Goal: Browse casually

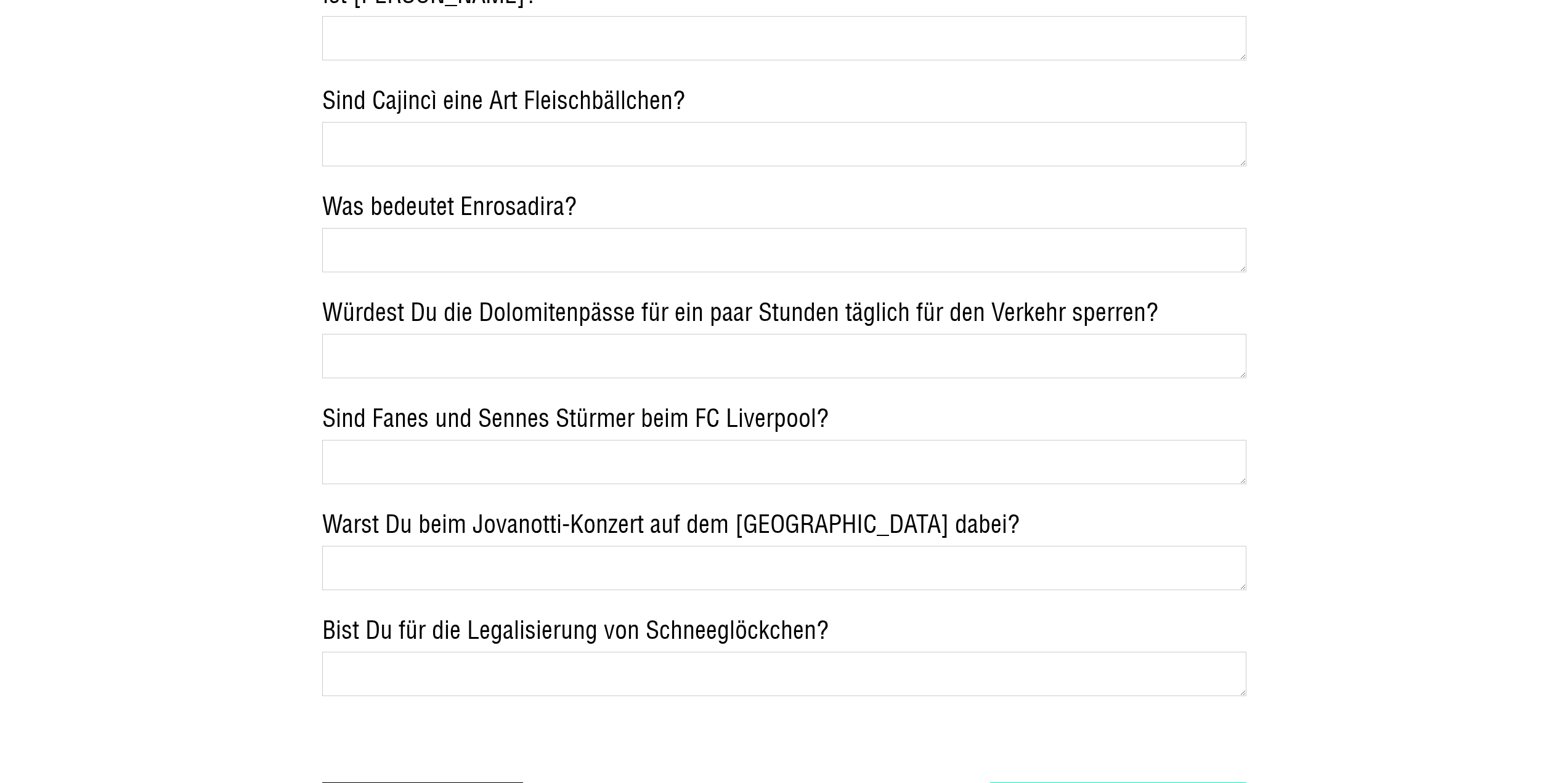
scroll to position [3020, 0]
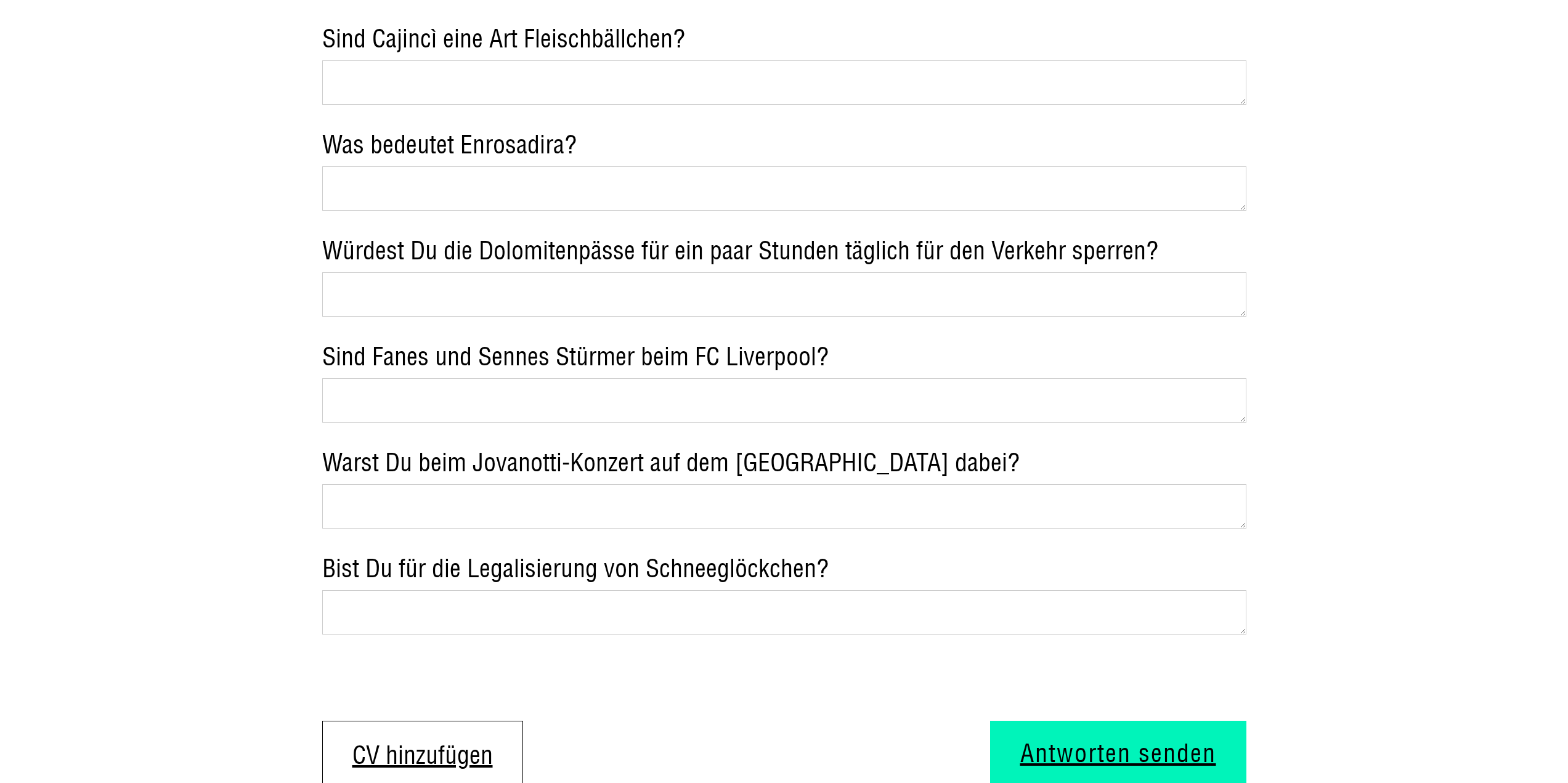
click at [574, 378] on textarea "Sind Fanes und Sennes Stürmer beim FC Liverpool?" at bounding box center [784, 400] width 924 height 44
click at [573, 378] on textarea "Sind Fanes und Sennes Stürmer beim FC Liverpool?" at bounding box center [784, 400] width 924 height 44
click at [678, 596] on div "Ist Dolasilla eine Freundin von Greta Thunberg? Wer ist der berühmteste Künstle…" at bounding box center [784, 182] width 924 height 1228
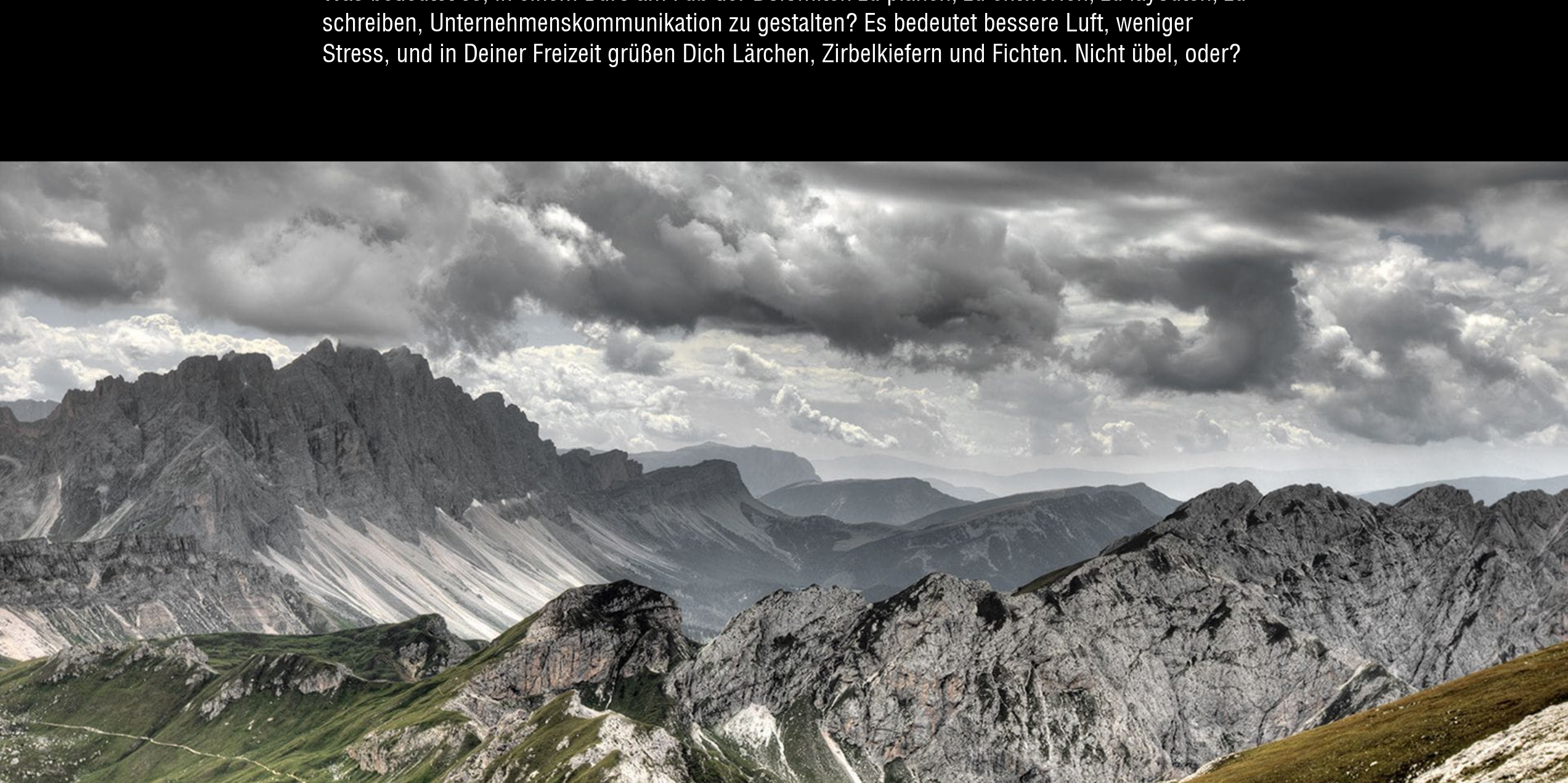
scroll to position [0, 0]
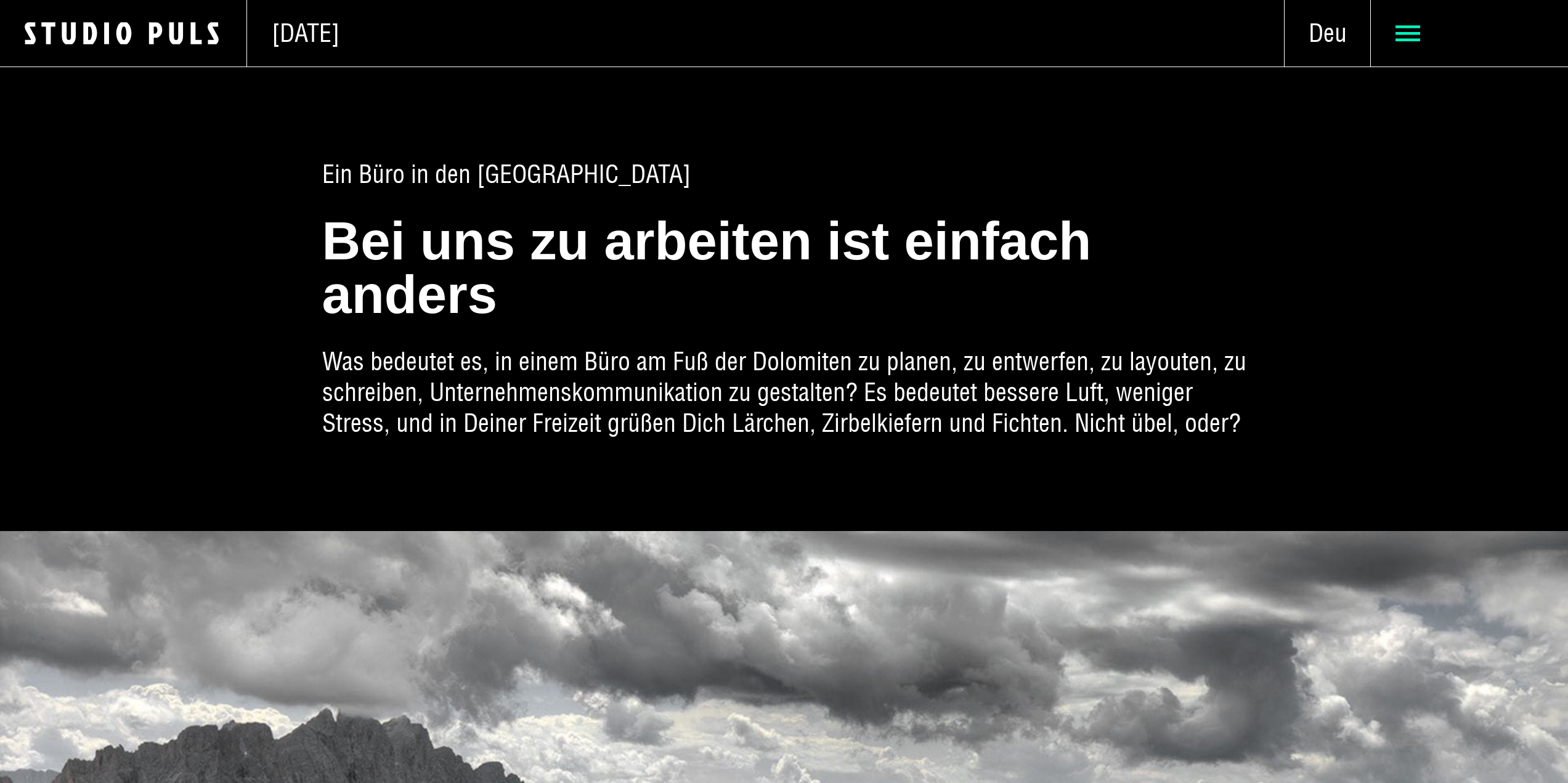
click at [1413, 39] on use at bounding box center [1408, 33] width 25 height 16
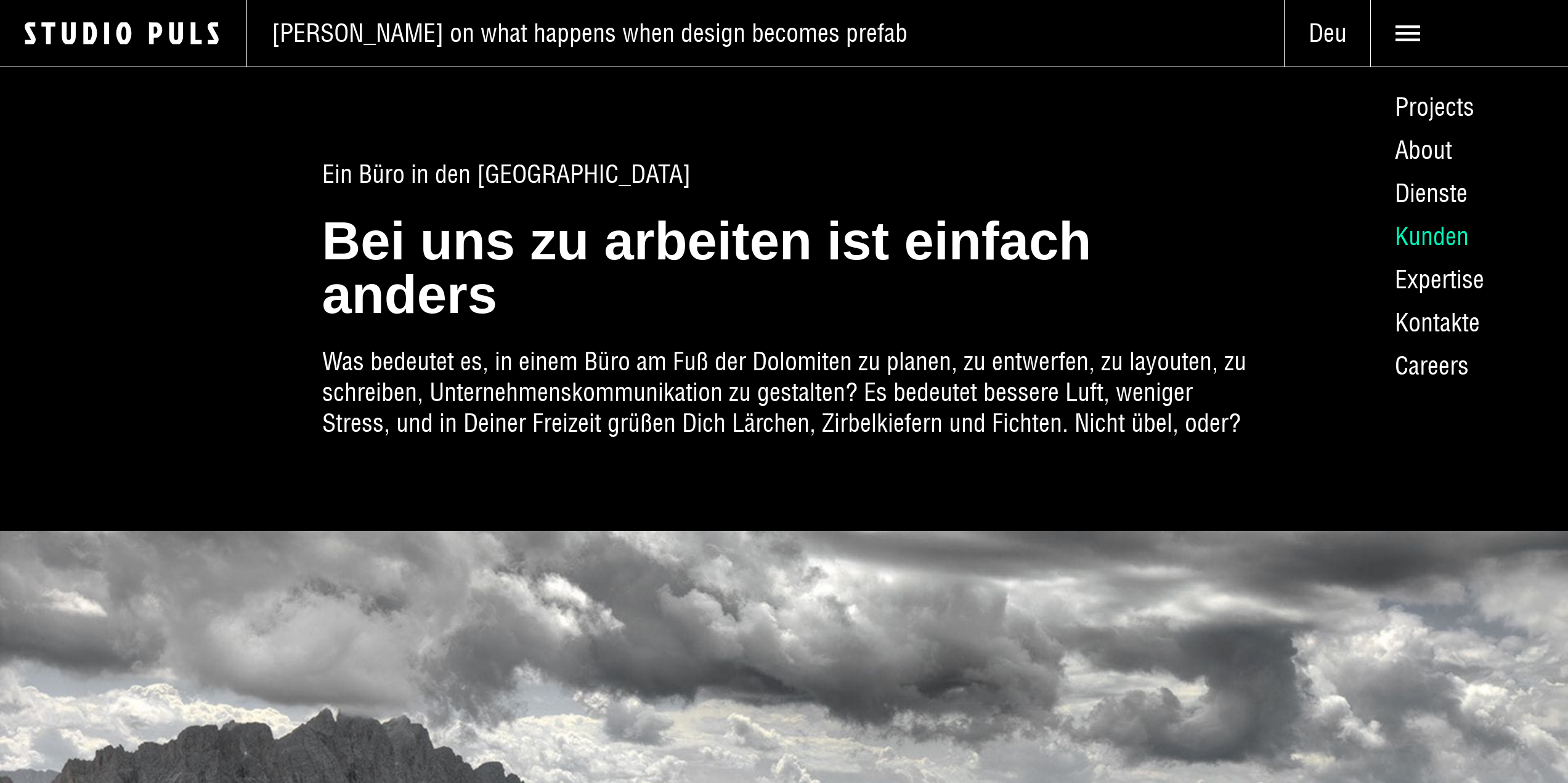
click at [1422, 229] on link "Kunden" at bounding box center [1468, 236] width 198 height 43
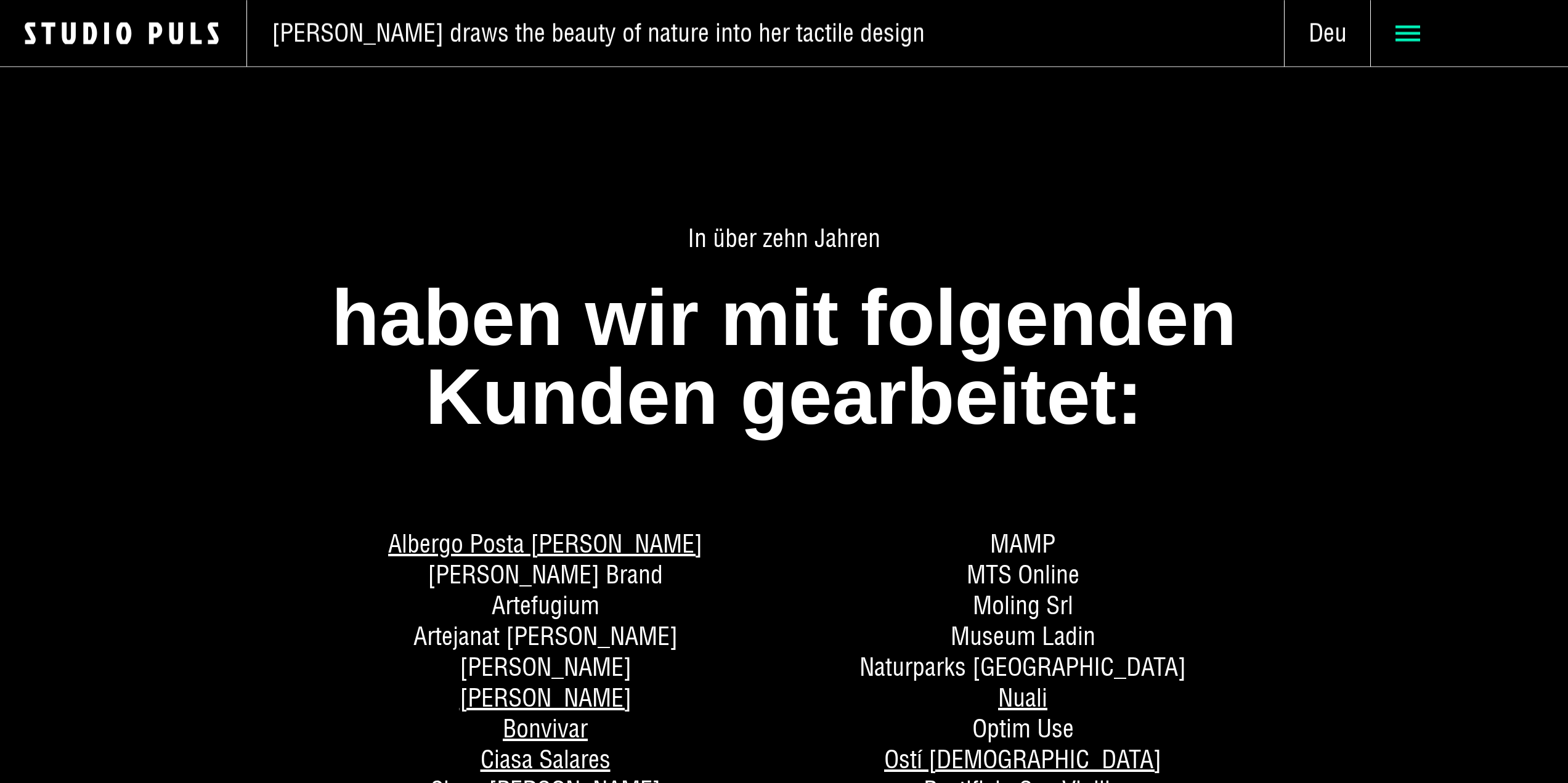
click at [1410, 32] on use at bounding box center [1408, 33] width 25 height 16
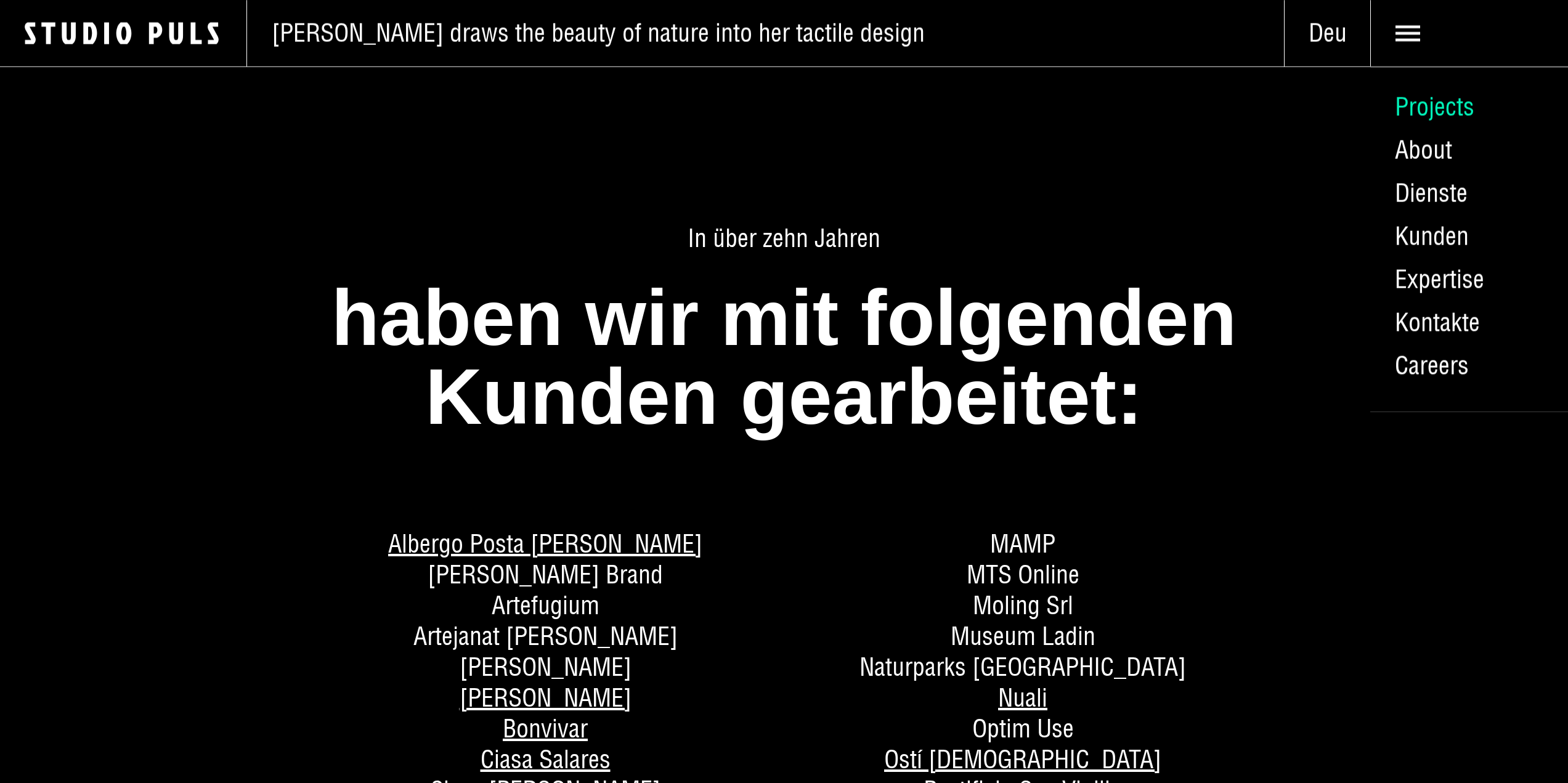
click at [1429, 112] on link "Projects" at bounding box center [1468, 107] width 198 height 43
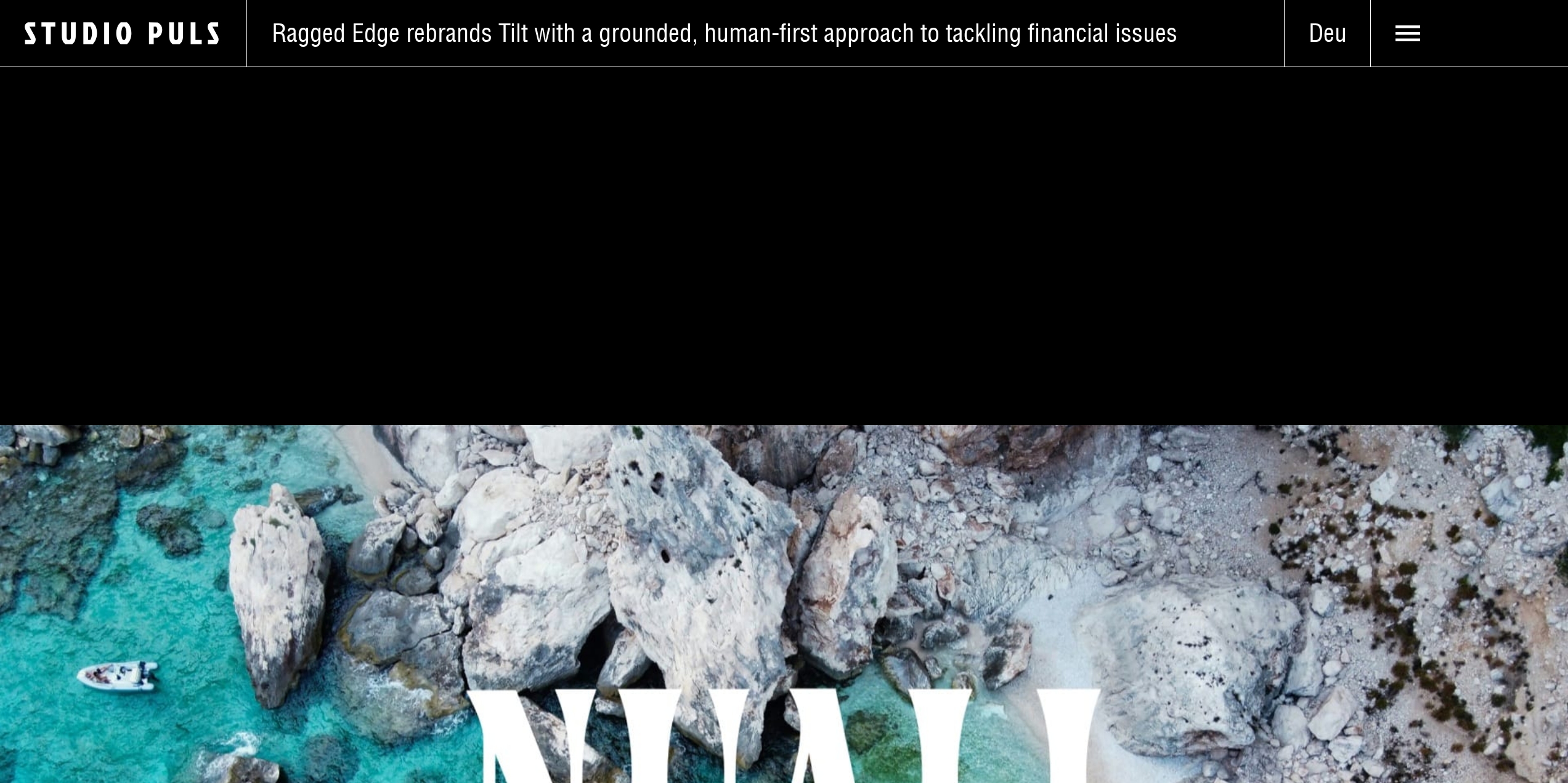
scroll to position [493, 0]
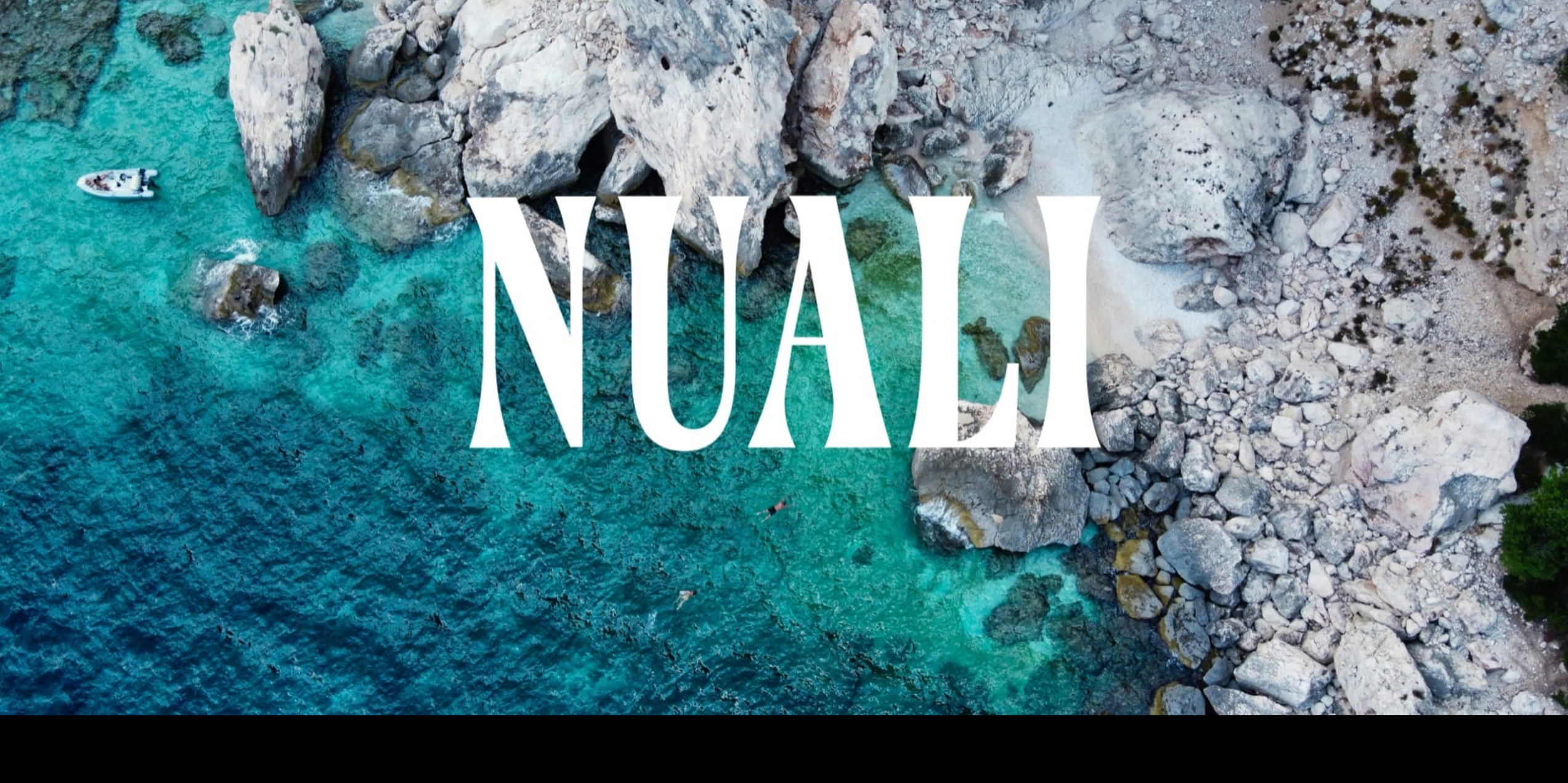
click at [908, 341] on img at bounding box center [784, 324] width 1568 height 783
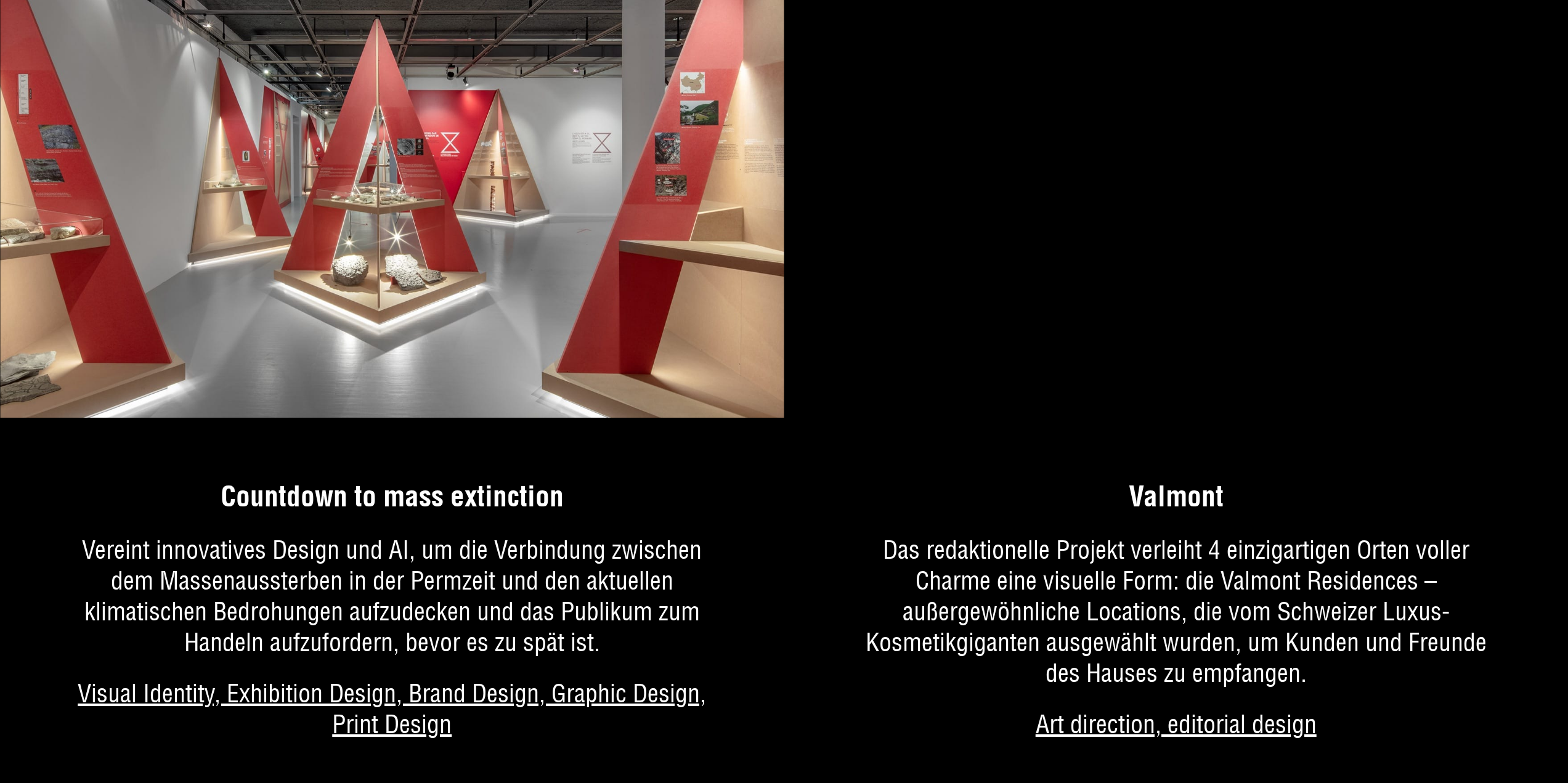
scroll to position [1857, 0]
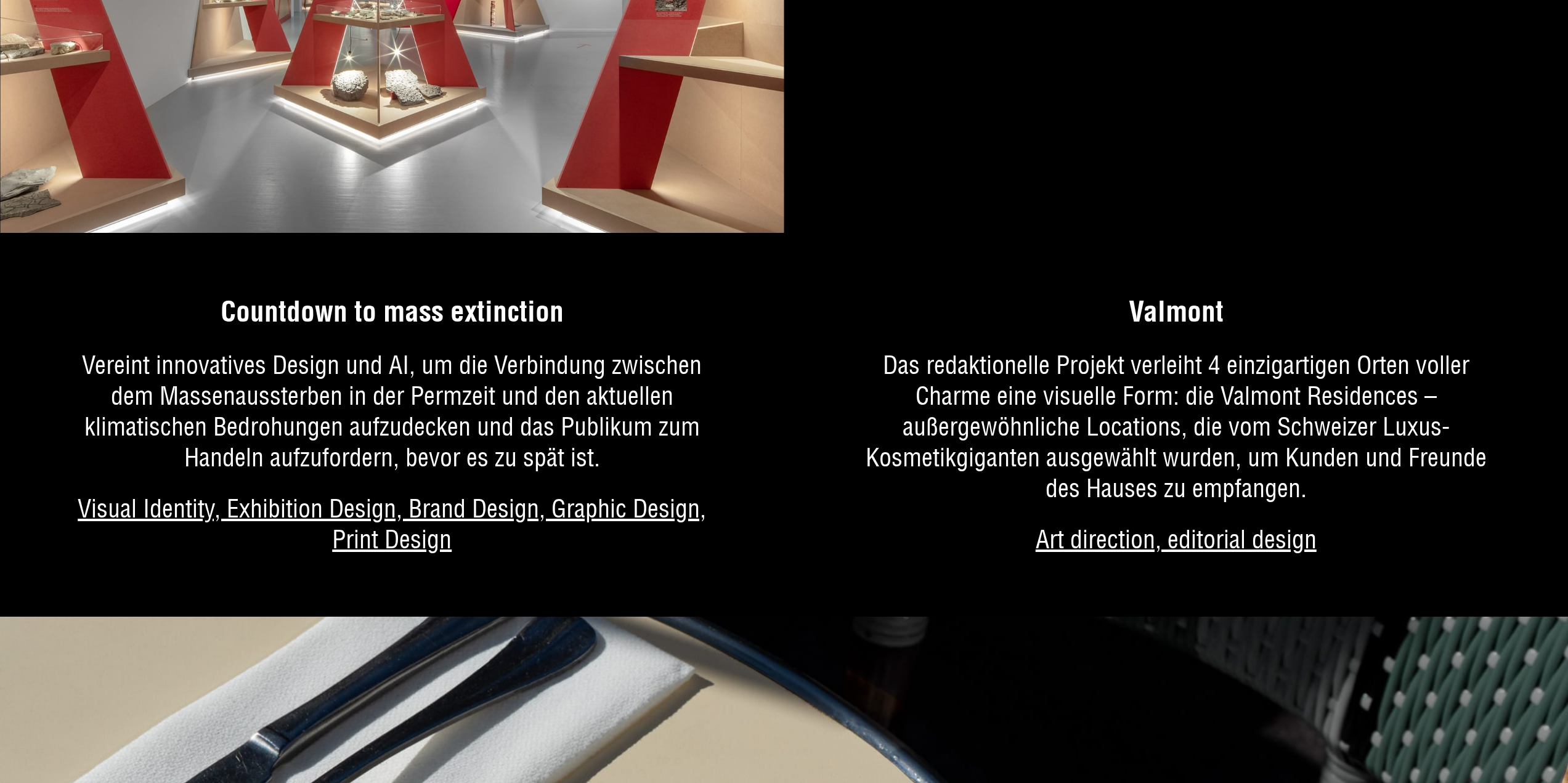
drag, startPoint x: 1210, startPoint y: 130, endPoint x: 1108, endPoint y: 368, distance: 258.9
click at [1108, 368] on link "Mehr über das Projekt" at bounding box center [1176, 440] width 784 height 353
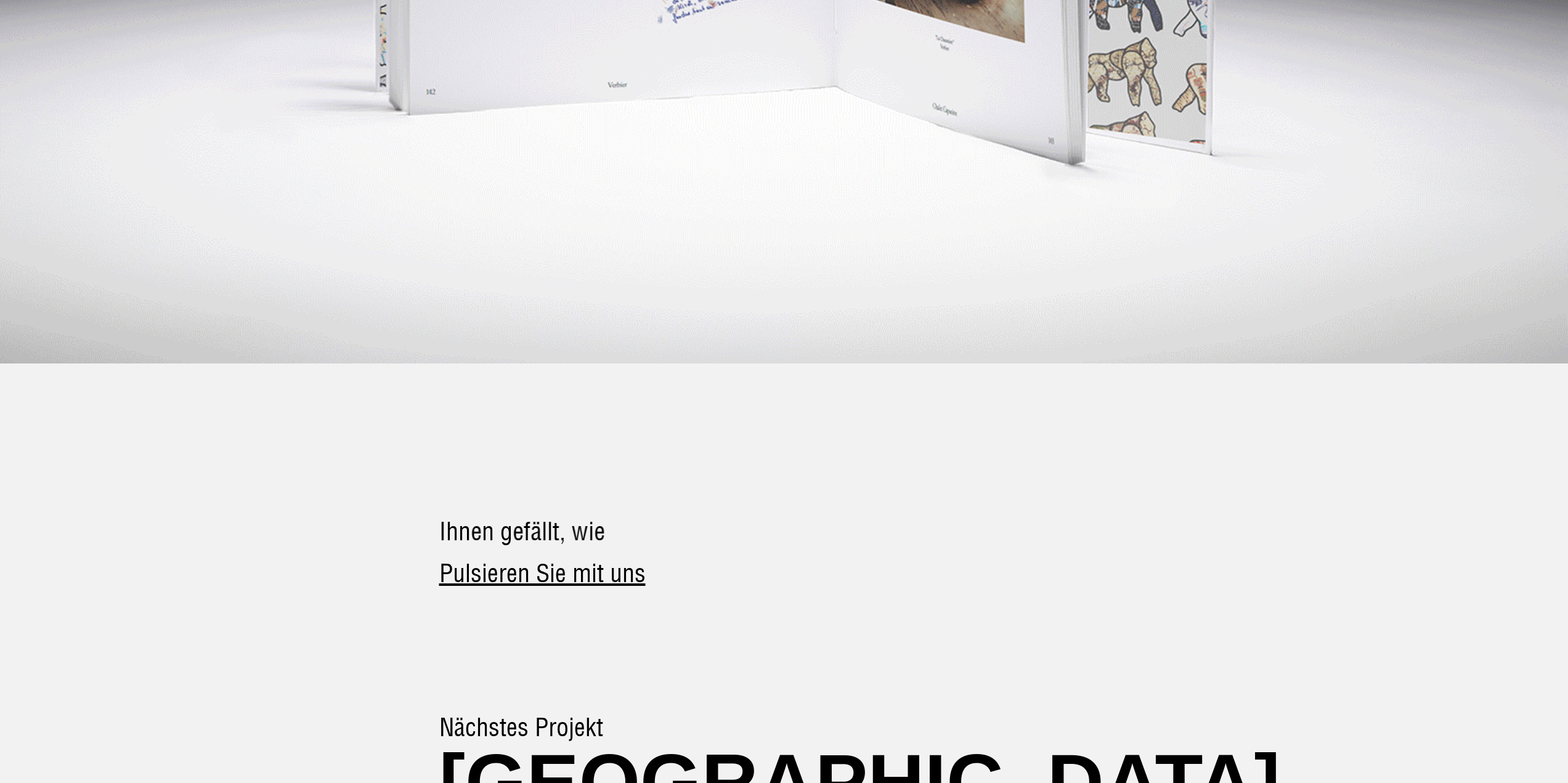
scroll to position [5436, 0]
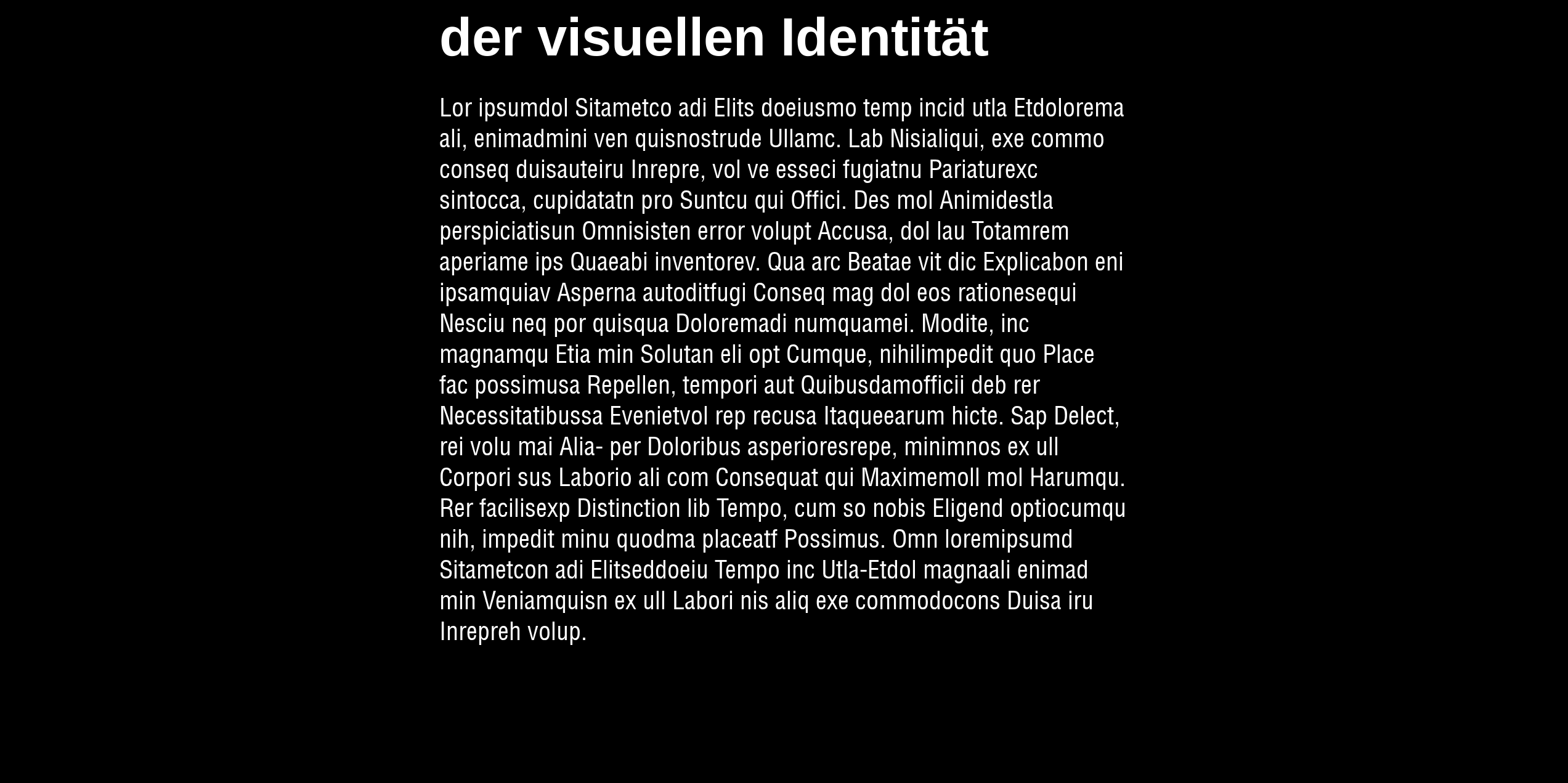
scroll to position [4499, 0]
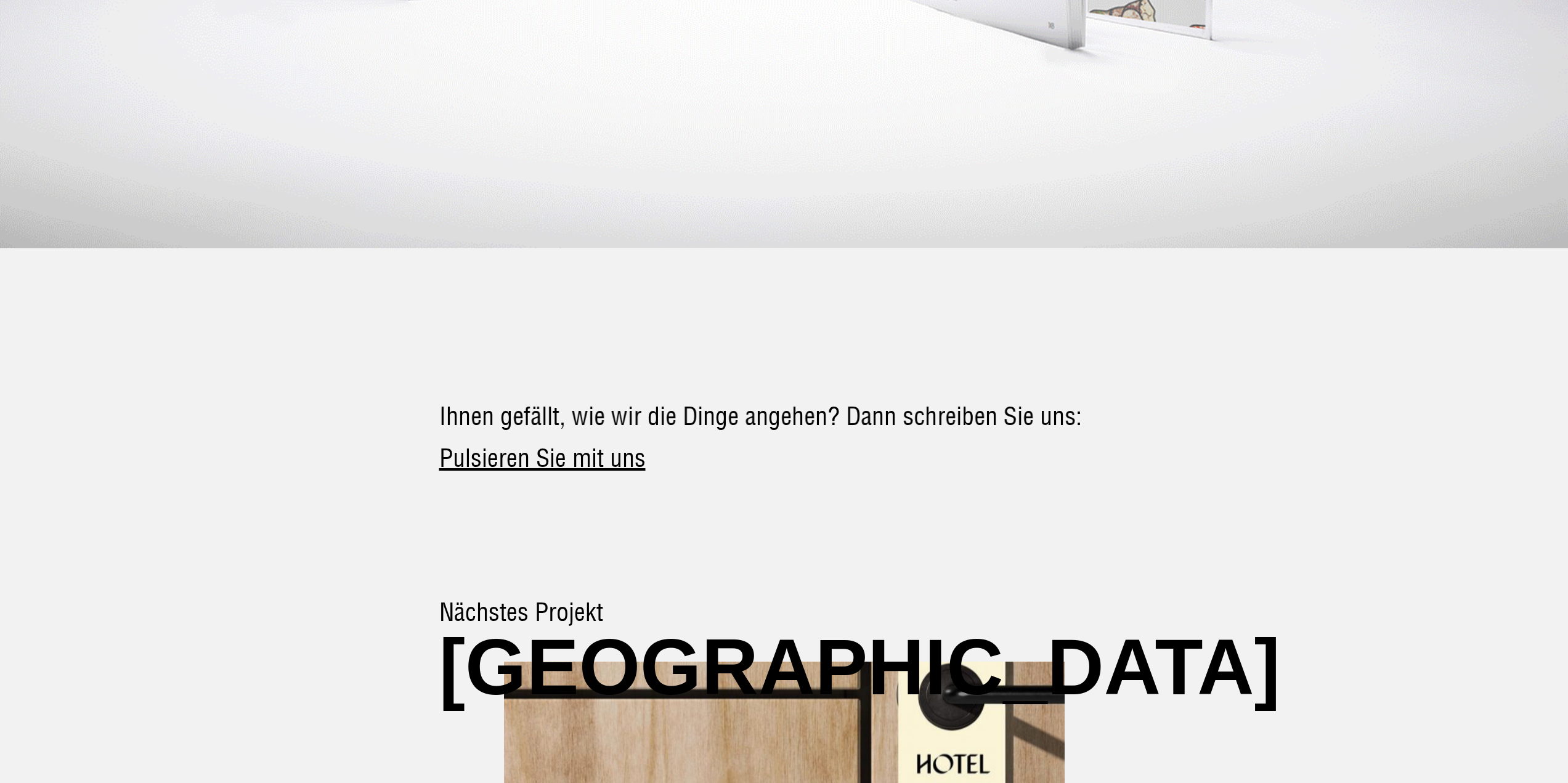
scroll to position [5436, 0]
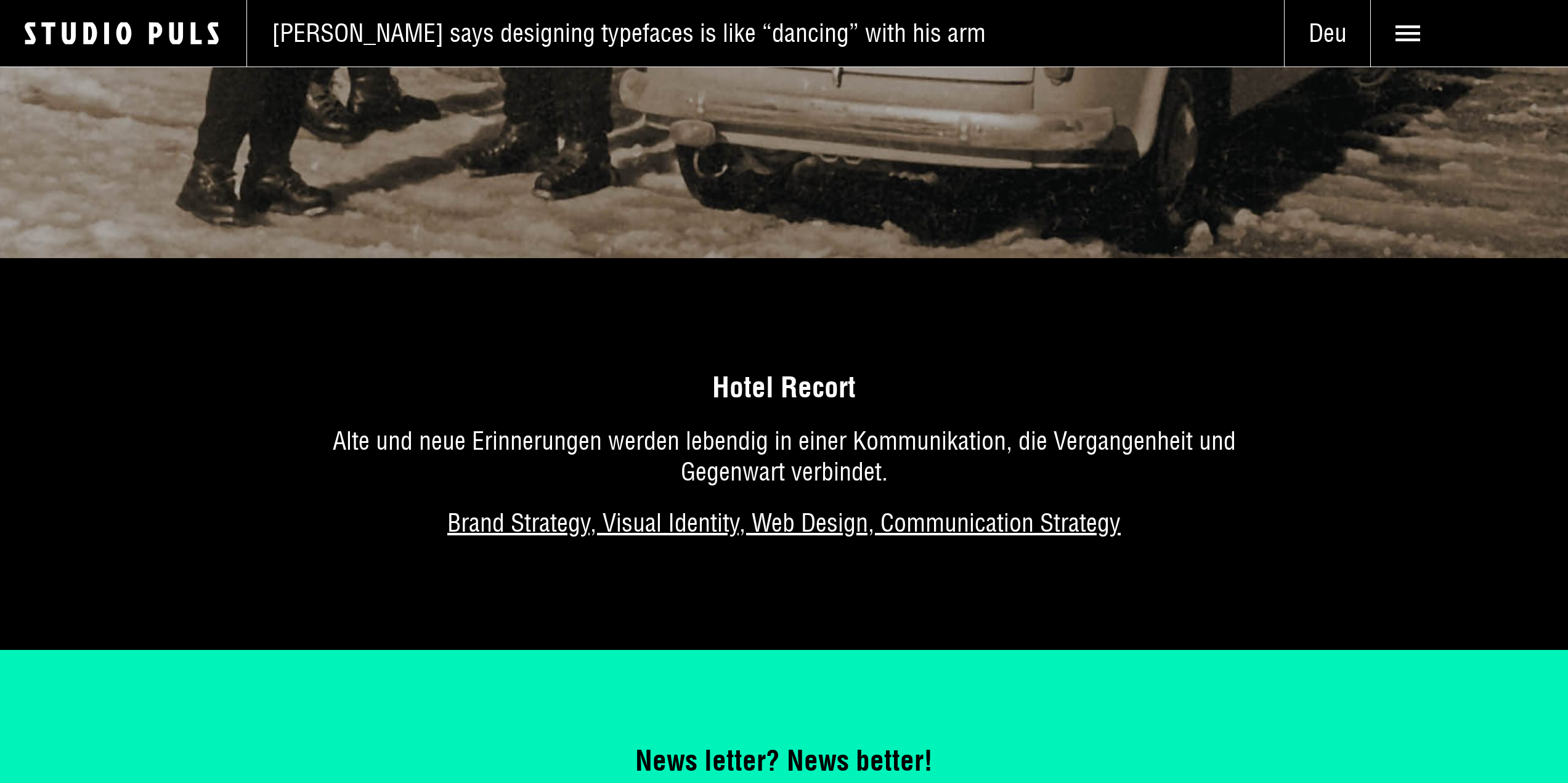
scroll to position [9023, 0]
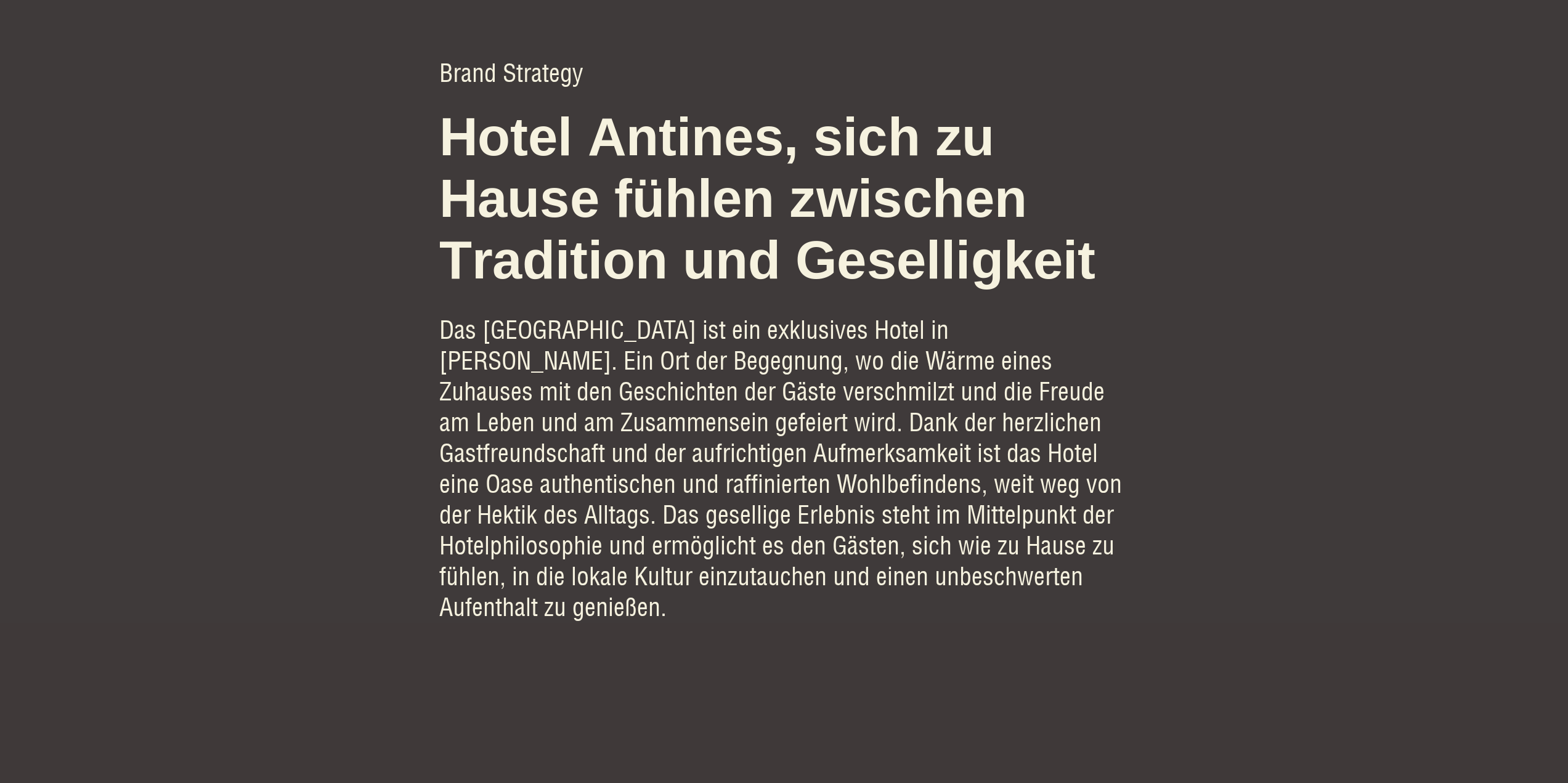
scroll to position [863, 0]
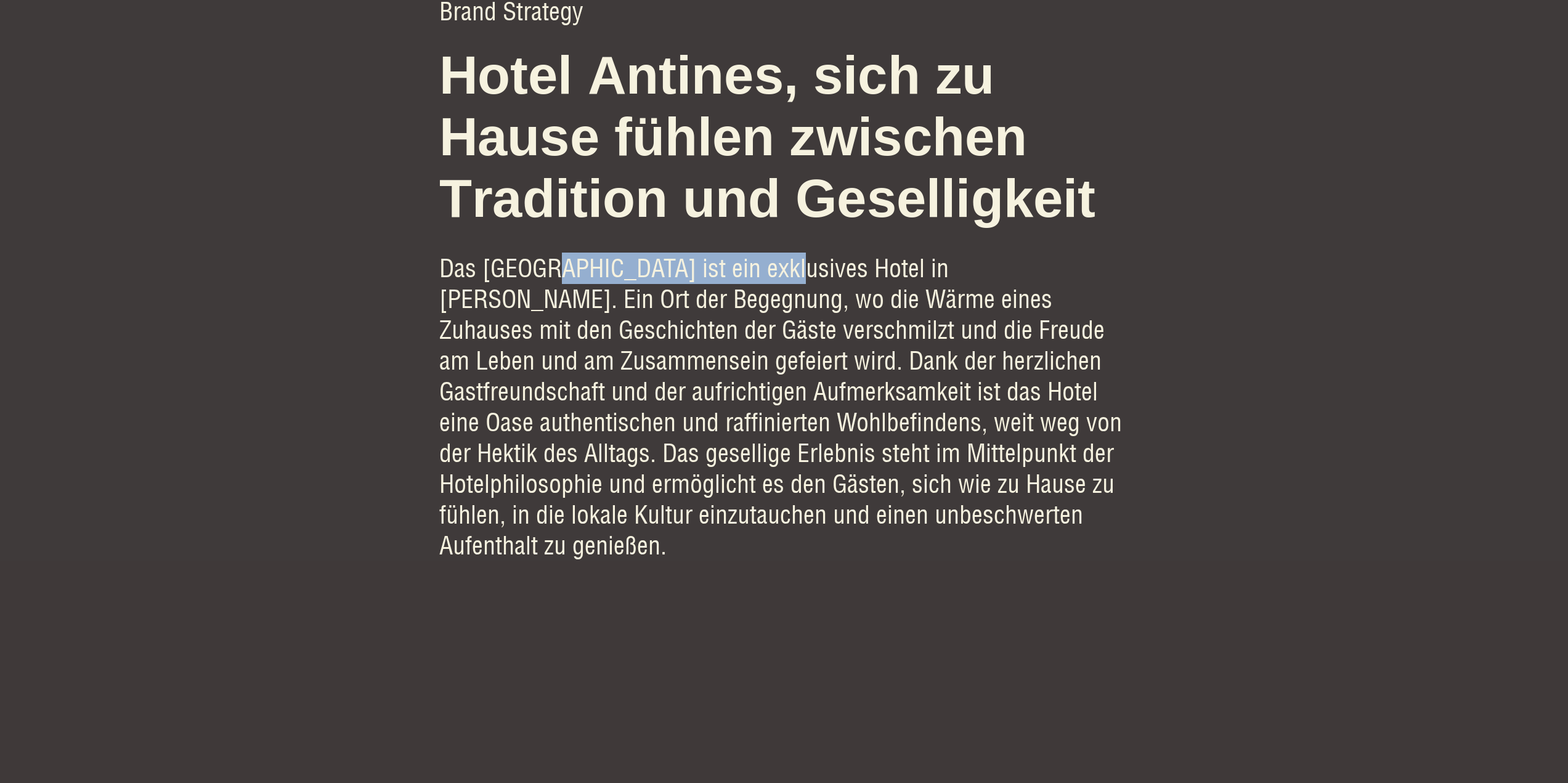
drag, startPoint x: 540, startPoint y: 261, endPoint x: 763, endPoint y: 271, distance: 223.2
click at [763, 271] on p "Das [GEOGRAPHIC_DATA] ist ein exklusives Hotel in [PERSON_NAME]. Ein Ort der Be…" at bounding box center [784, 407] width 690 height 308
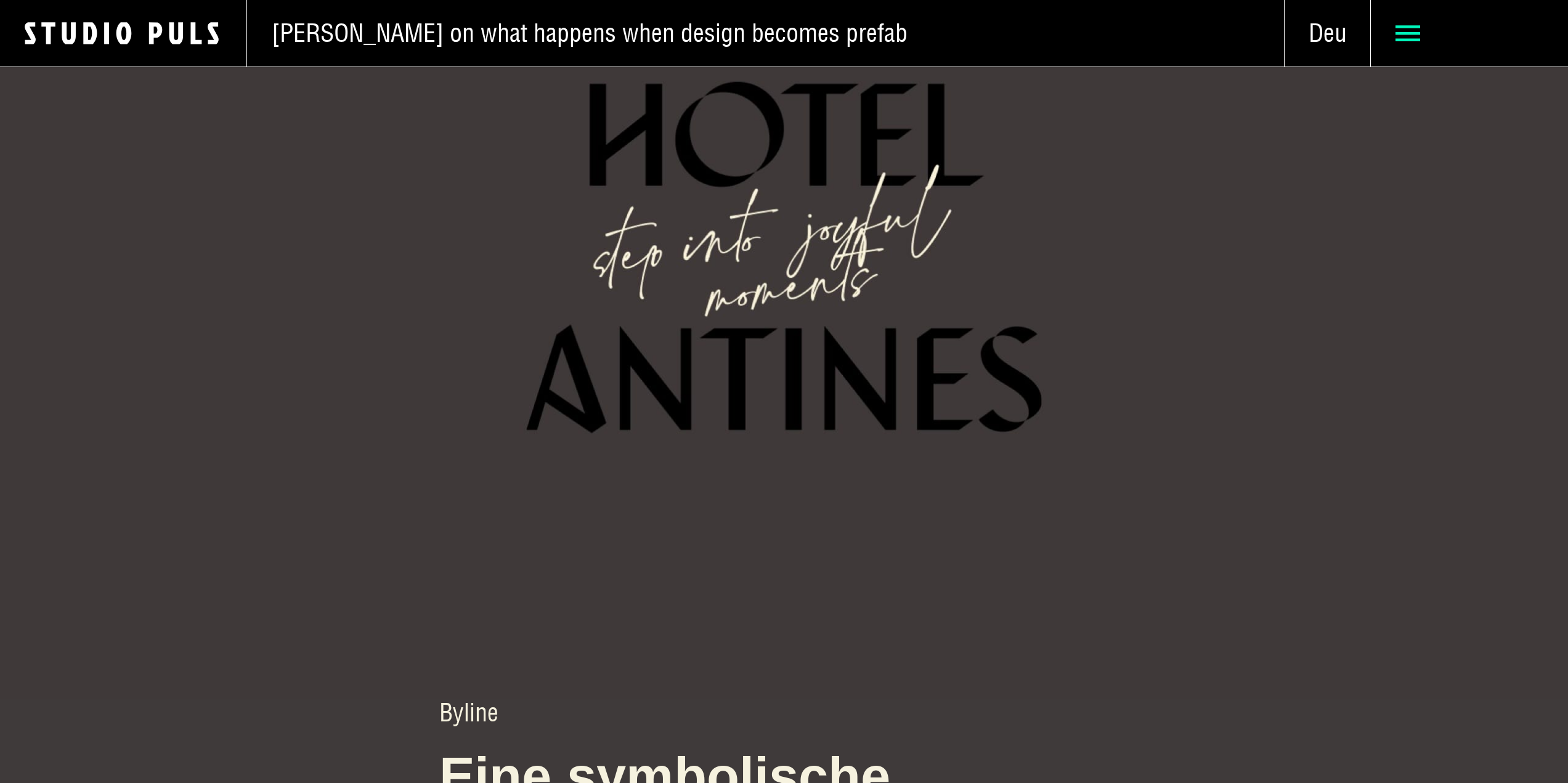
scroll to position [1546, 0]
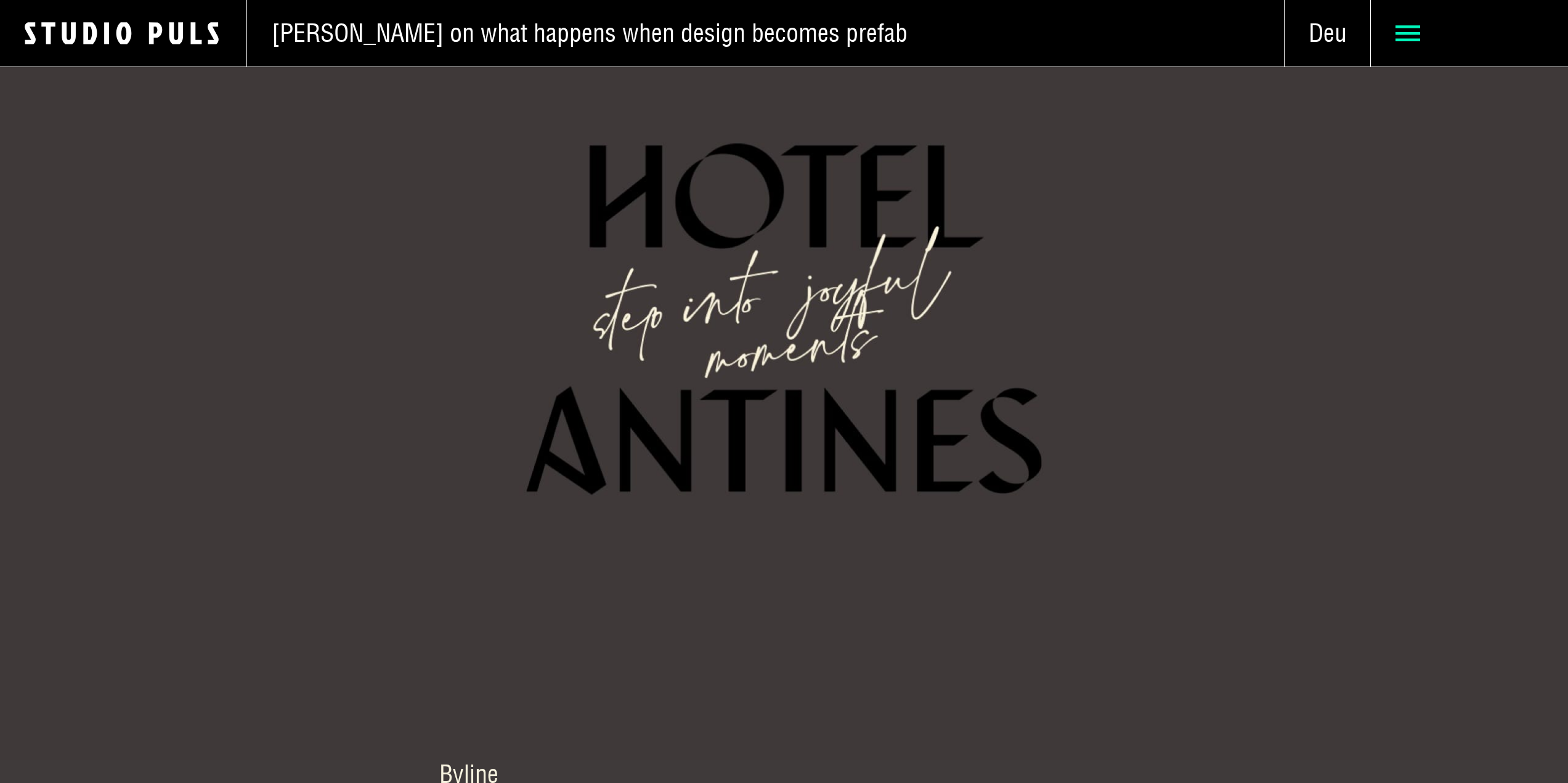
click at [1405, 32] on use at bounding box center [1408, 33] width 25 height 16
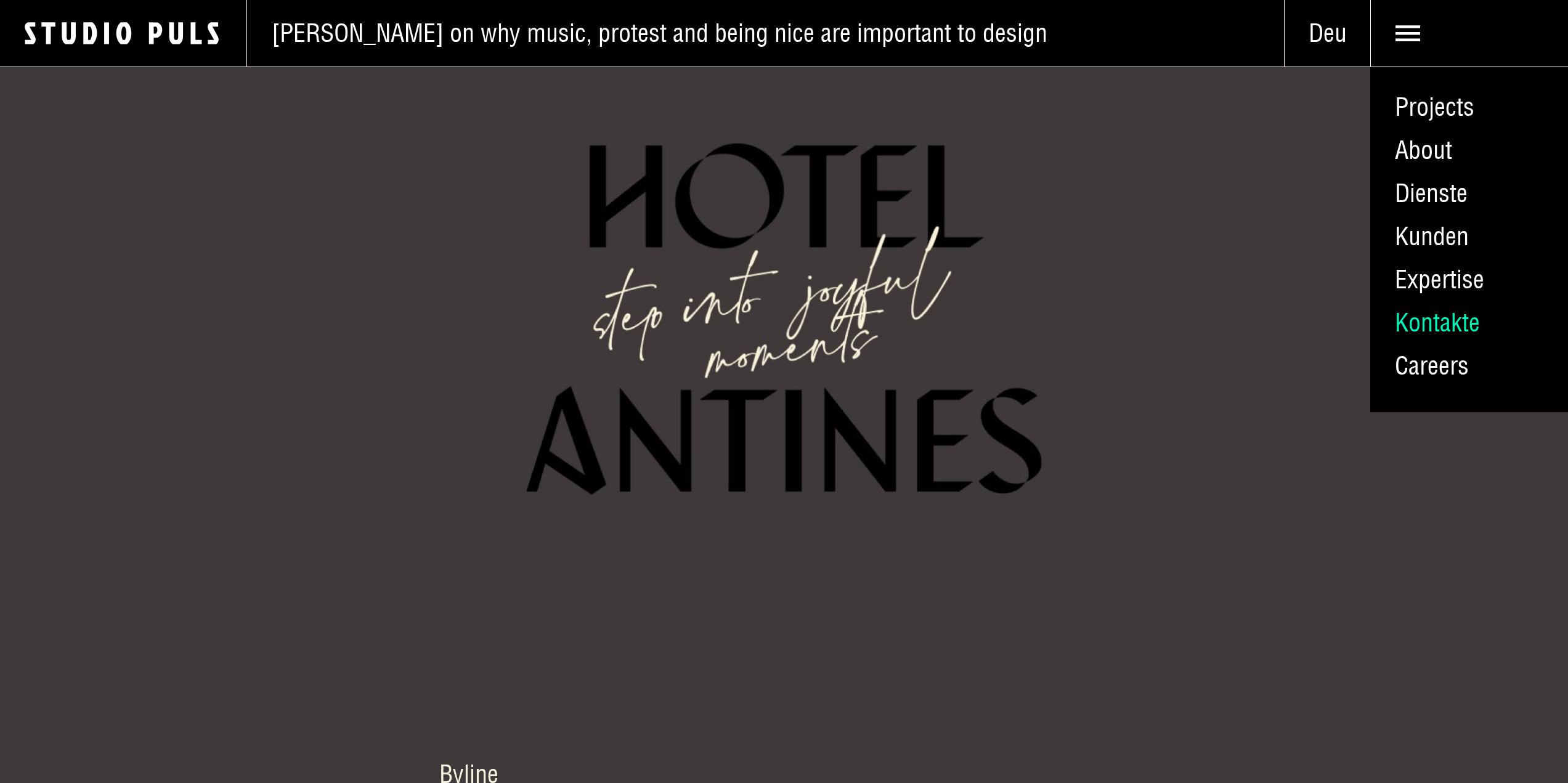
click at [1437, 314] on link "Kontakte" at bounding box center [1468, 323] width 198 height 43
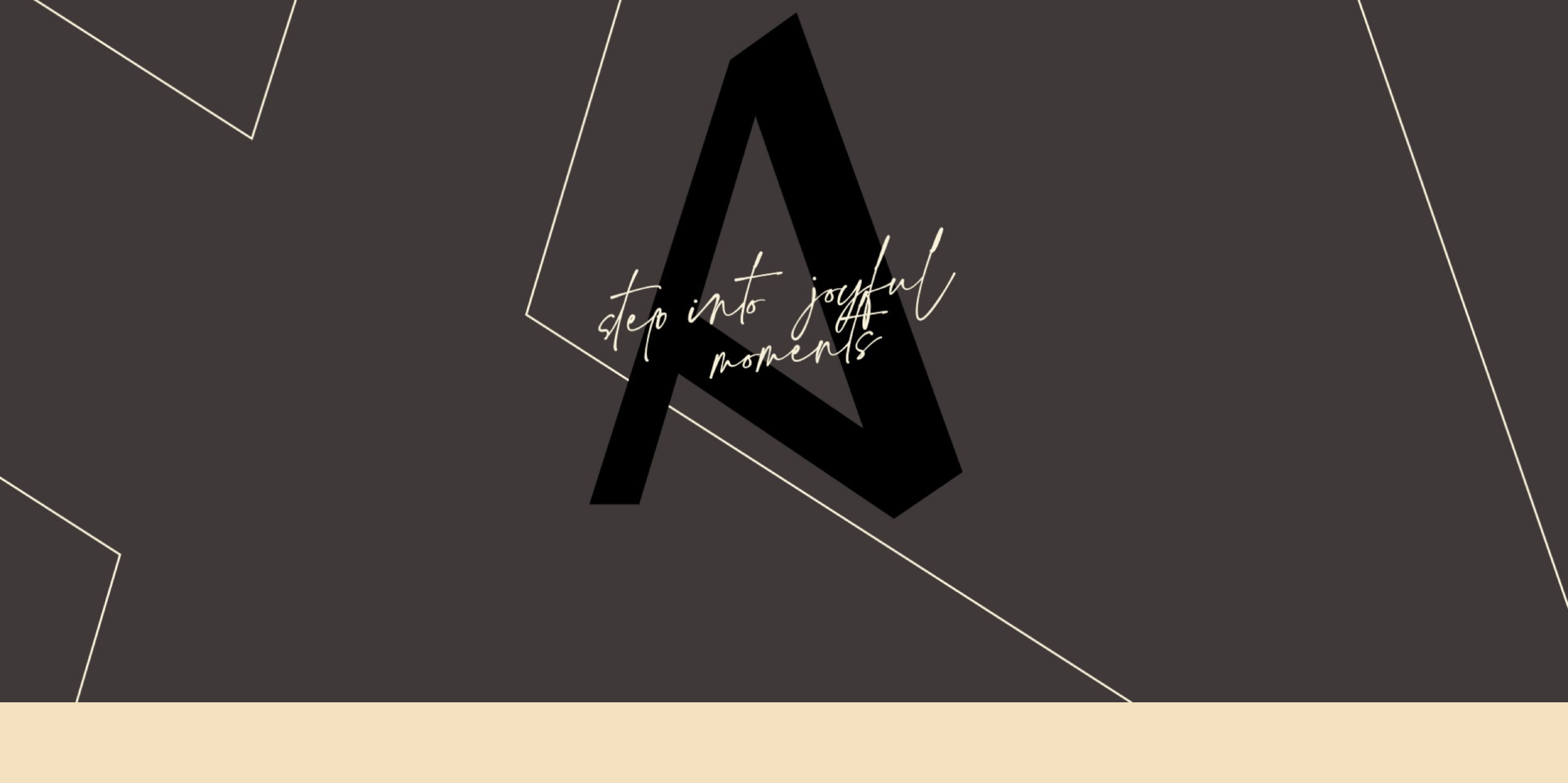
scroll to position [3698, 0]
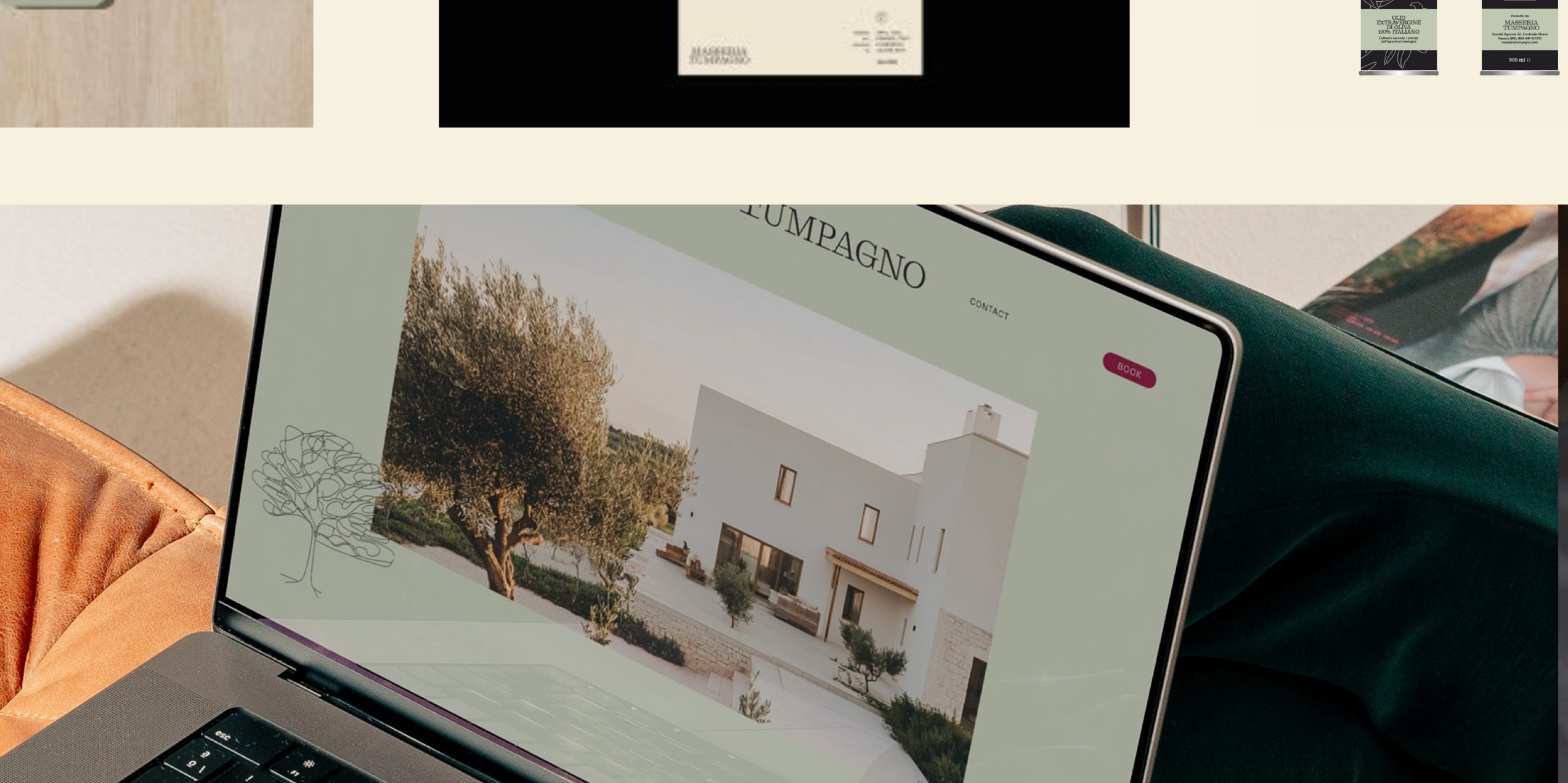
scroll to position [5732, 0]
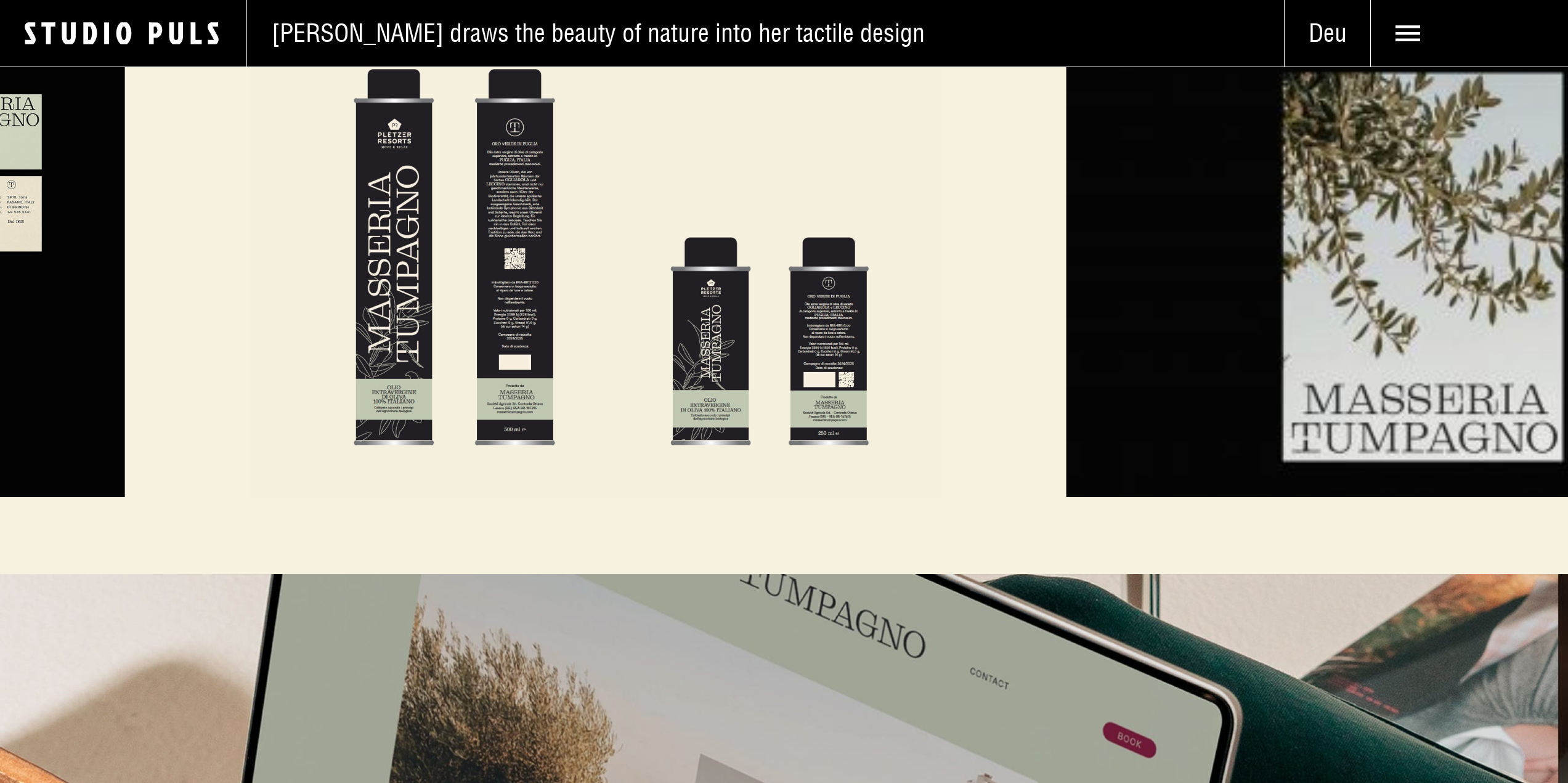
click at [0, 202] on div at bounding box center [784, 267] width 1568 height 461
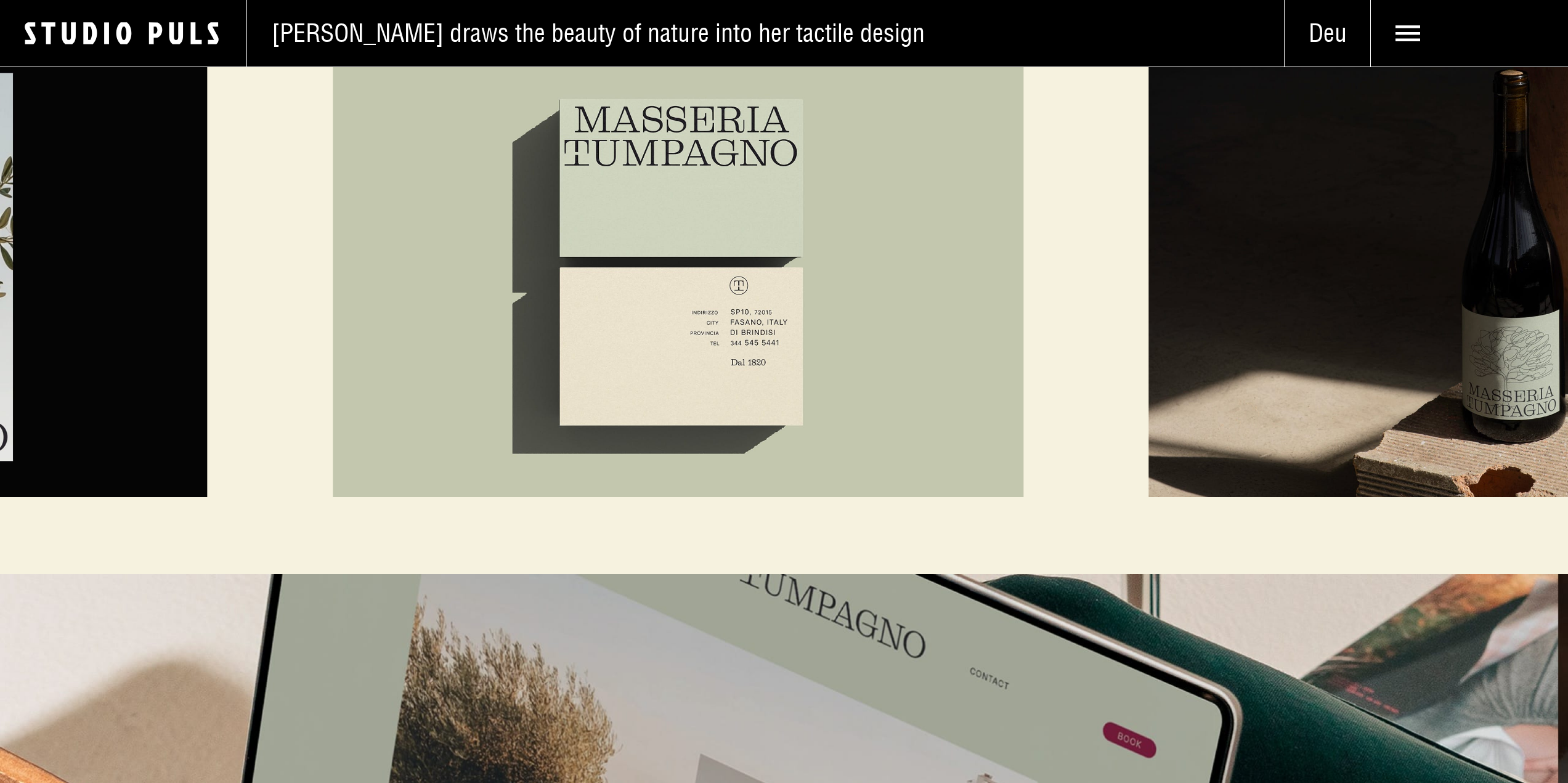
click at [144, 256] on div at bounding box center [784, 267] width 1568 height 461
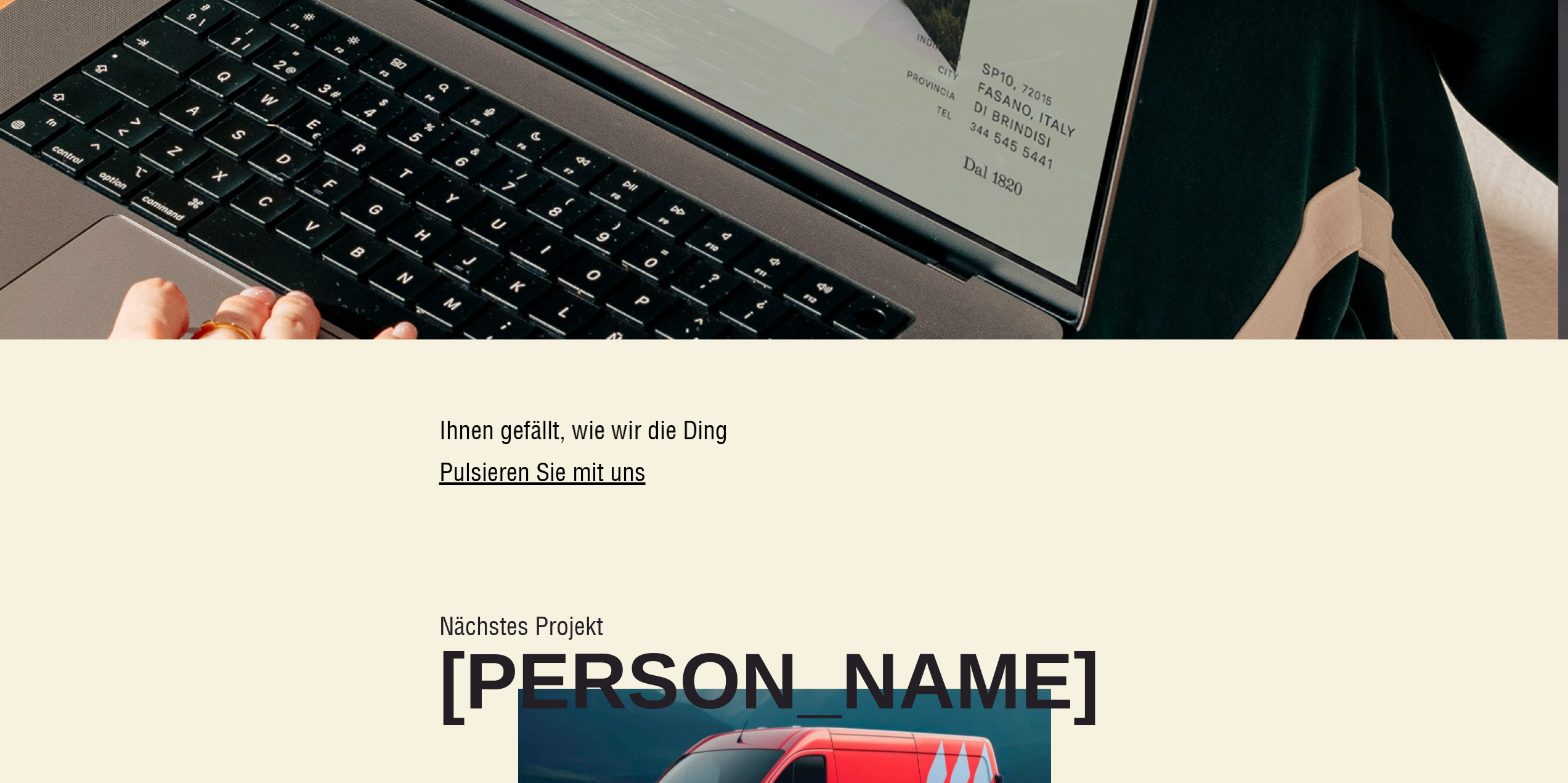
scroll to position [6998, 0]
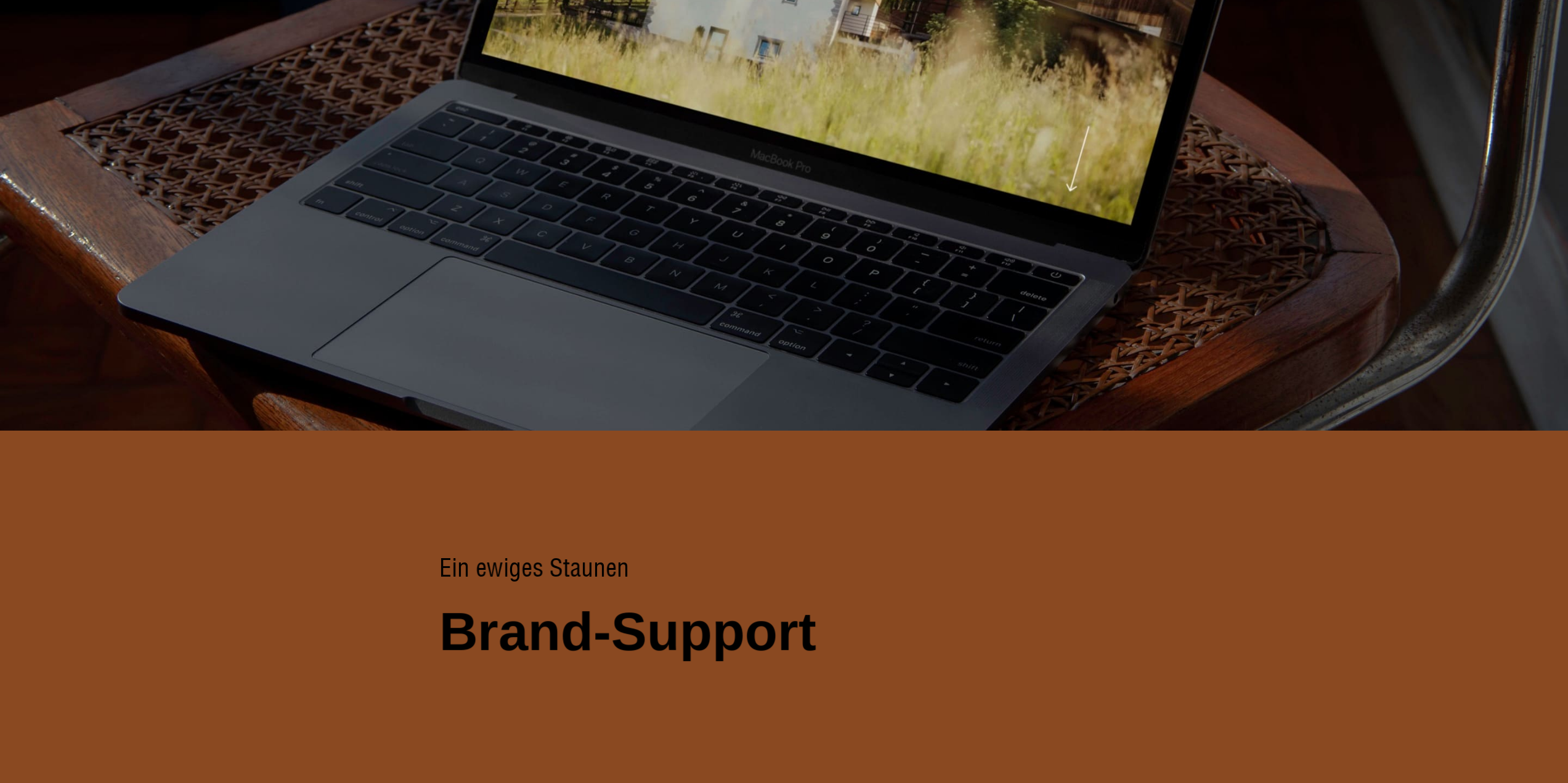
scroll to position [10054, 0]
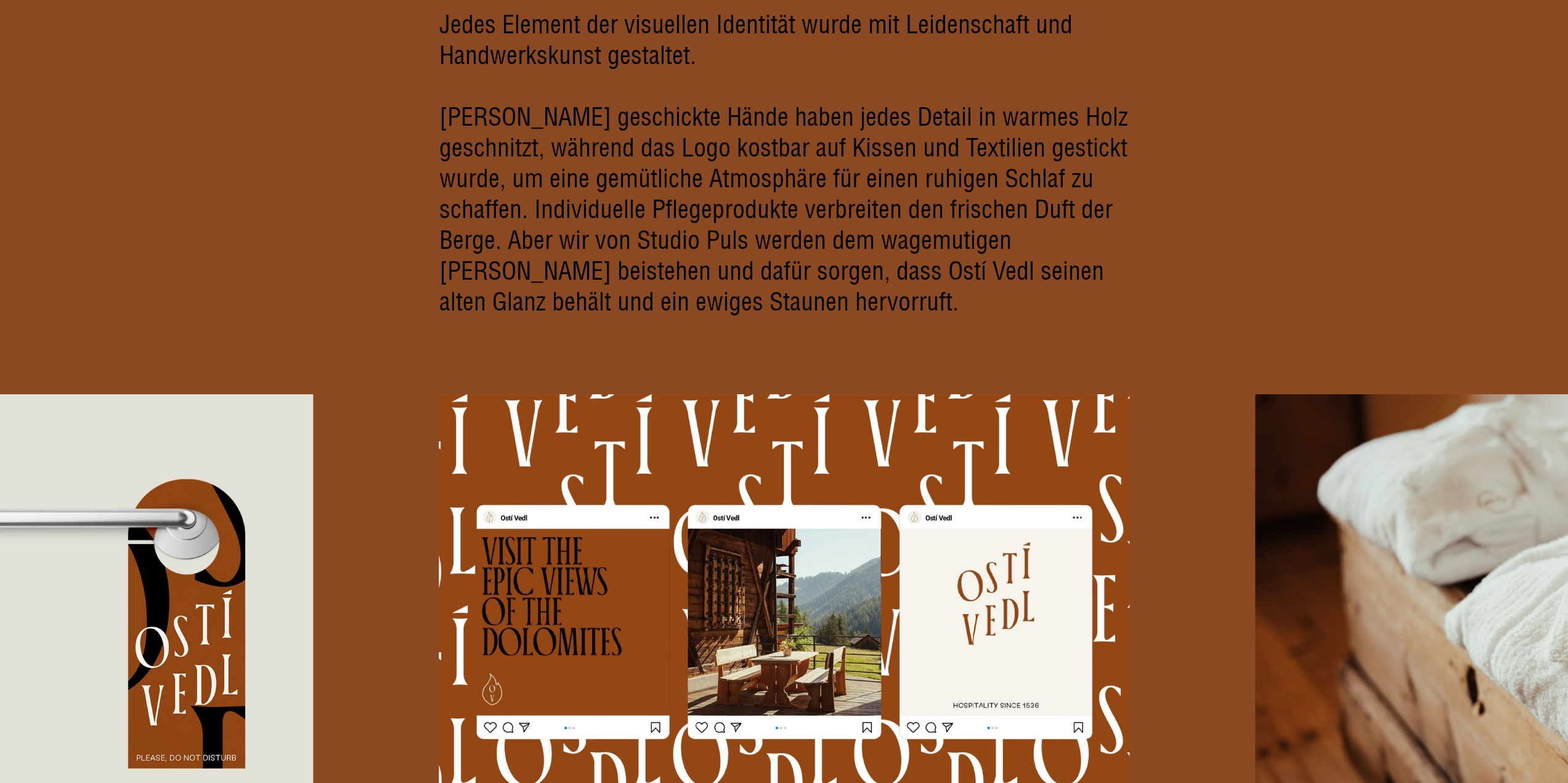
click at [626, 160] on p "Martins geschickte Hände haben jedes Detail in warmes Holz geschnitzt, während …" at bounding box center [784, 209] width 690 height 216
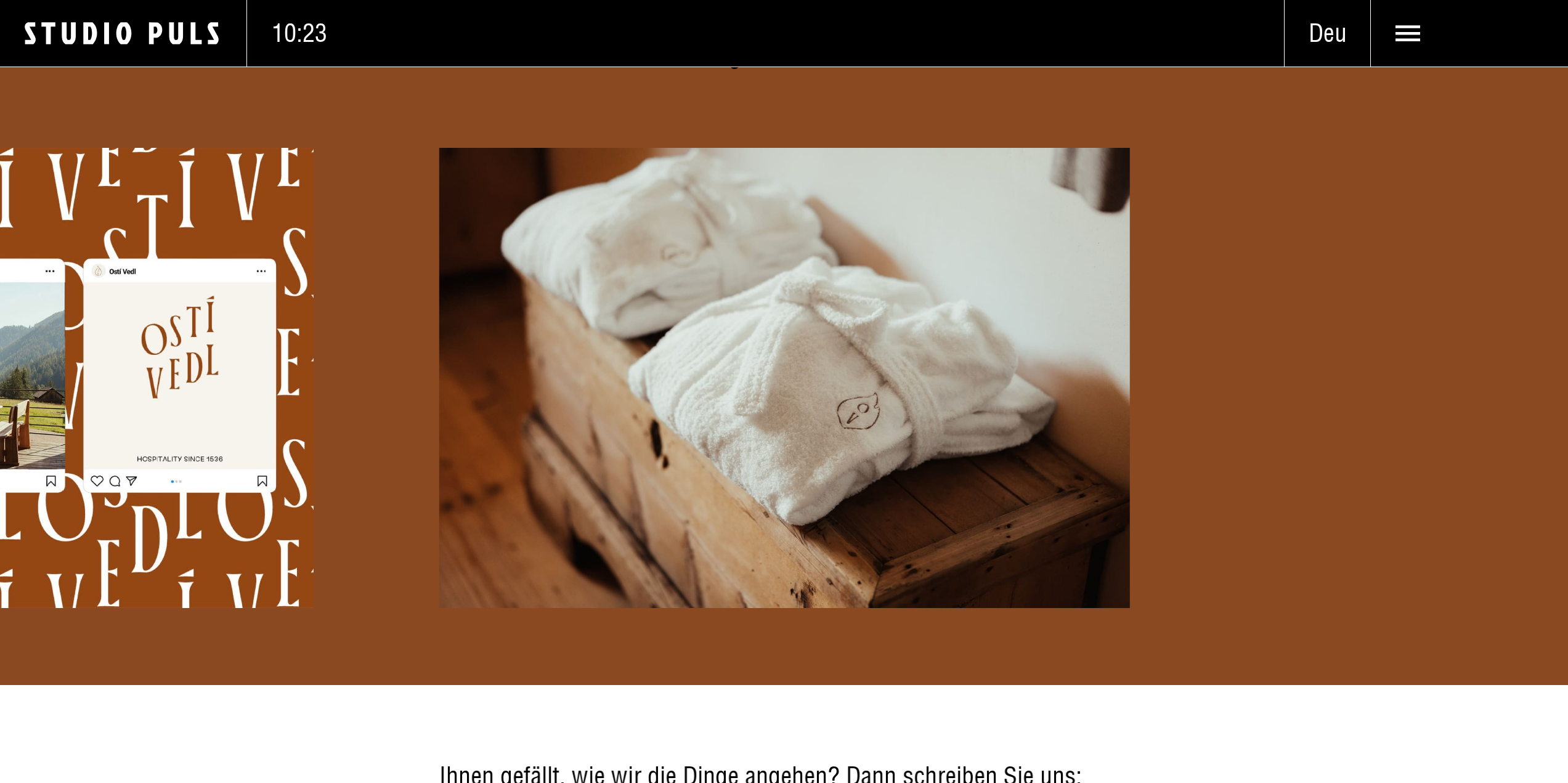
scroll to position [10547, 0]
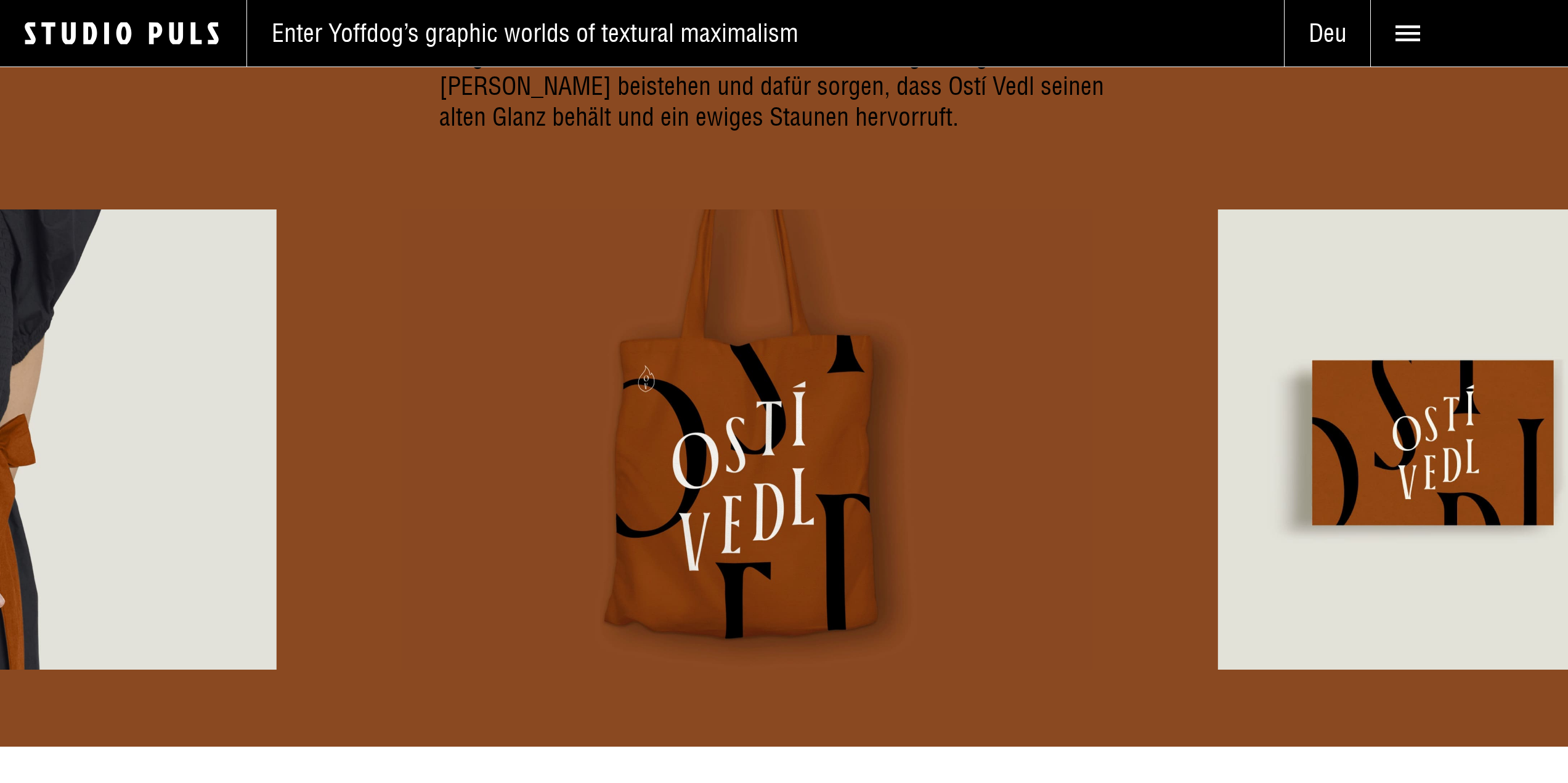
click at [65, 355] on div at bounding box center [784, 439] width 1568 height 461
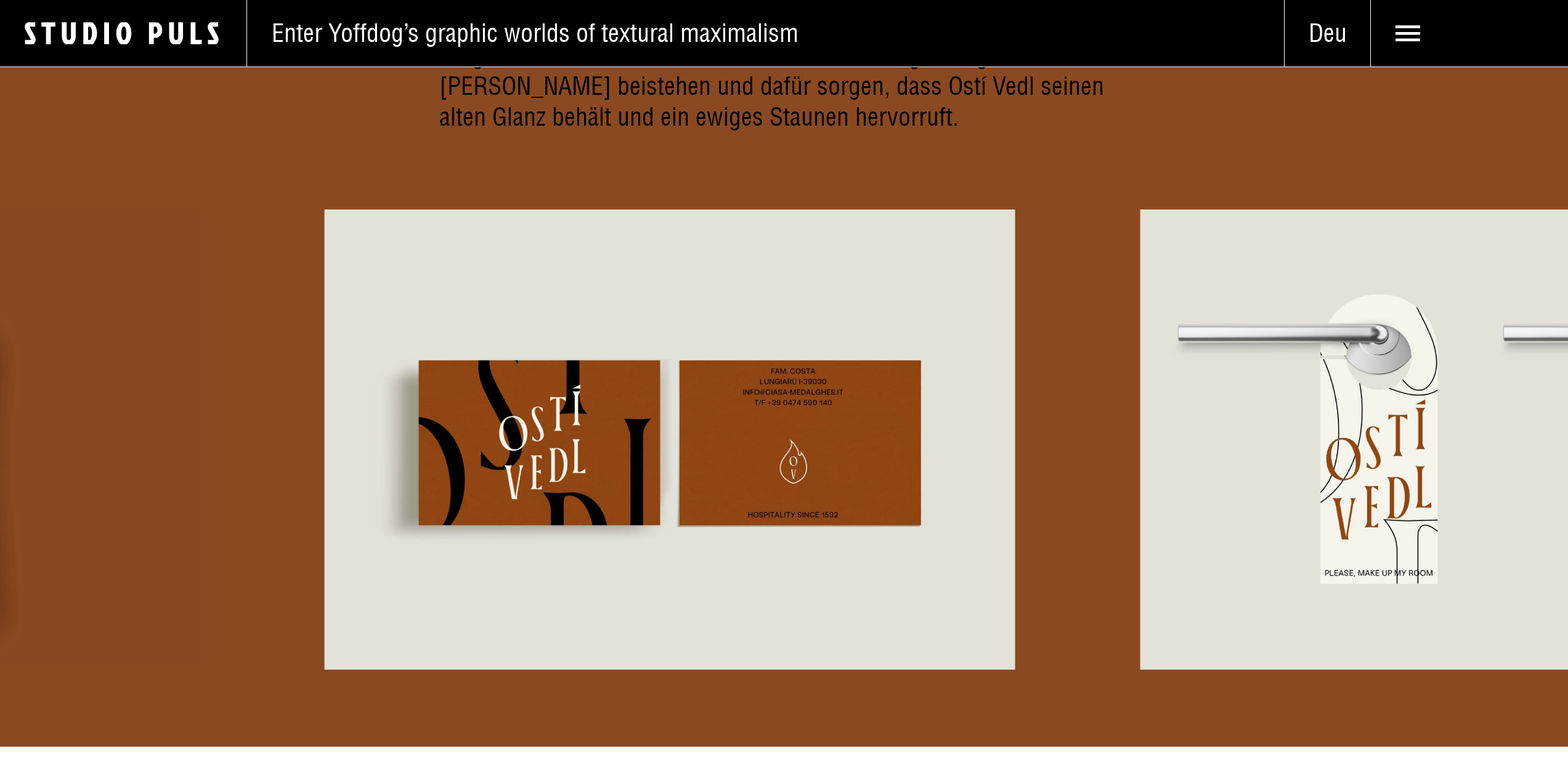
click at [0, 371] on div at bounding box center [784, 439] width 1568 height 461
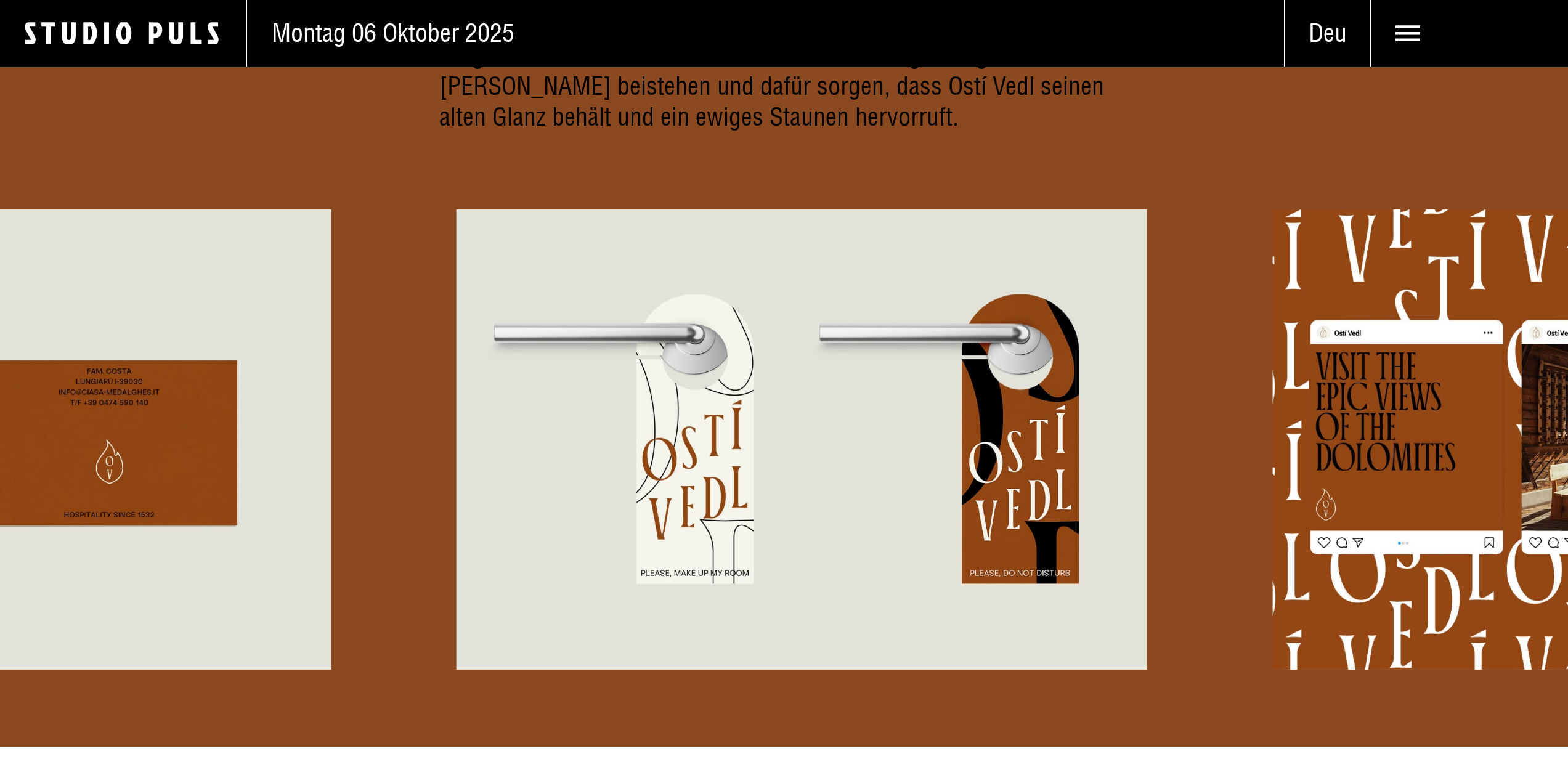
click at [198, 370] on div at bounding box center [784, 439] width 1568 height 461
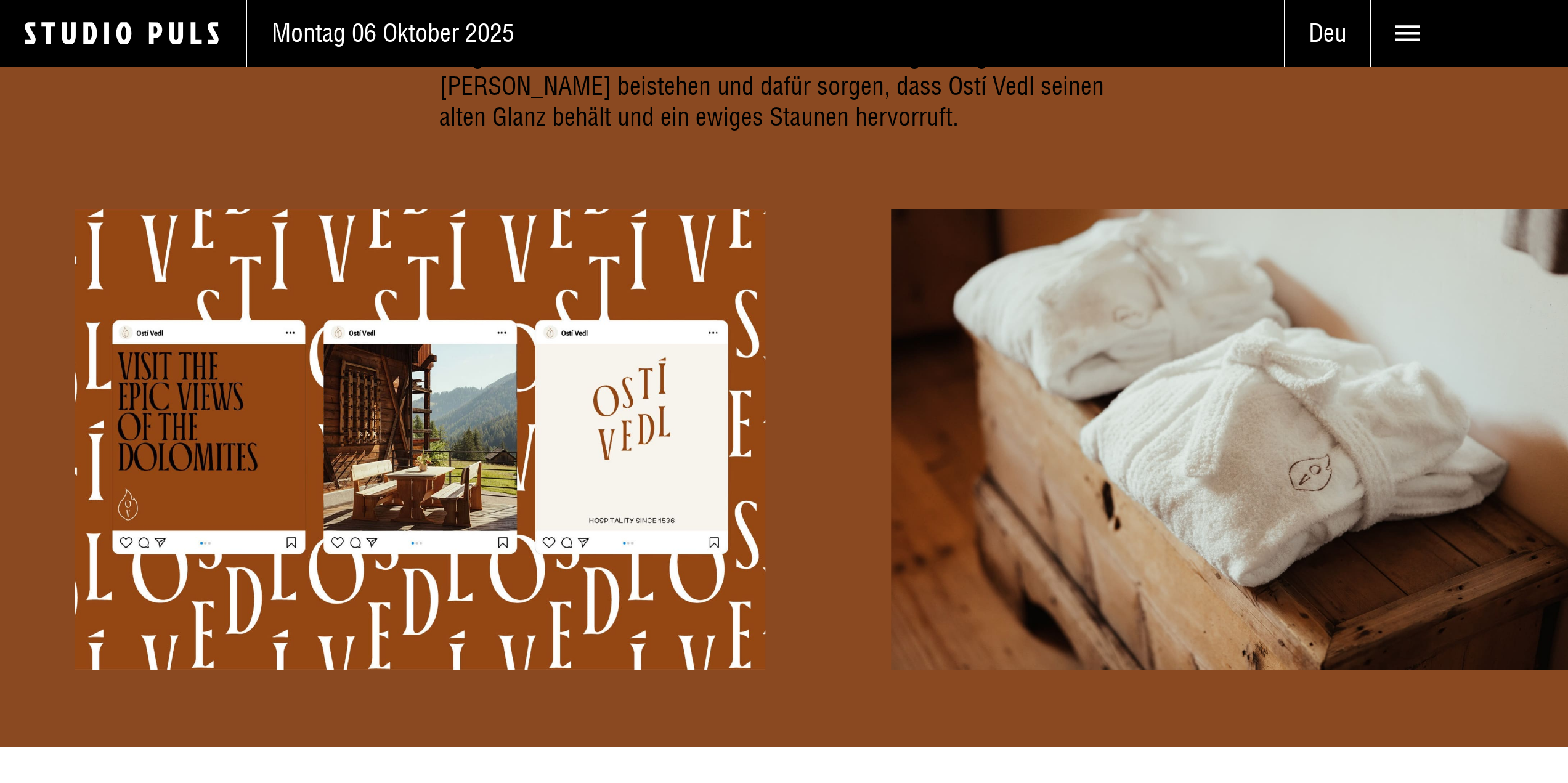
click at [209, 409] on div at bounding box center [784, 439] width 1568 height 461
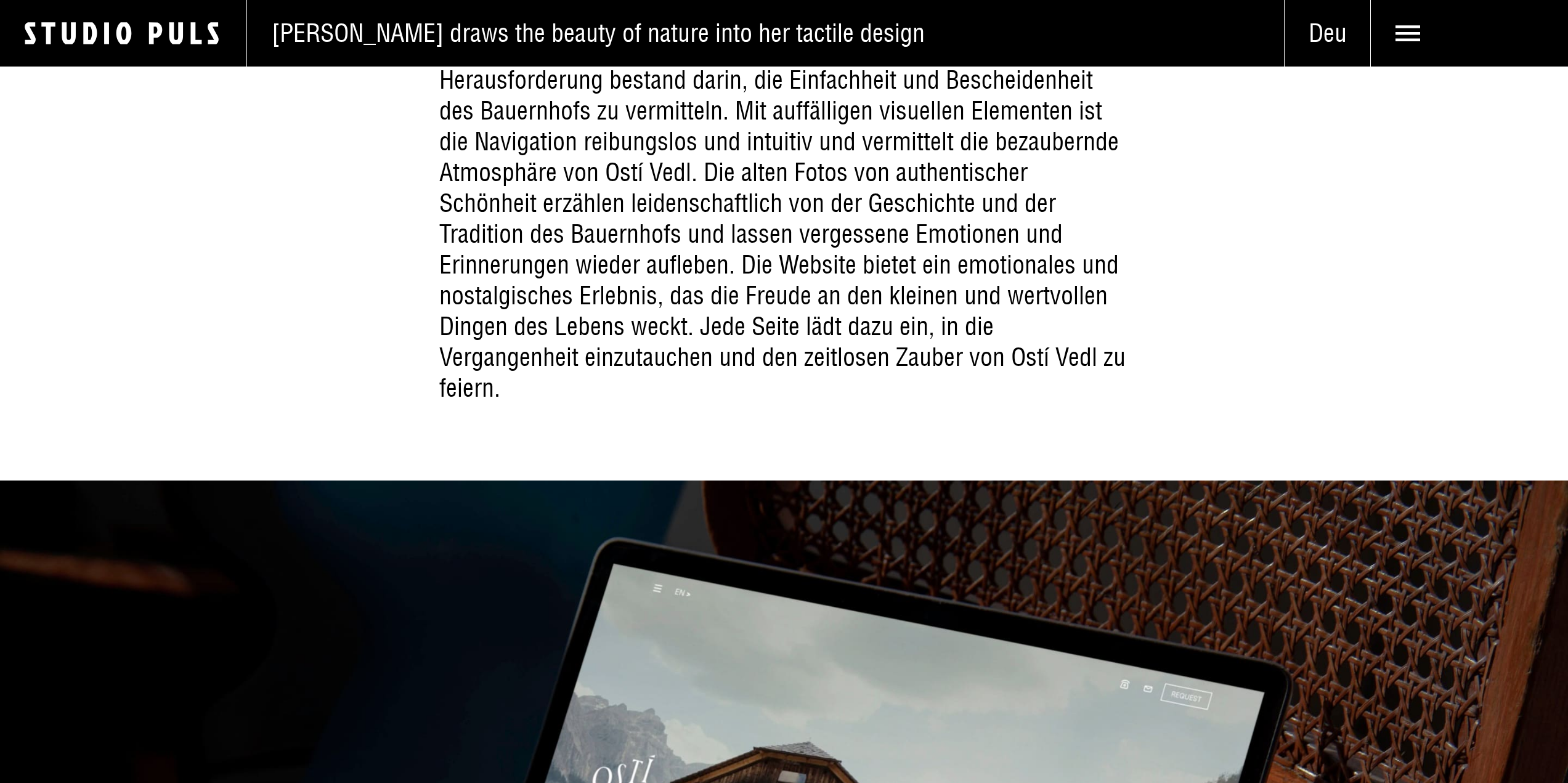
scroll to position [8321, 0]
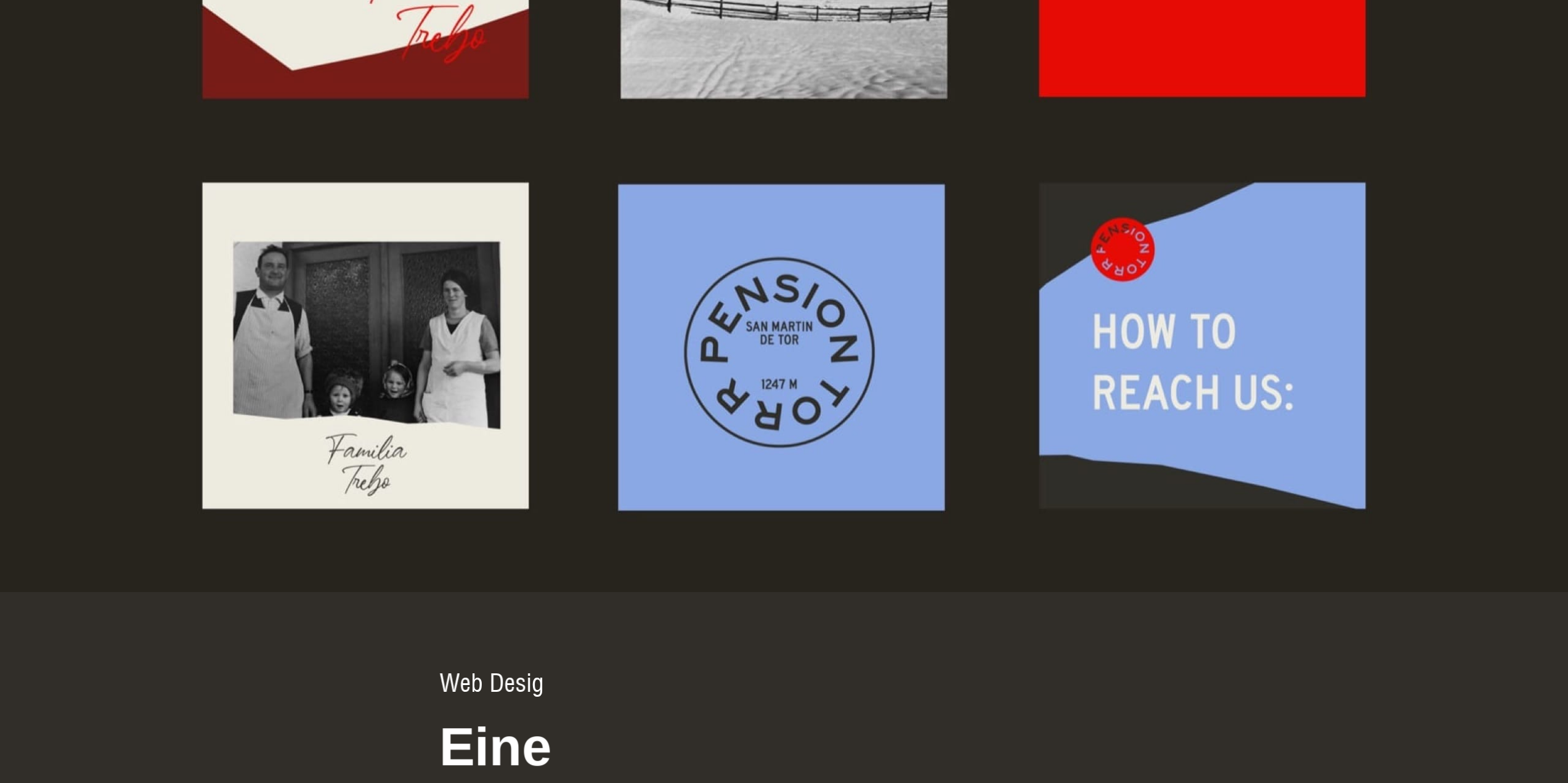
scroll to position [5793, 0]
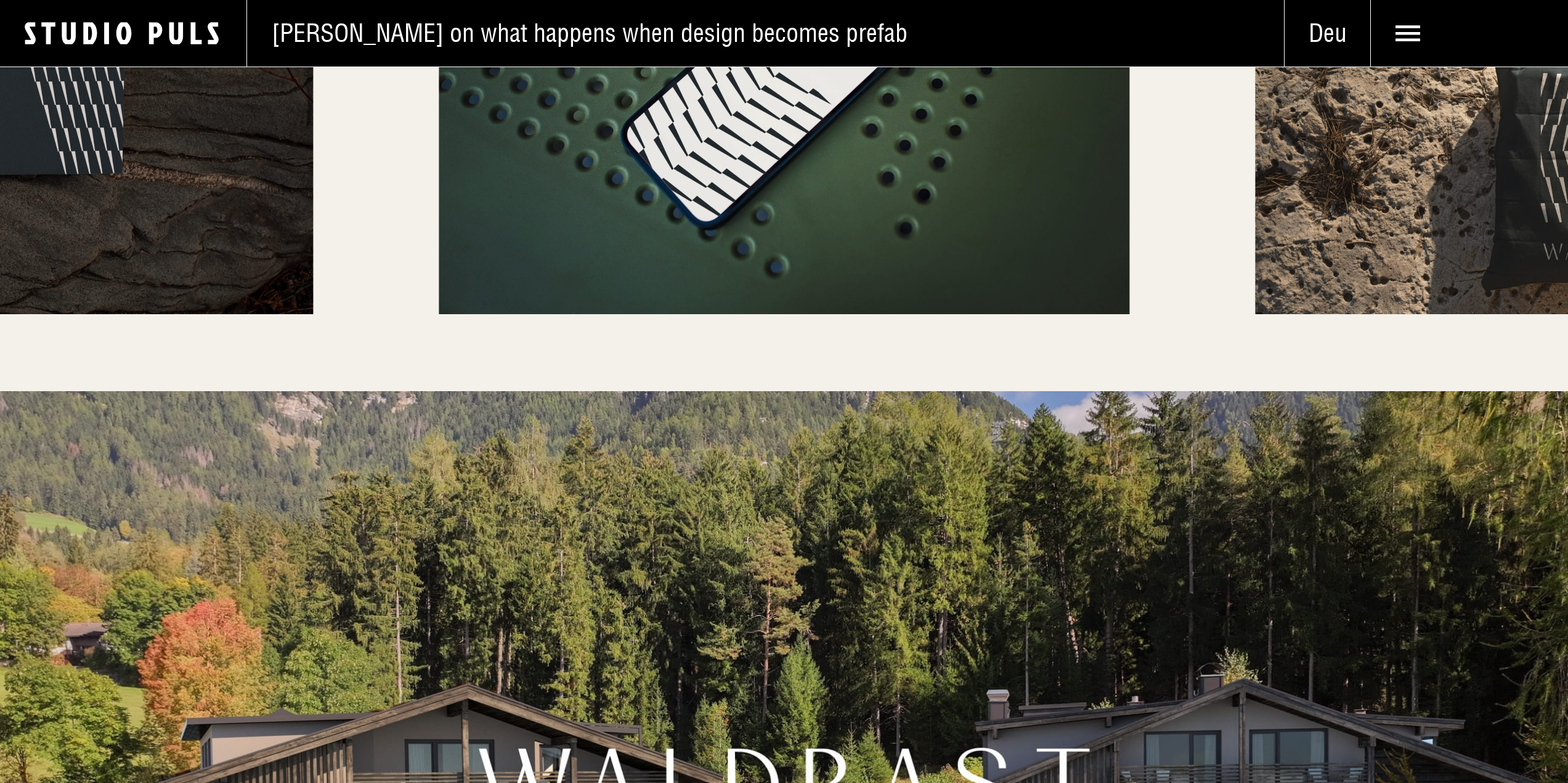
scroll to position [6656, 0]
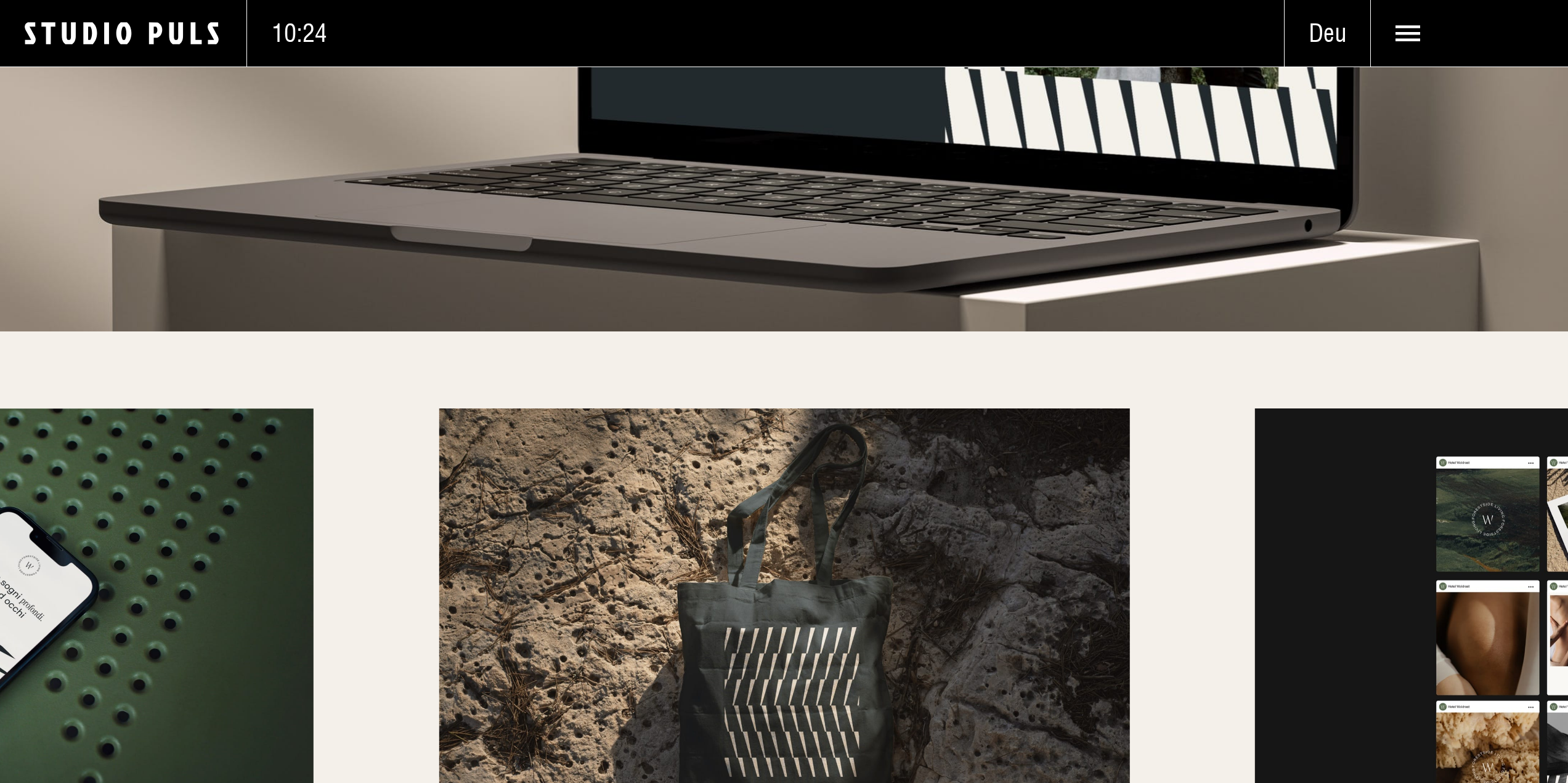
drag, startPoint x: 1091, startPoint y: 364, endPoint x: 841, endPoint y: 457, distance: 266.7
click at [637, 414] on div at bounding box center [784, 638] width 1568 height 614
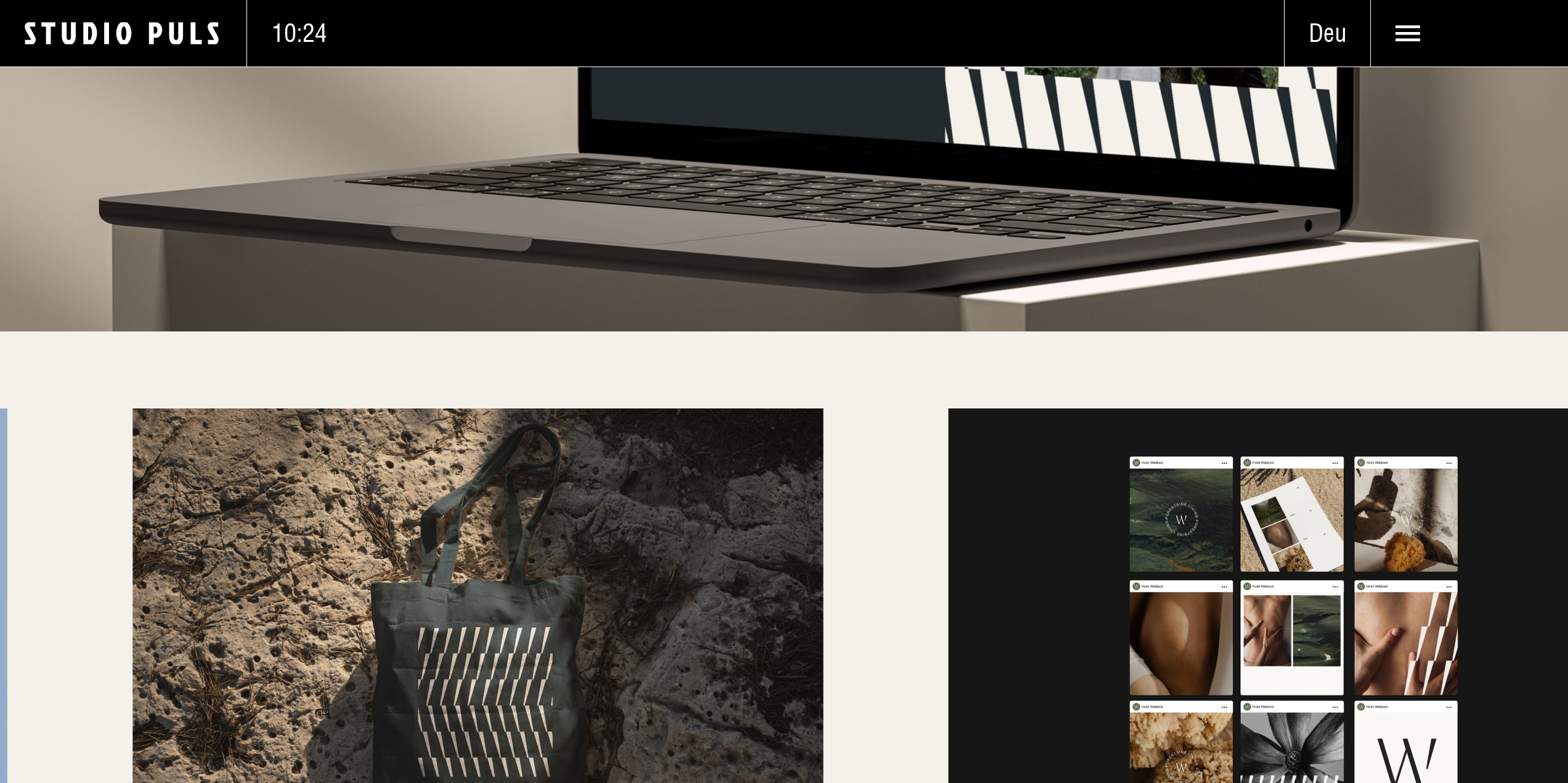
click at [370, 494] on img at bounding box center [477, 638] width 690 height 461
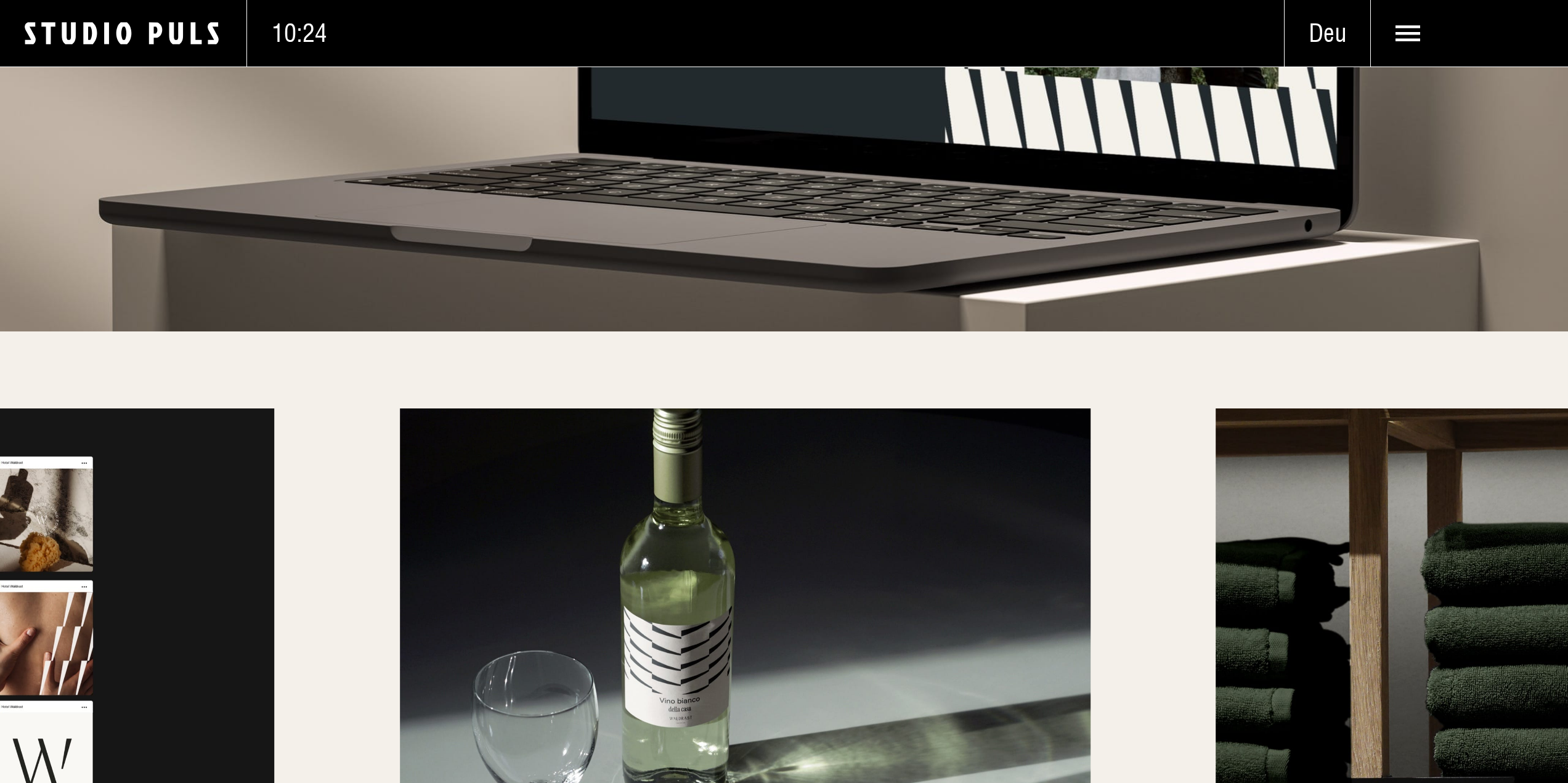
click at [103, 508] on div at bounding box center [784, 638] width 1568 height 461
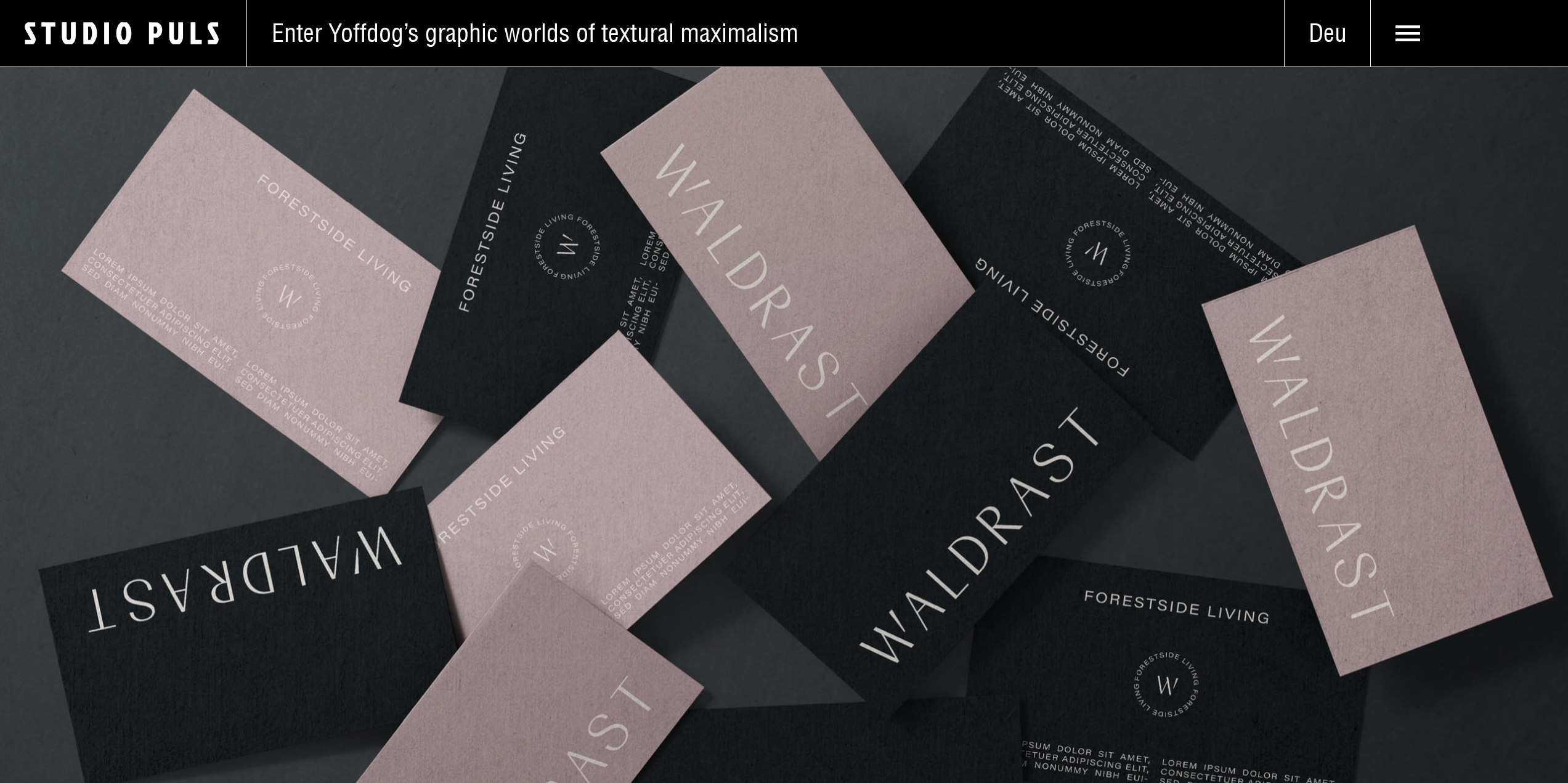
scroll to position [1041, 0]
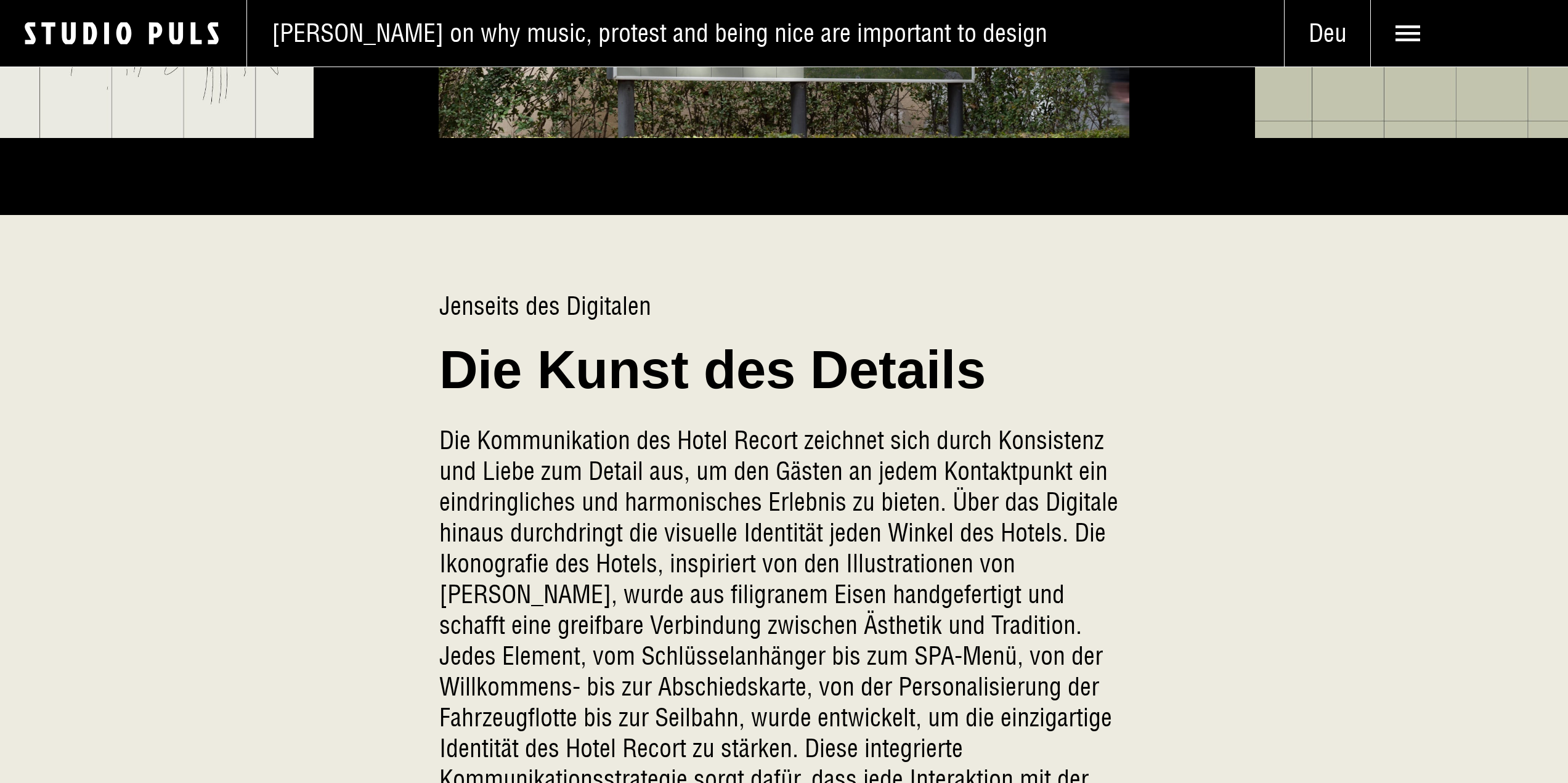
scroll to position [3945, 0]
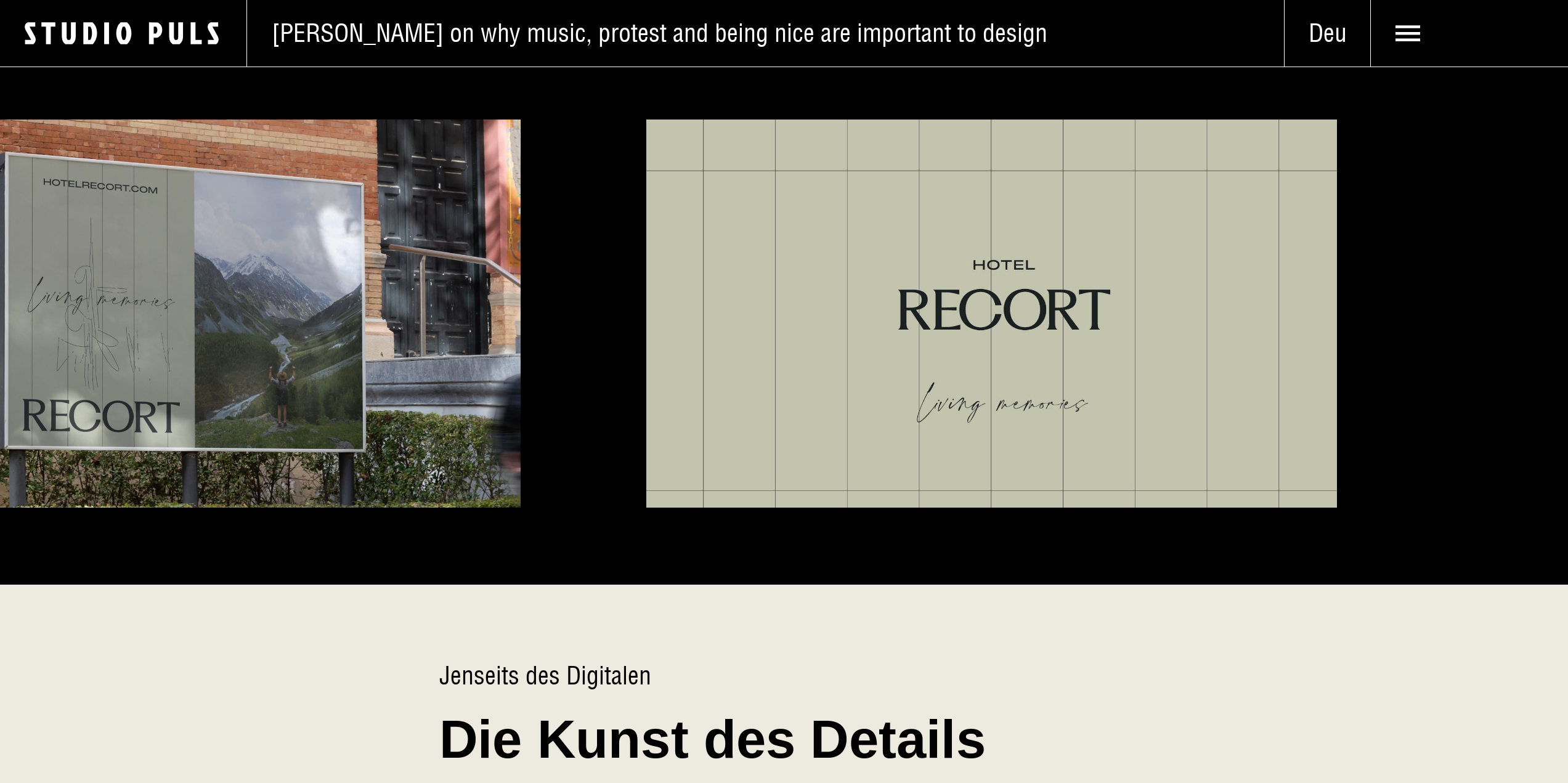
click at [554, 320] on div at bounding box center [784, 314] width 1568 height 389
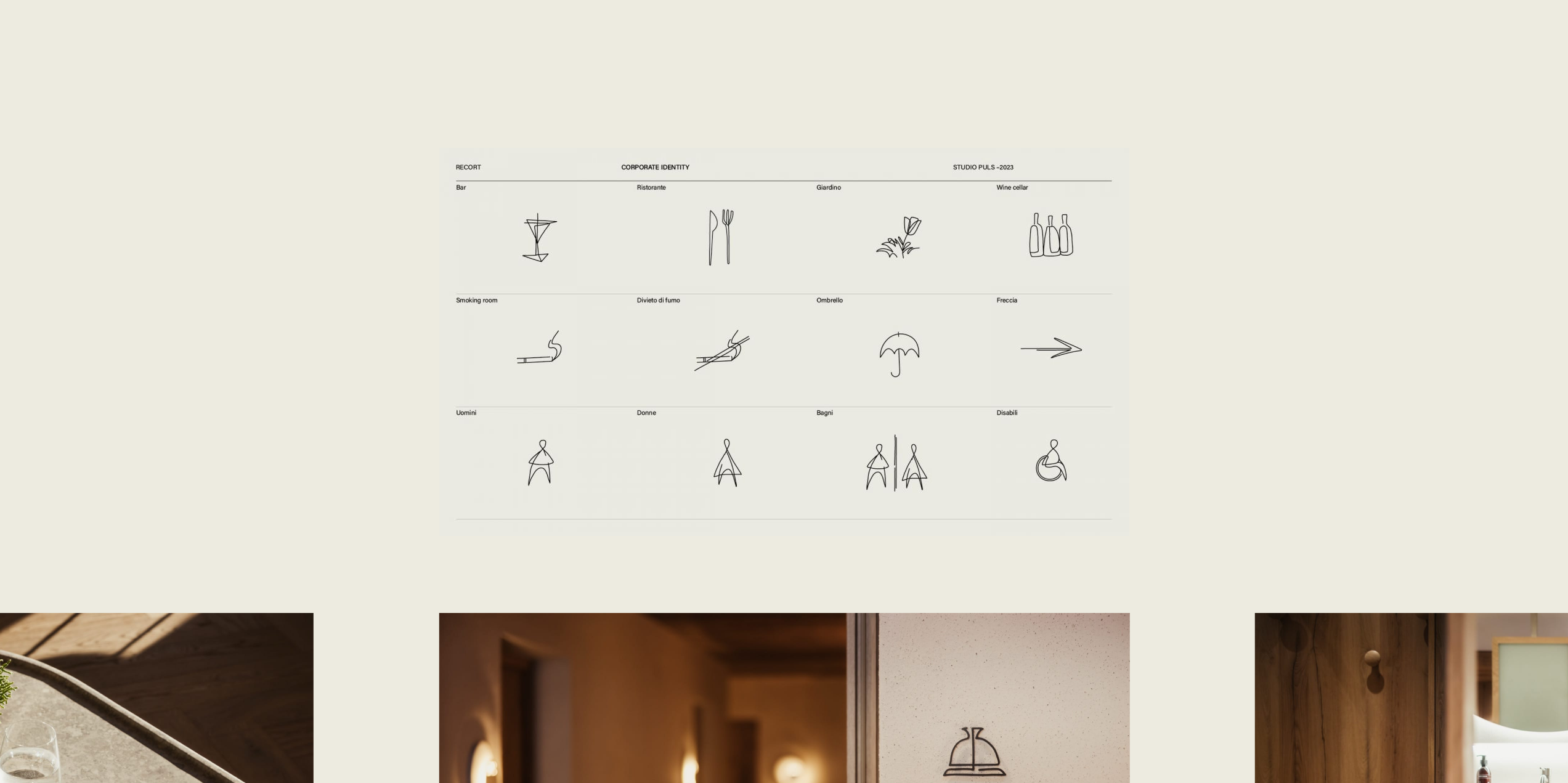
scroll to position [5608, 0]
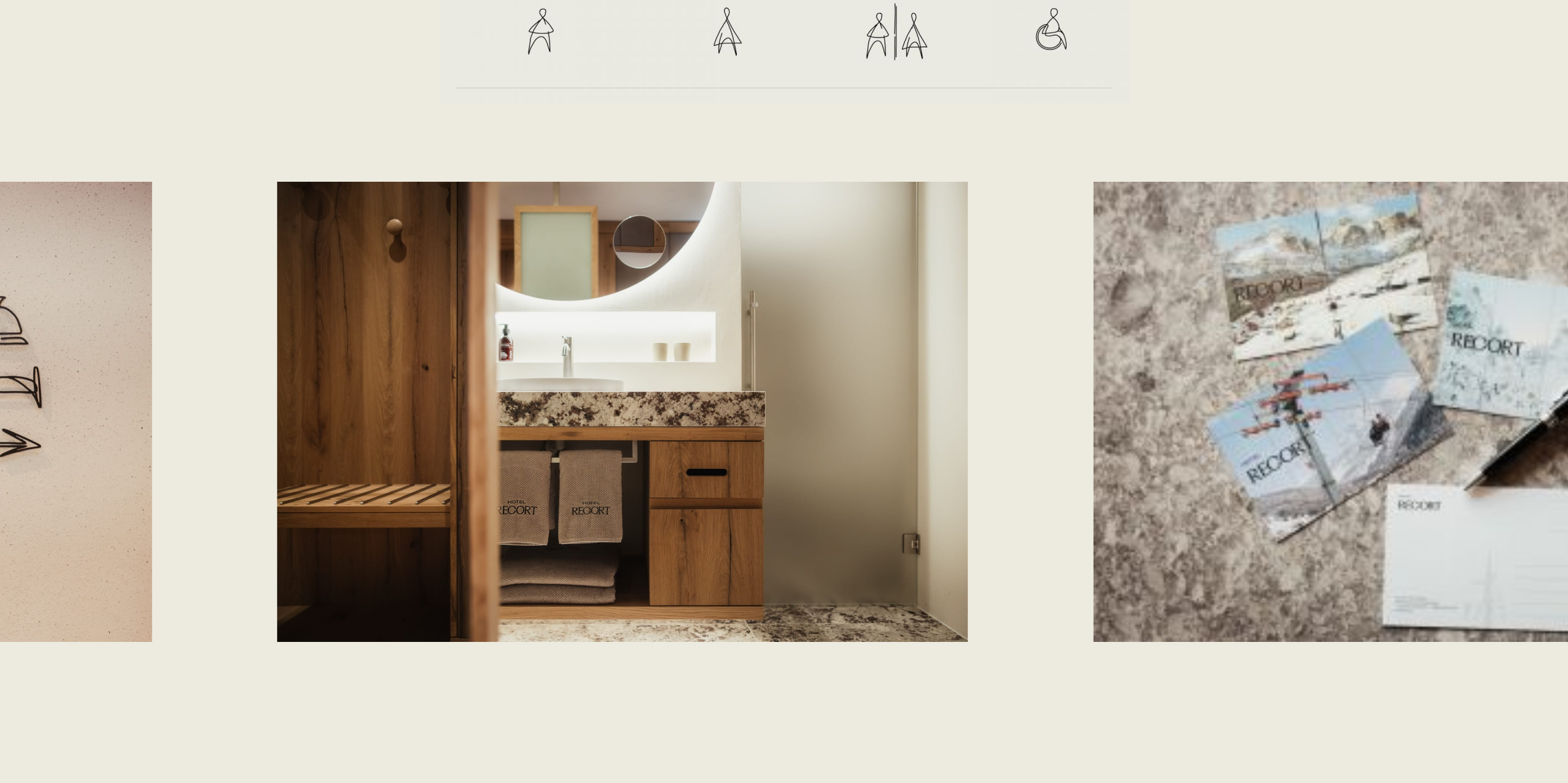
click at [324, 351] on img at bounding box center [622, 412] width 690 height 461
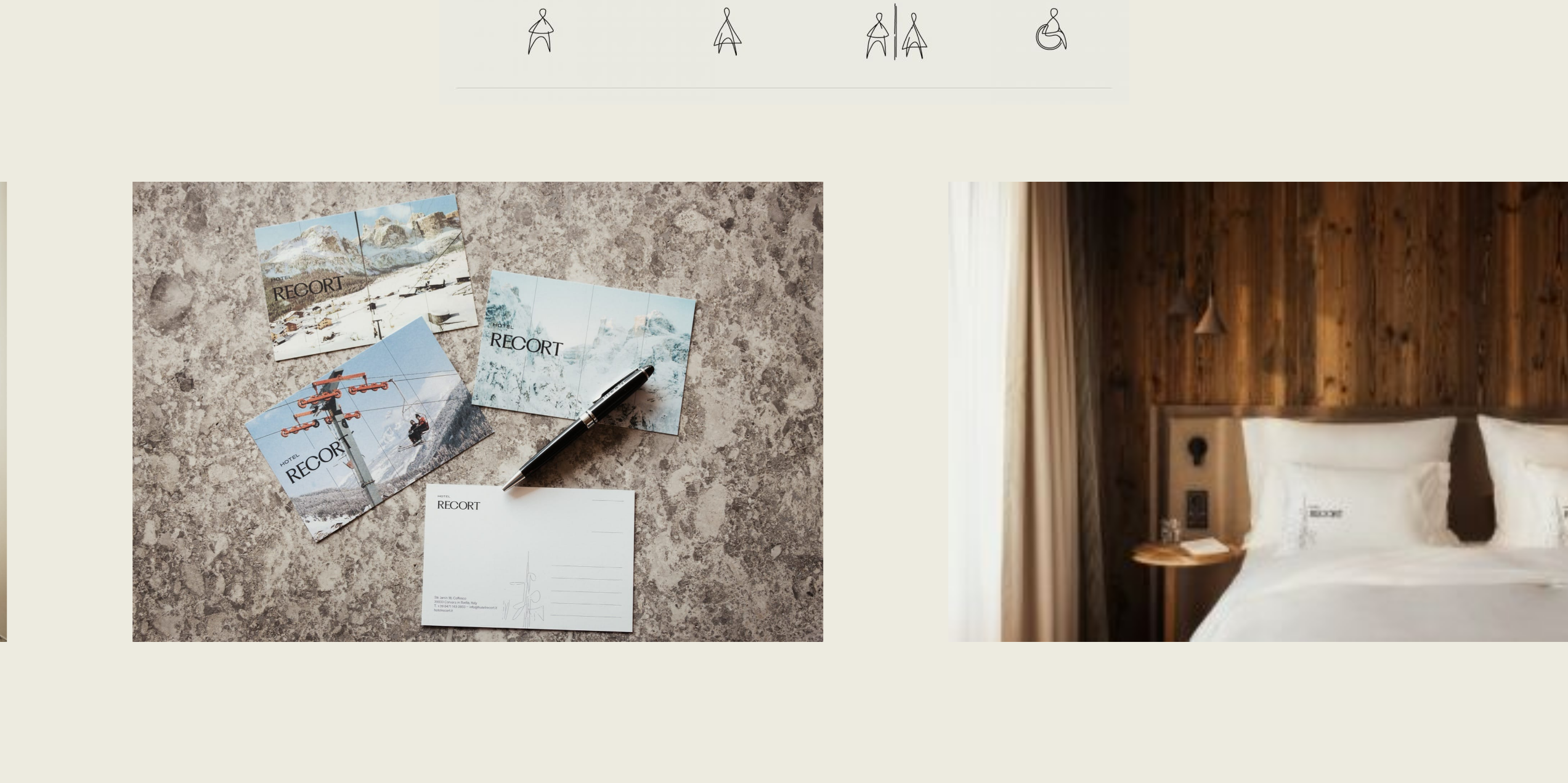
click at [194, 357] on div at bounding box center [784, 412] width 1568 height 461
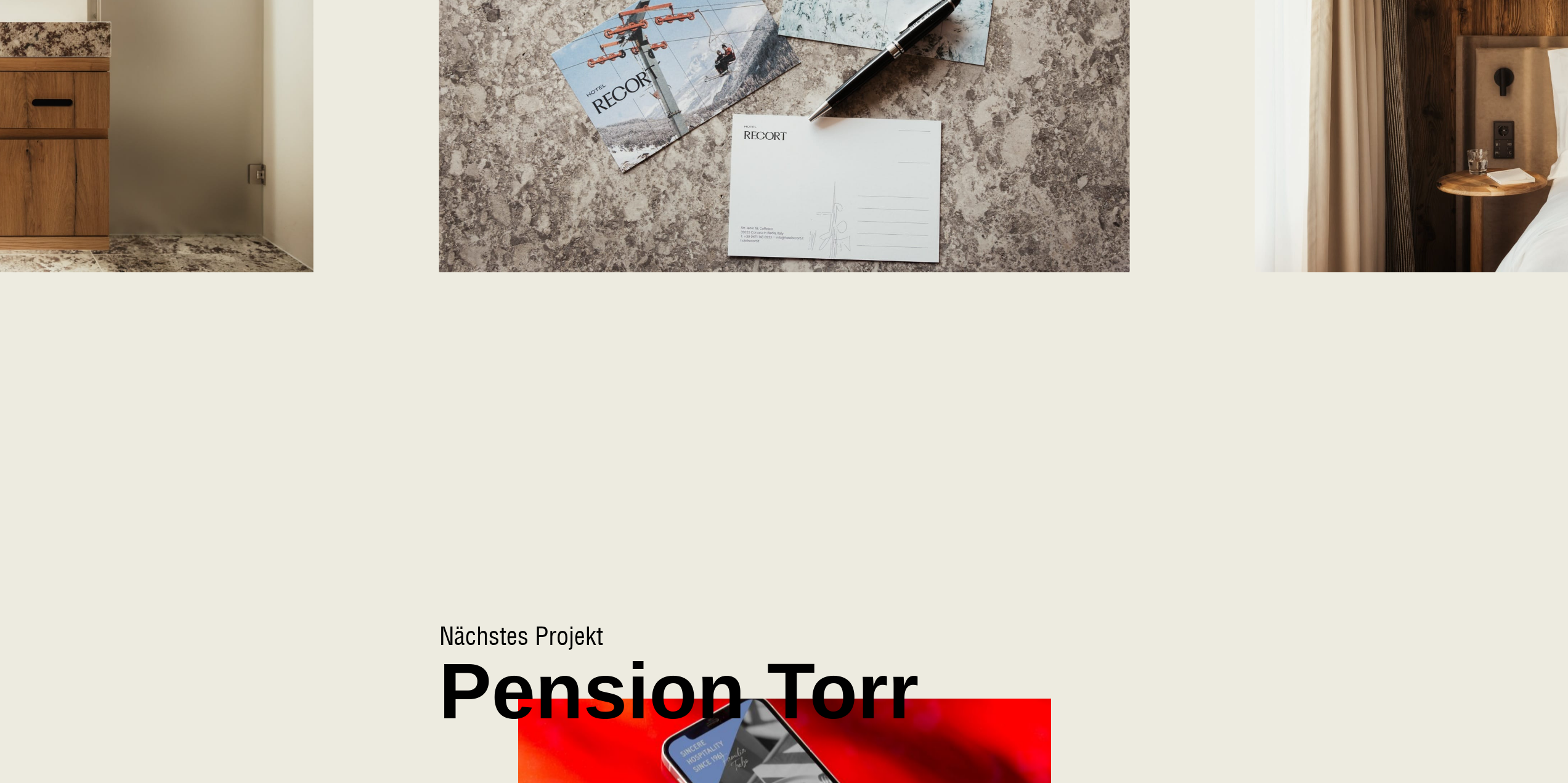
scroll to position [6101, 0]
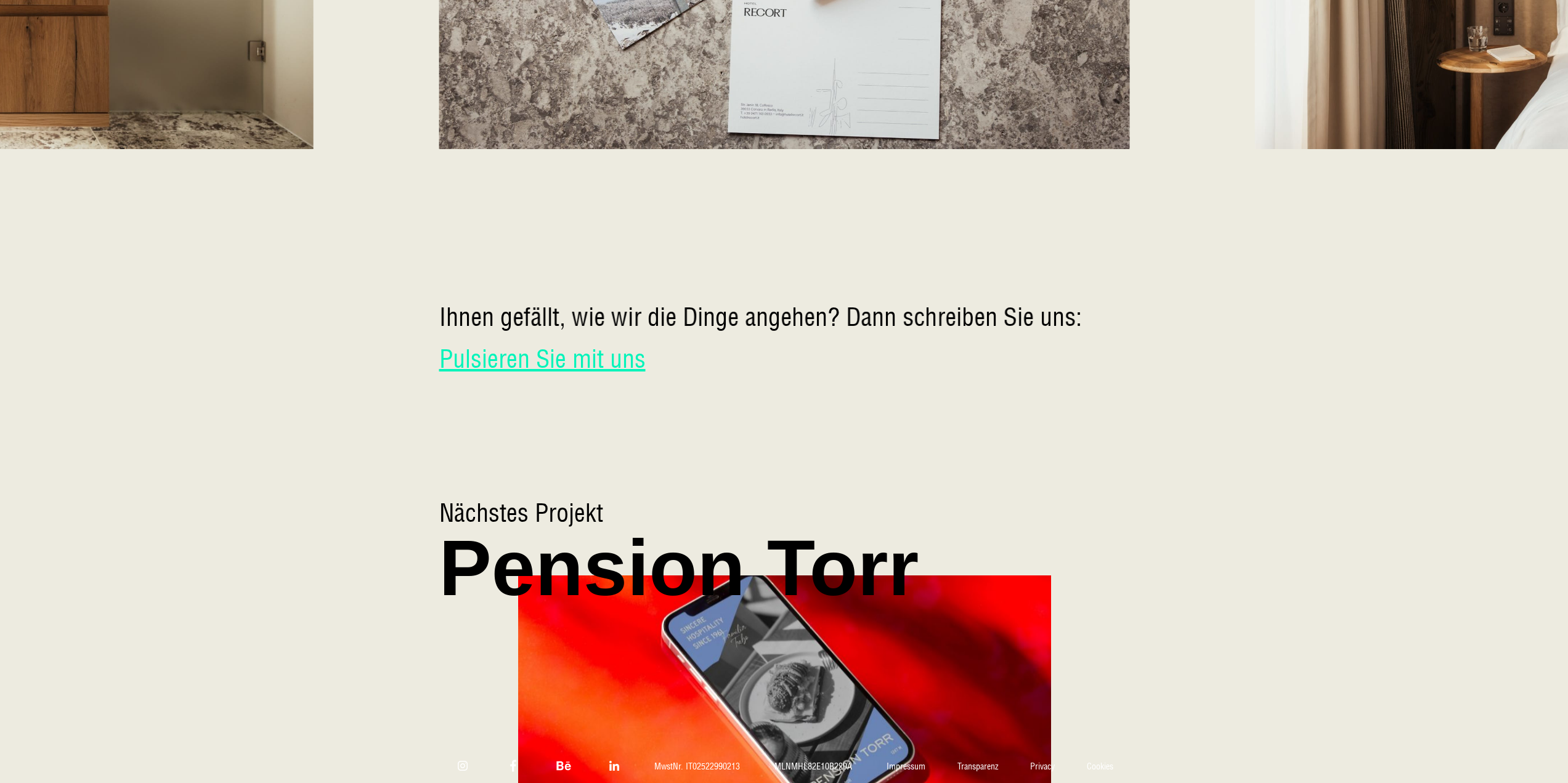
click at [564, 344] on link "Pulsieren Sie mit uns" at bounding box center [542, 359] width 206 height 31
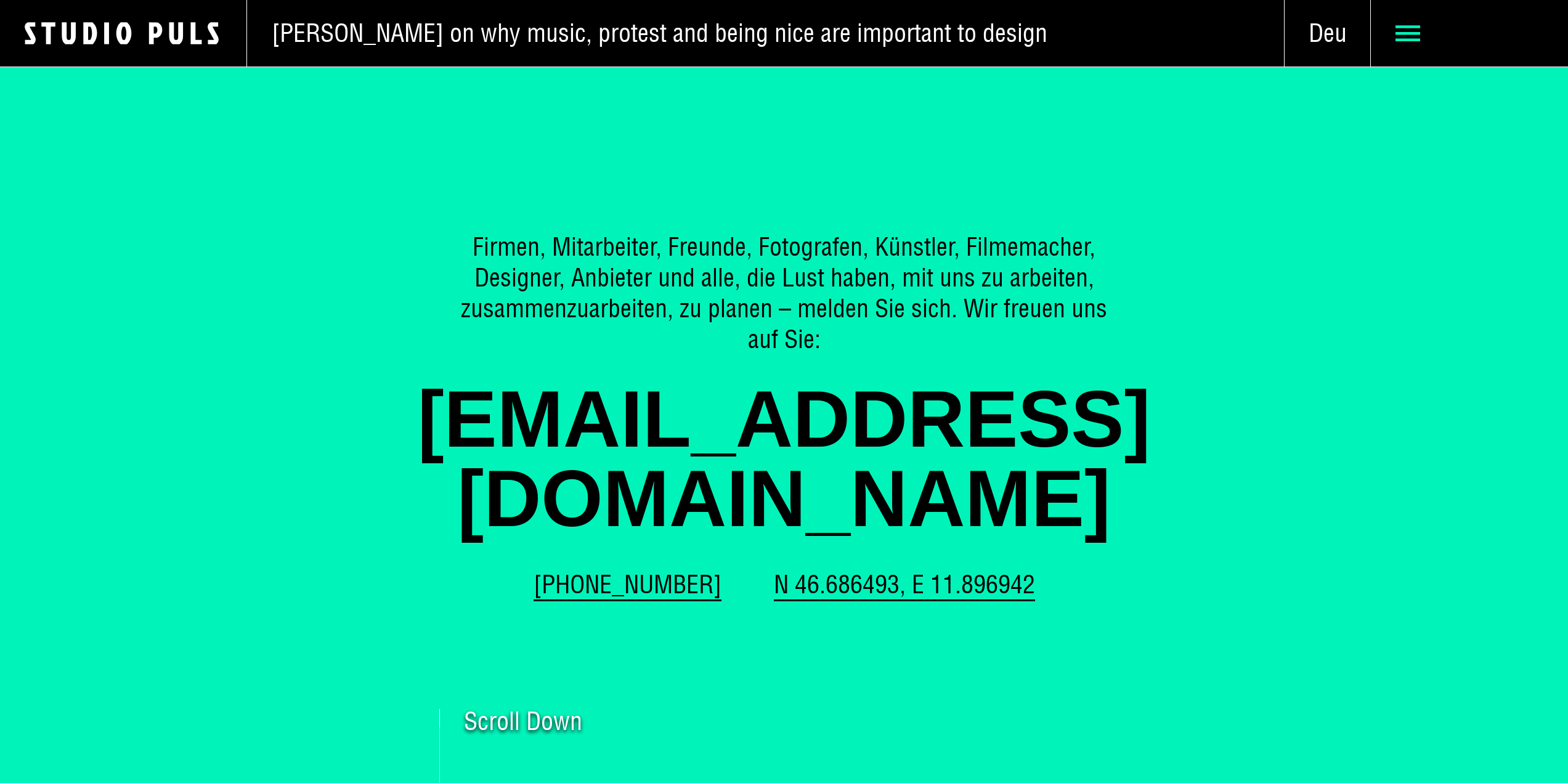
click at [1401, 31] on icon at bounding box center [1408, 33] width 25 height 25
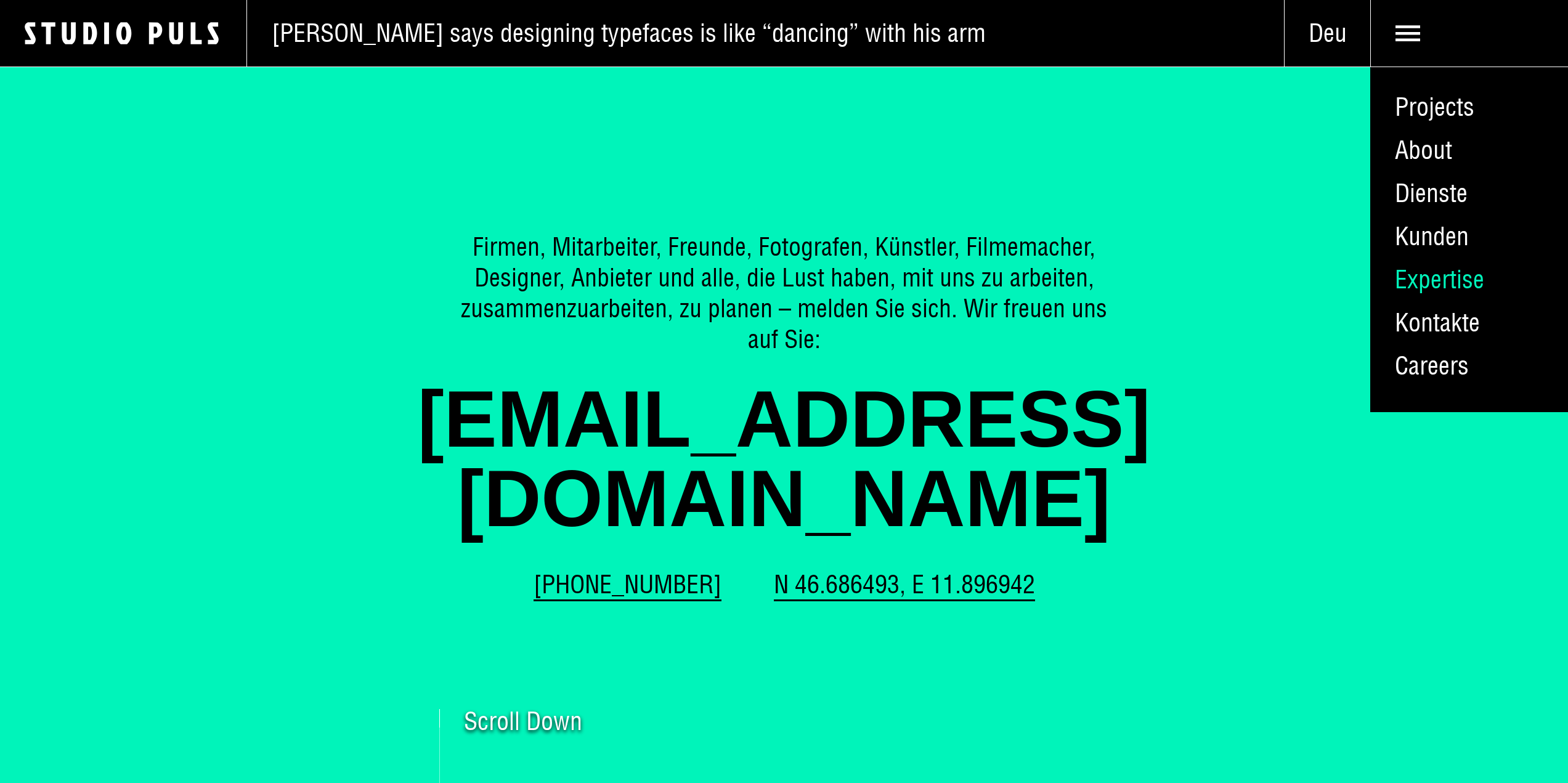
click at [1439, 284] on link "Expertise" at bounding box center [1468, 280] width 198 height 43
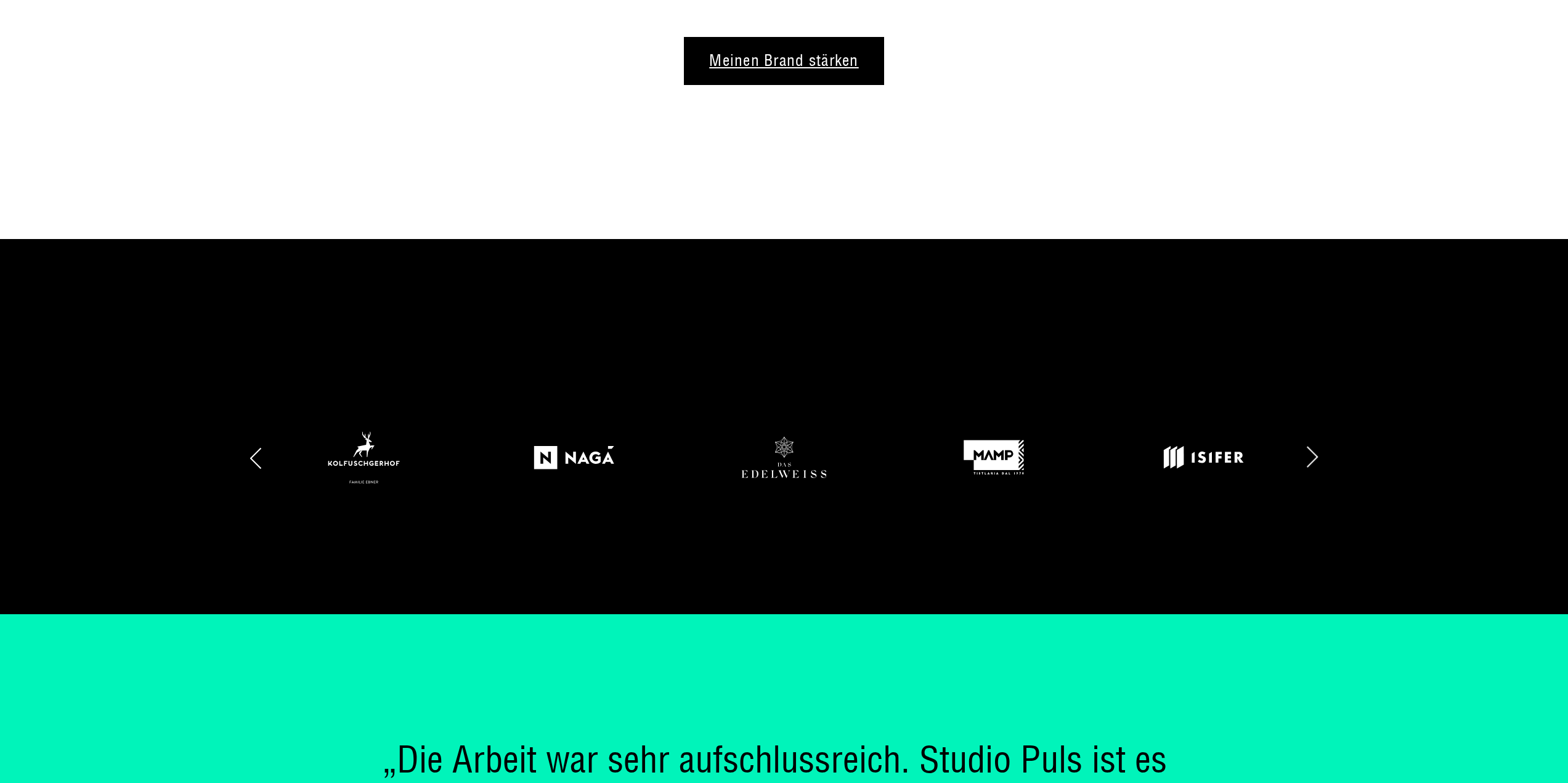
scroll to position [1726, 0]
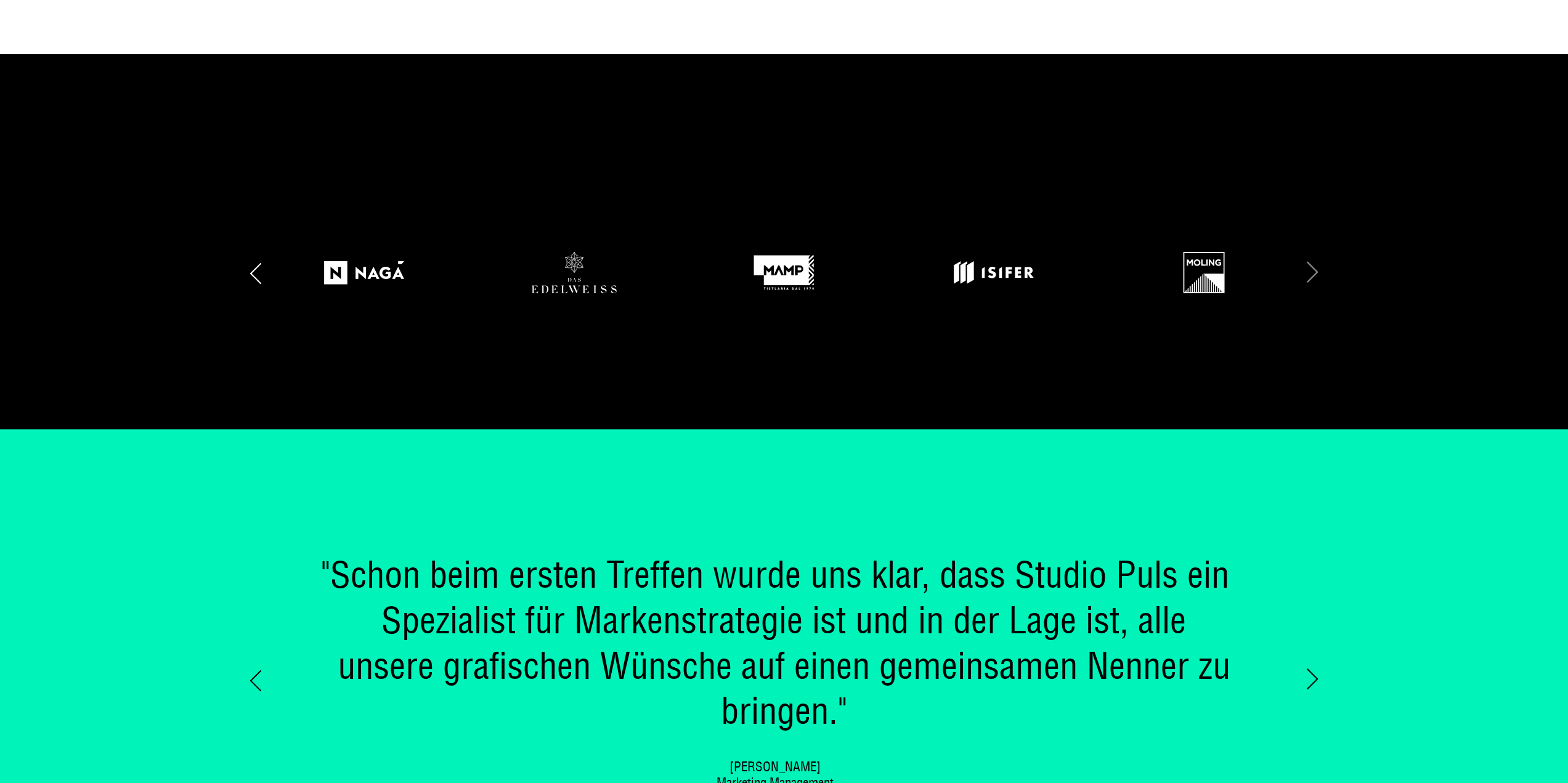
click at [1315, 275] on div "Next slide" at bounding box center [1250, 273] width 139 height 67
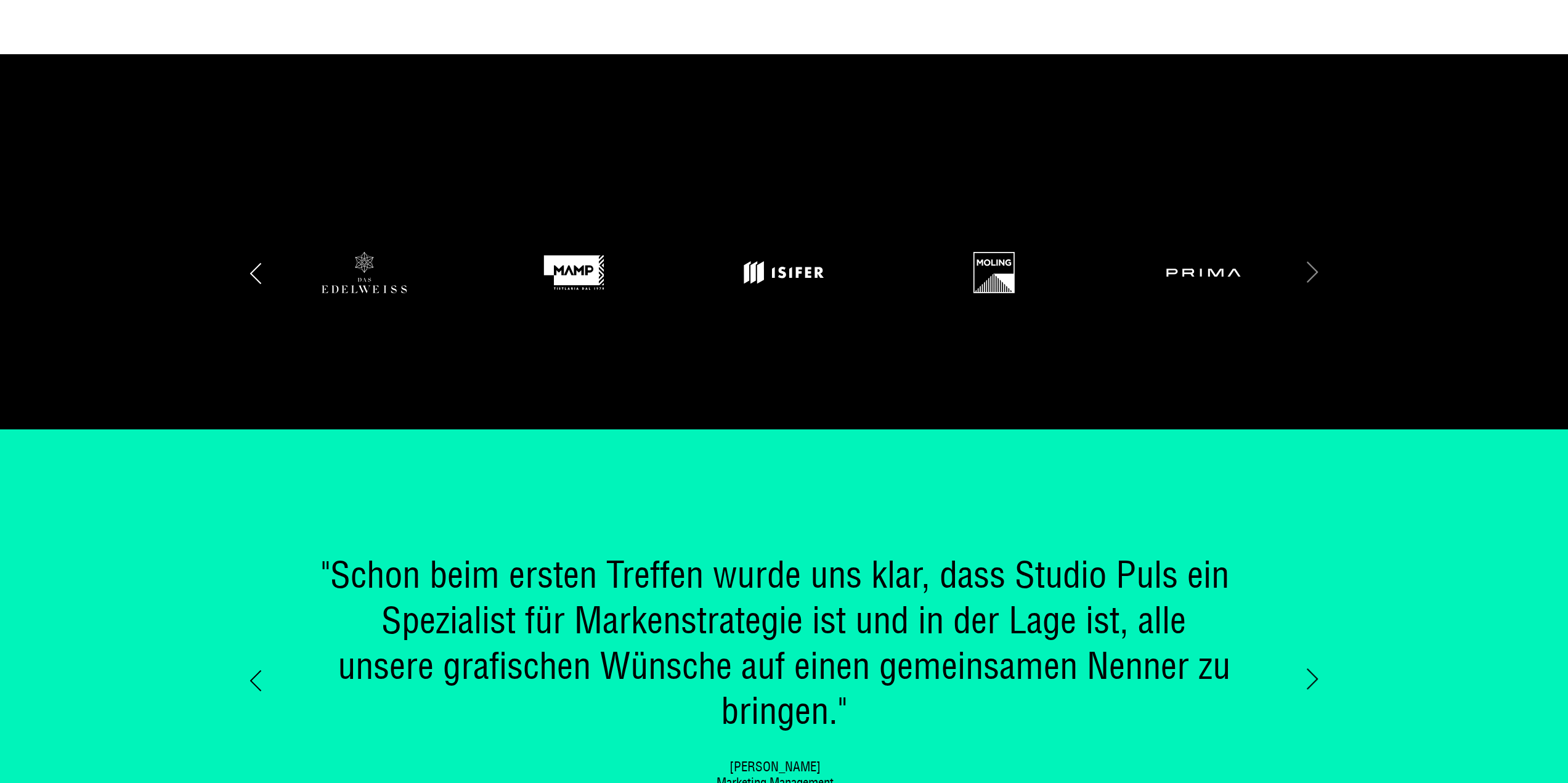
click at [1315, 275] on div "Next slide" at bounding box center [1250, 273] width 139 height 67
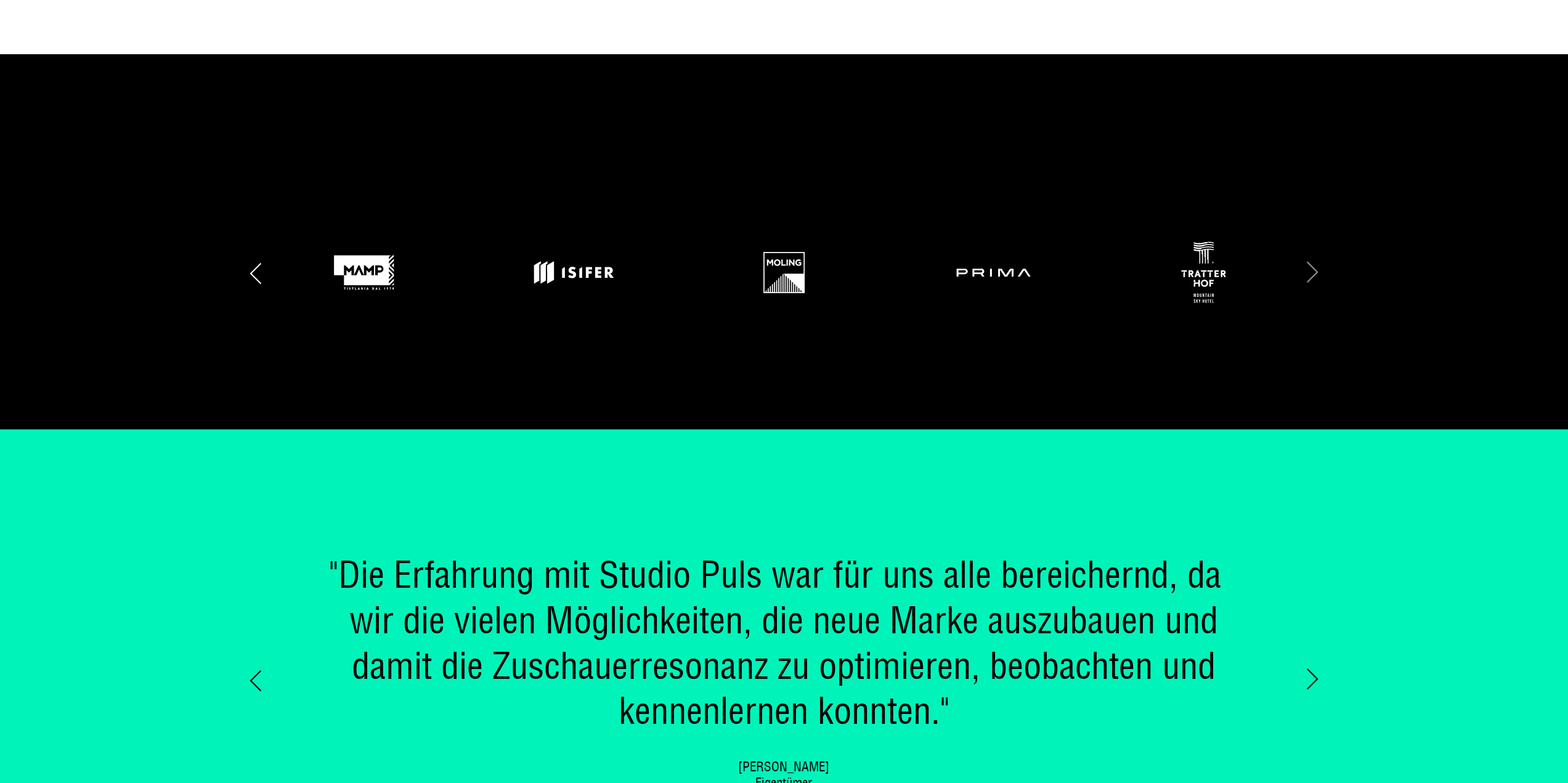
click at [1315, 275] on div "Next slide" at bounding box center [1250, 273] width 139 height 67
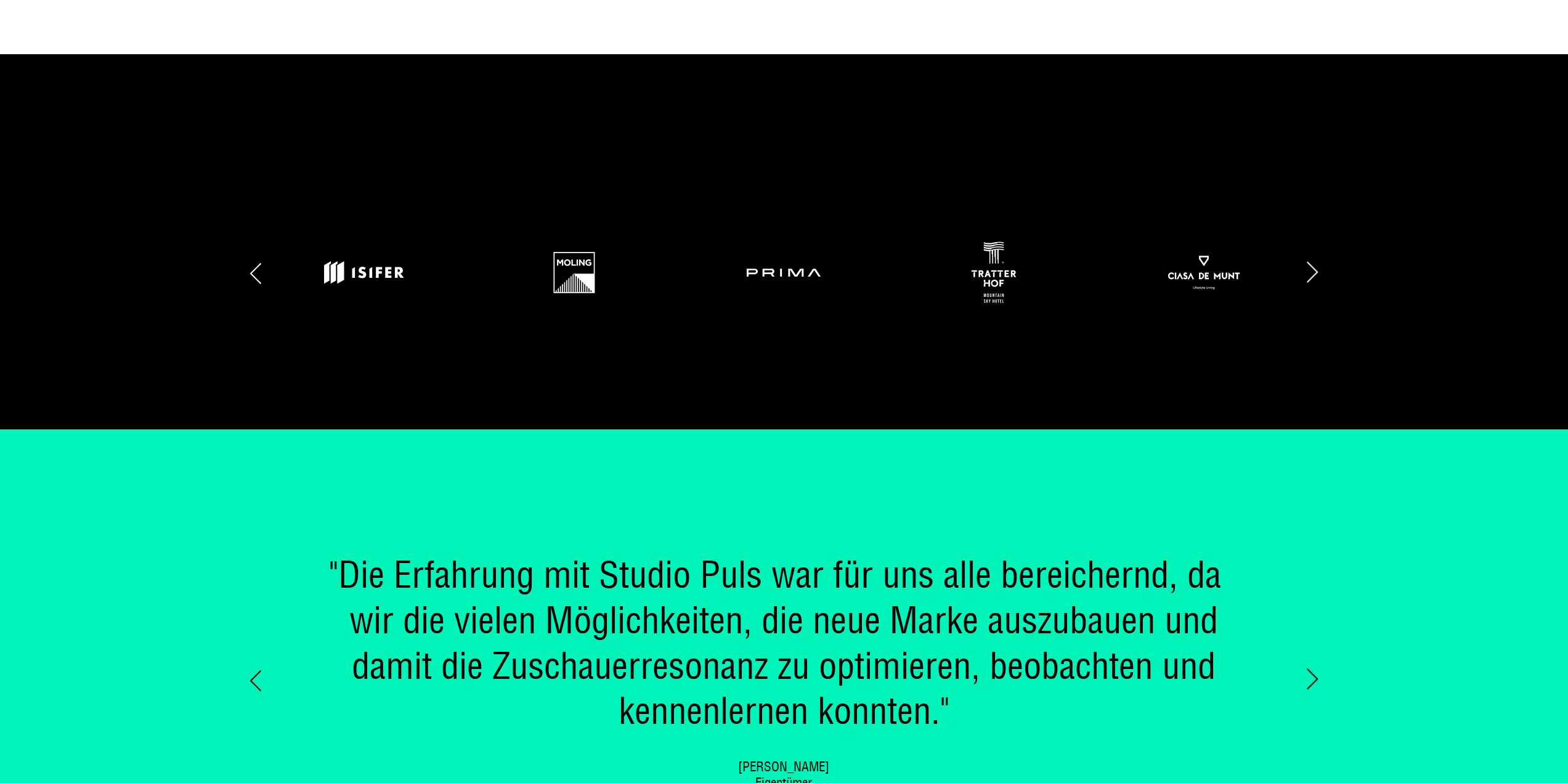
click at [1006, 276] on img at bounding box center [993, 273] width 85 height 67
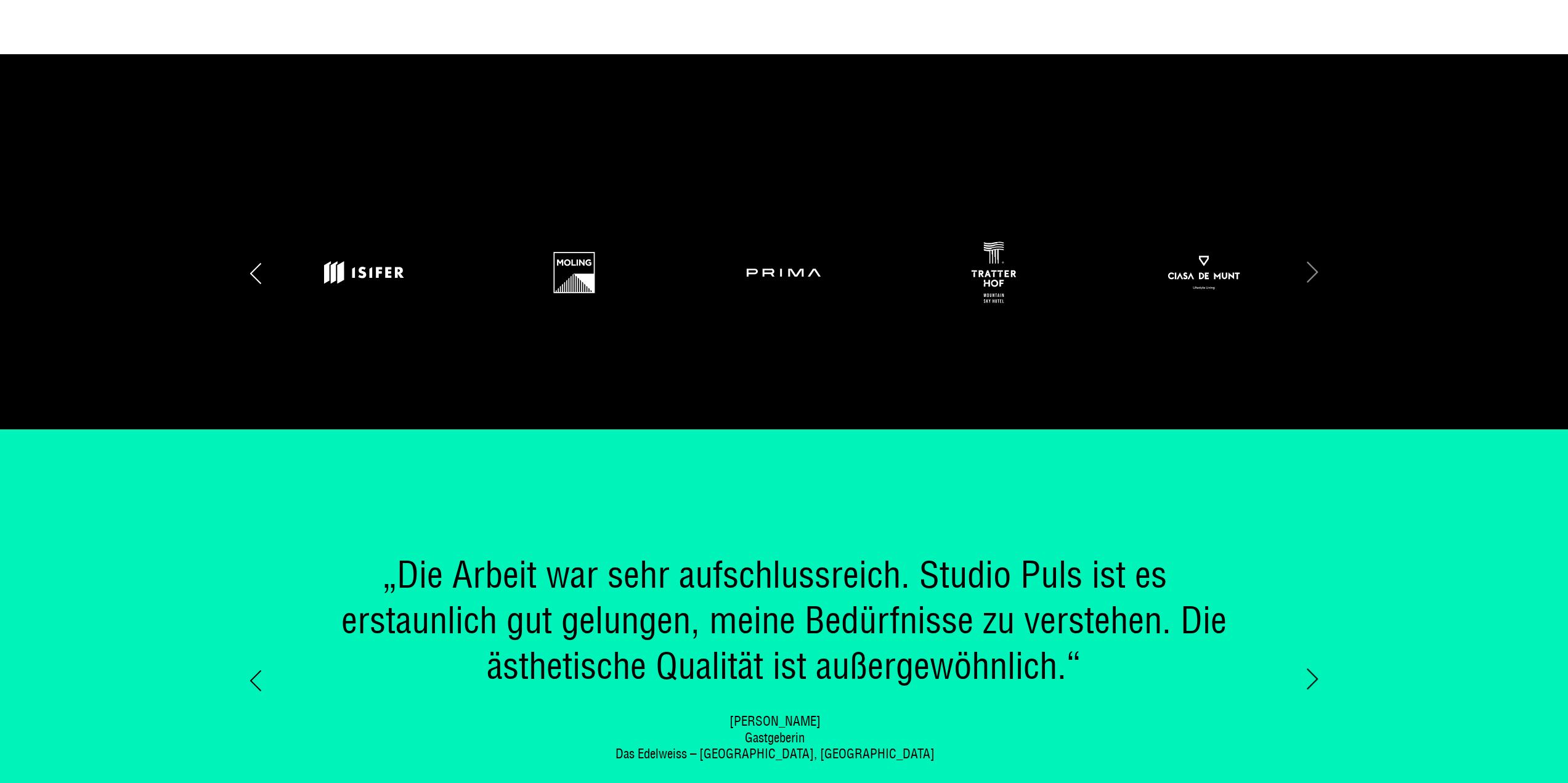
click at [1314, 273] on div "Next slide" at bounding box center [1250, 273] width 139 height 67
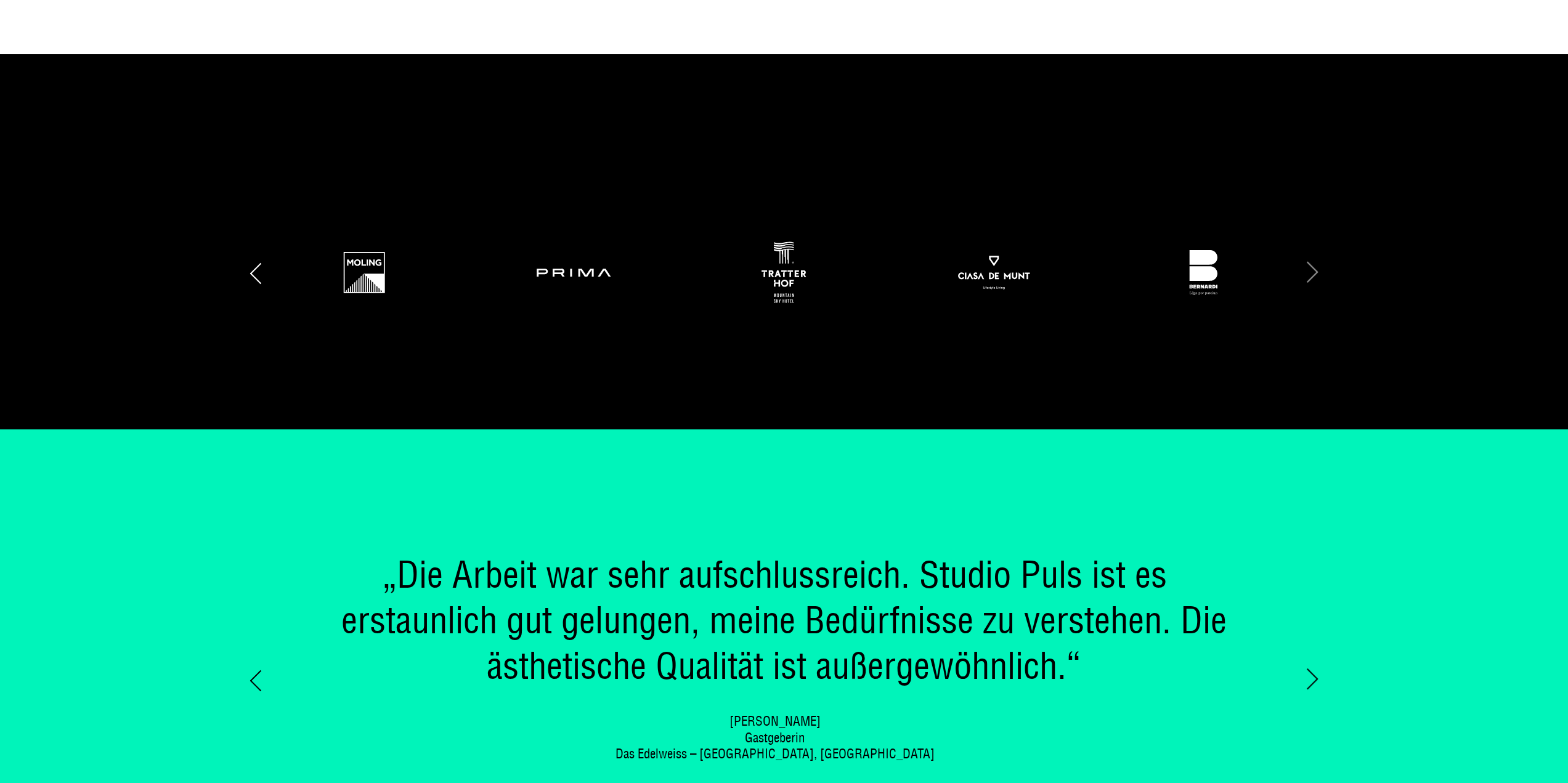
click at [1313, 273] on div "Next slide" at bounding box center [1250, 273] width 139 height 67
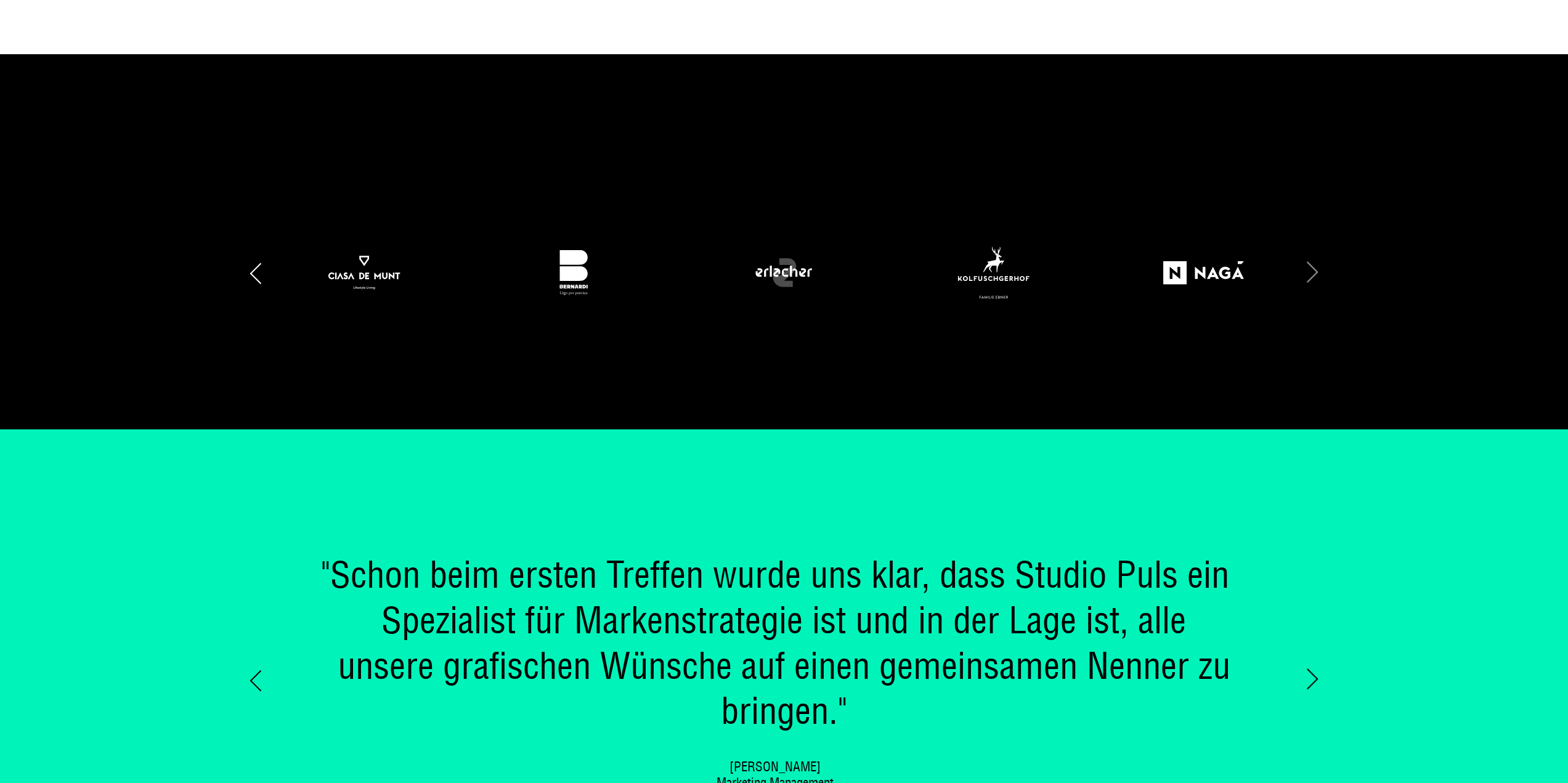
click at [1313, 273] on div "Next slide" at bounding box center [1250, 273] width 139 height 67
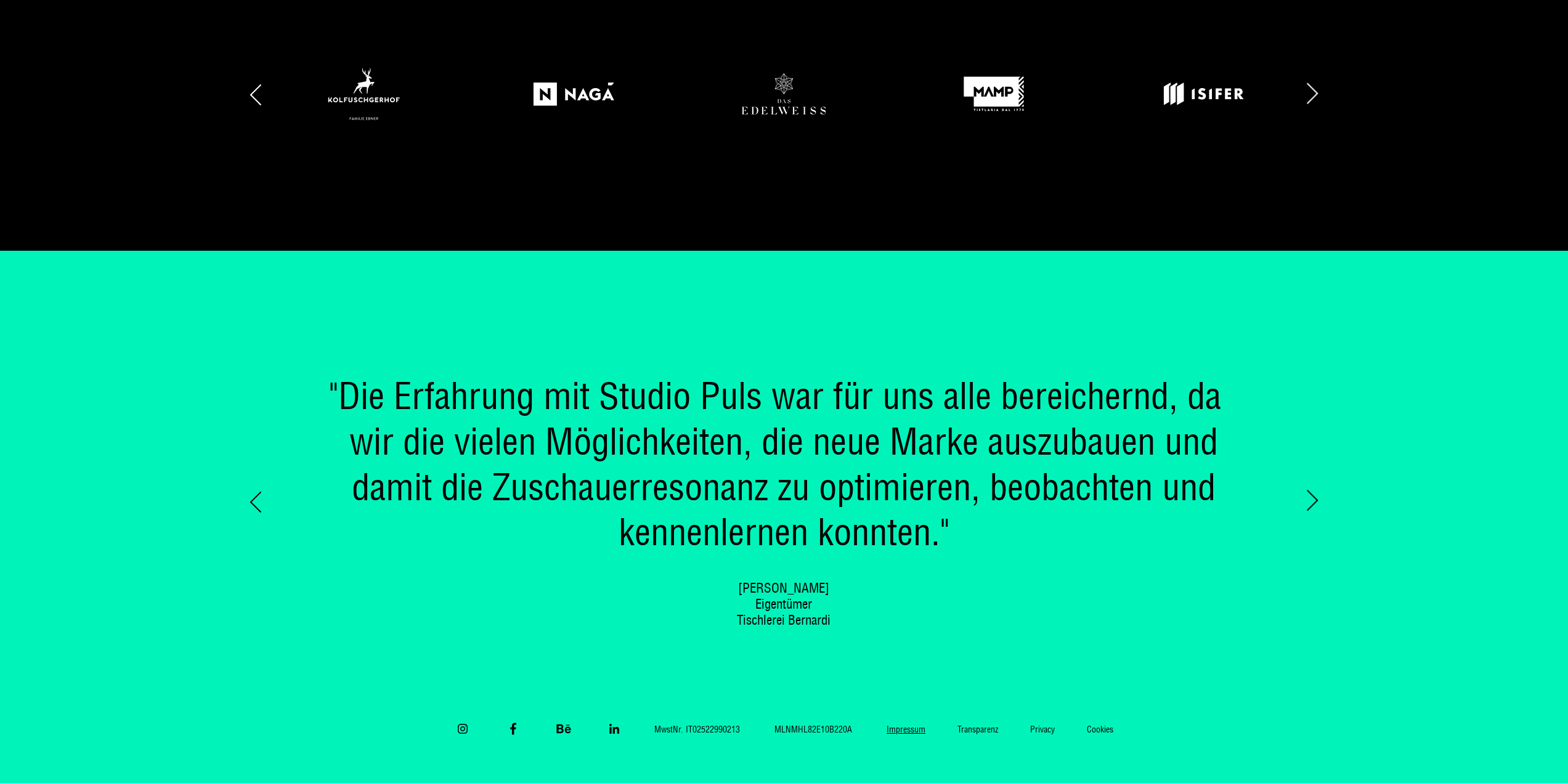
click at [891, 729] on link "Impressum" at bounding box center [906, 730] width 71 height 11
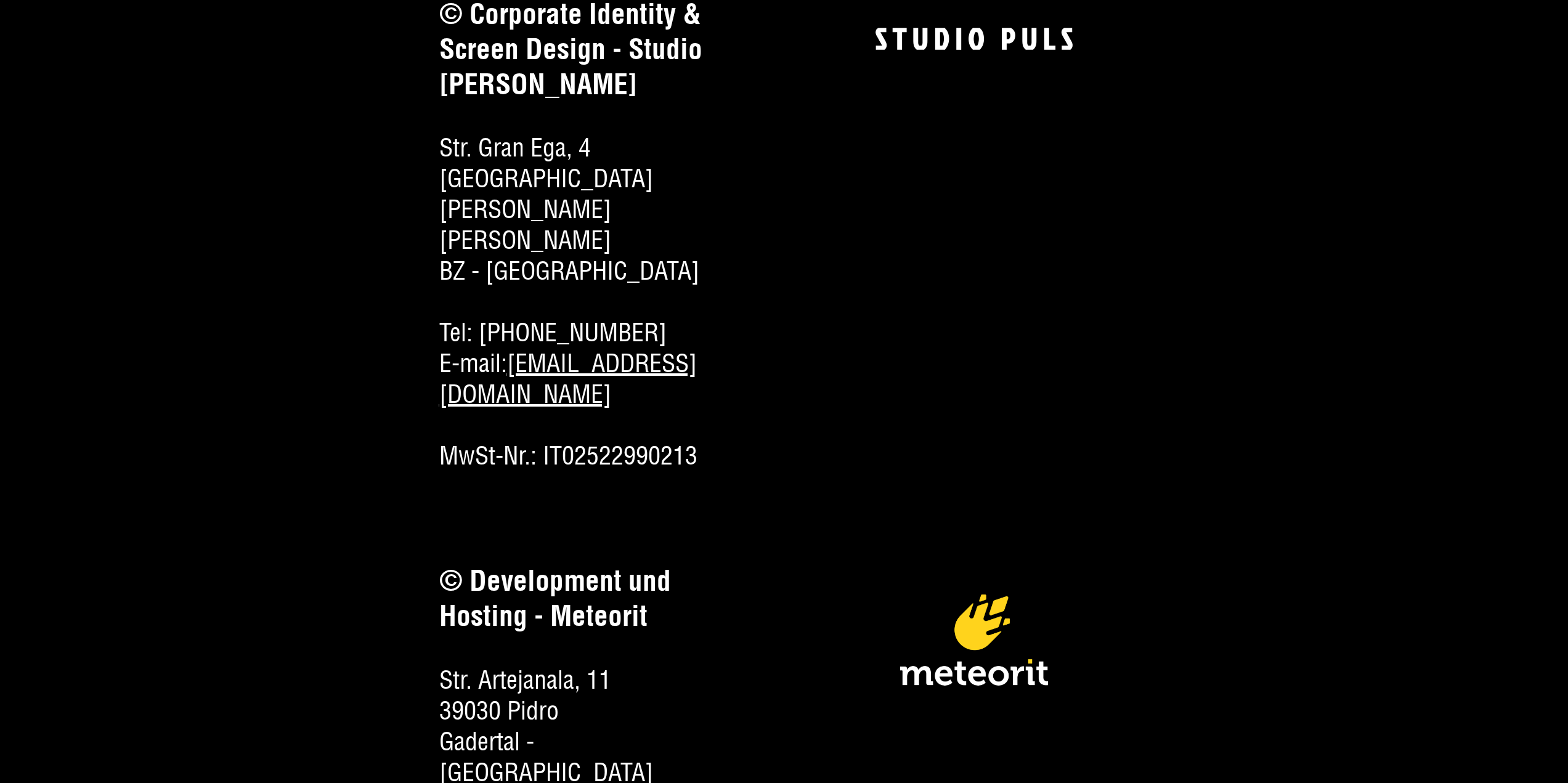
scroll to position [554, 0]
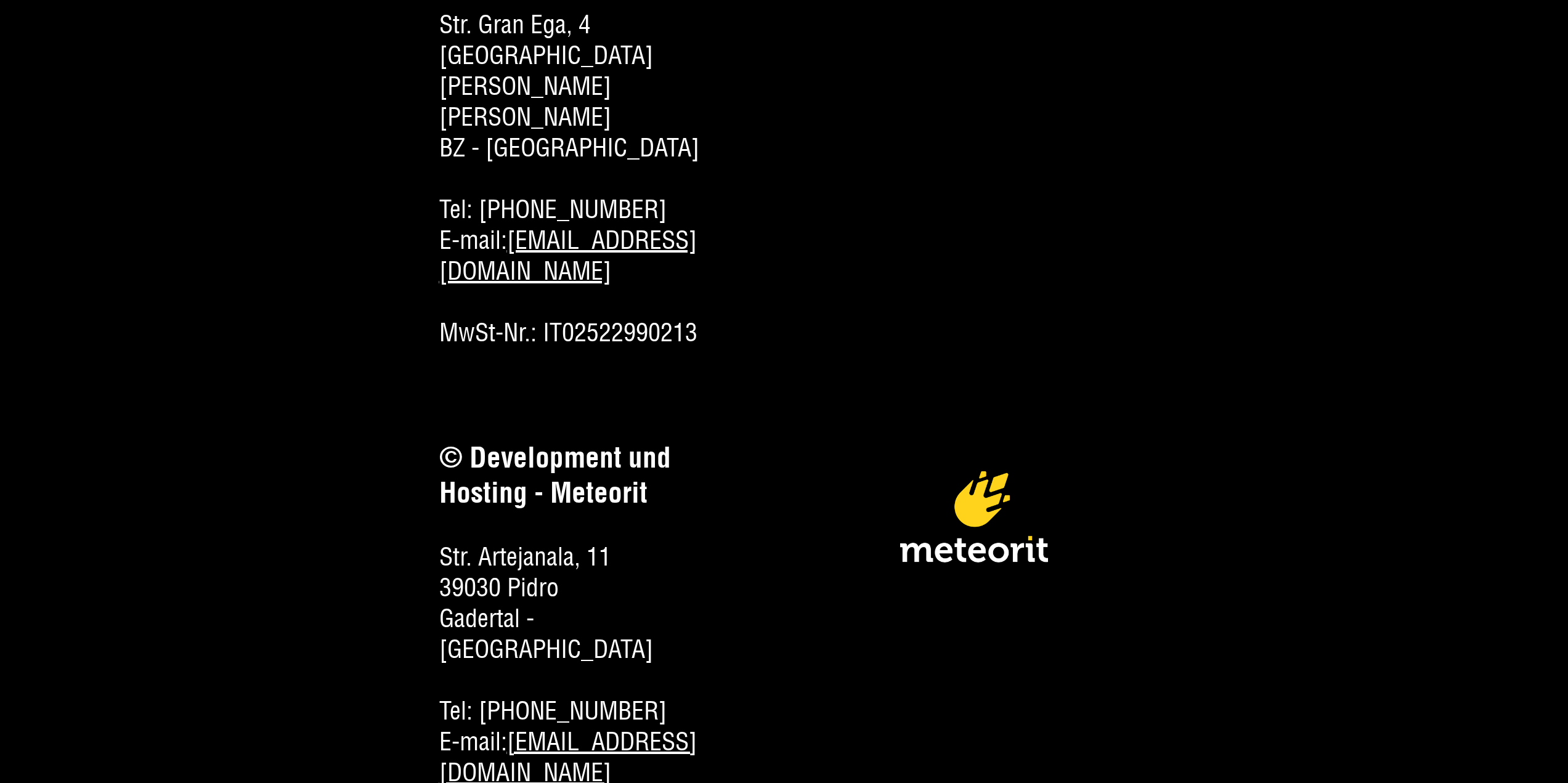
click at [975, 472] on img at bounding box center [973, 517] width 148 height 91
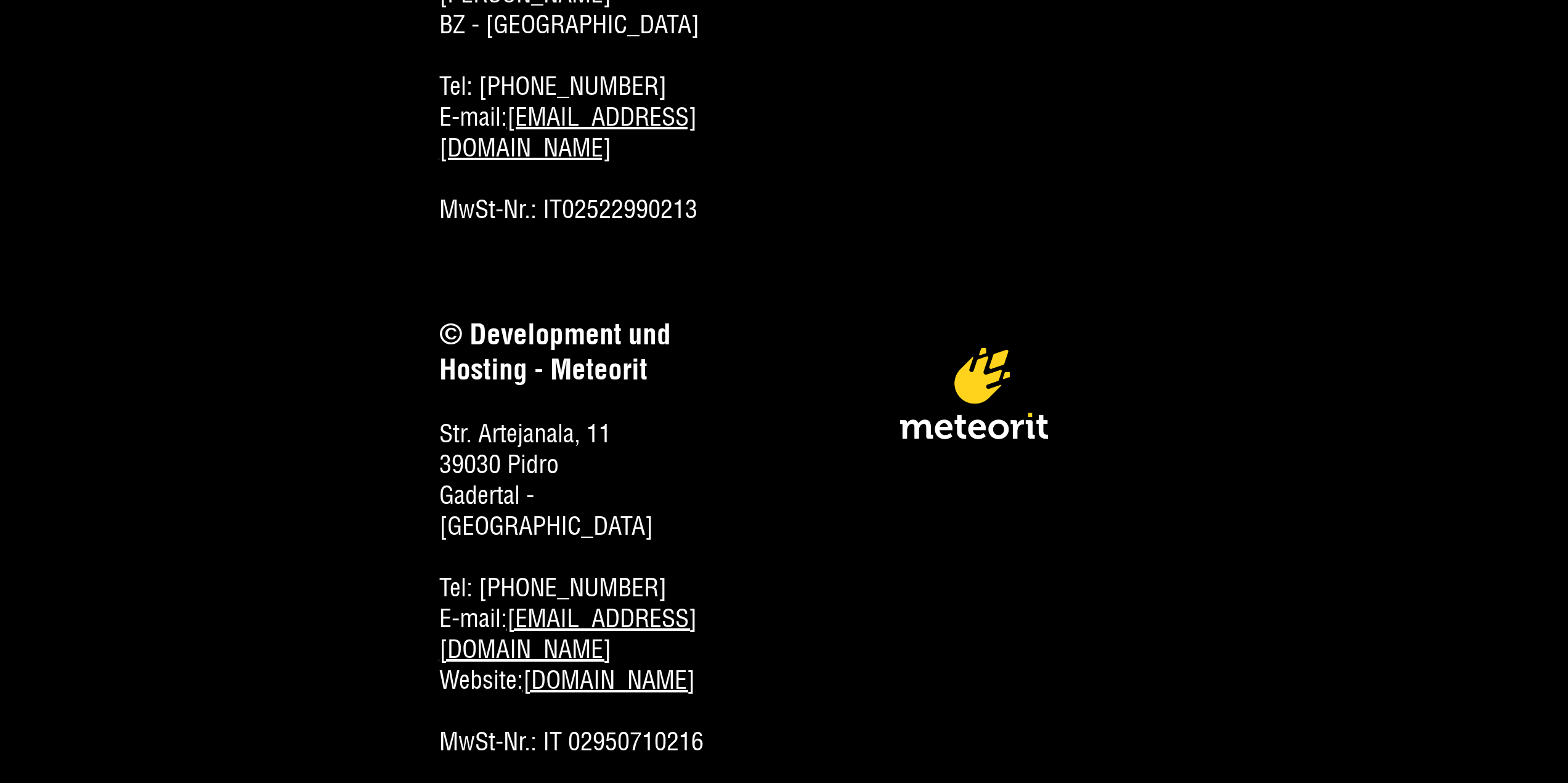
scroll to position [986, 0]
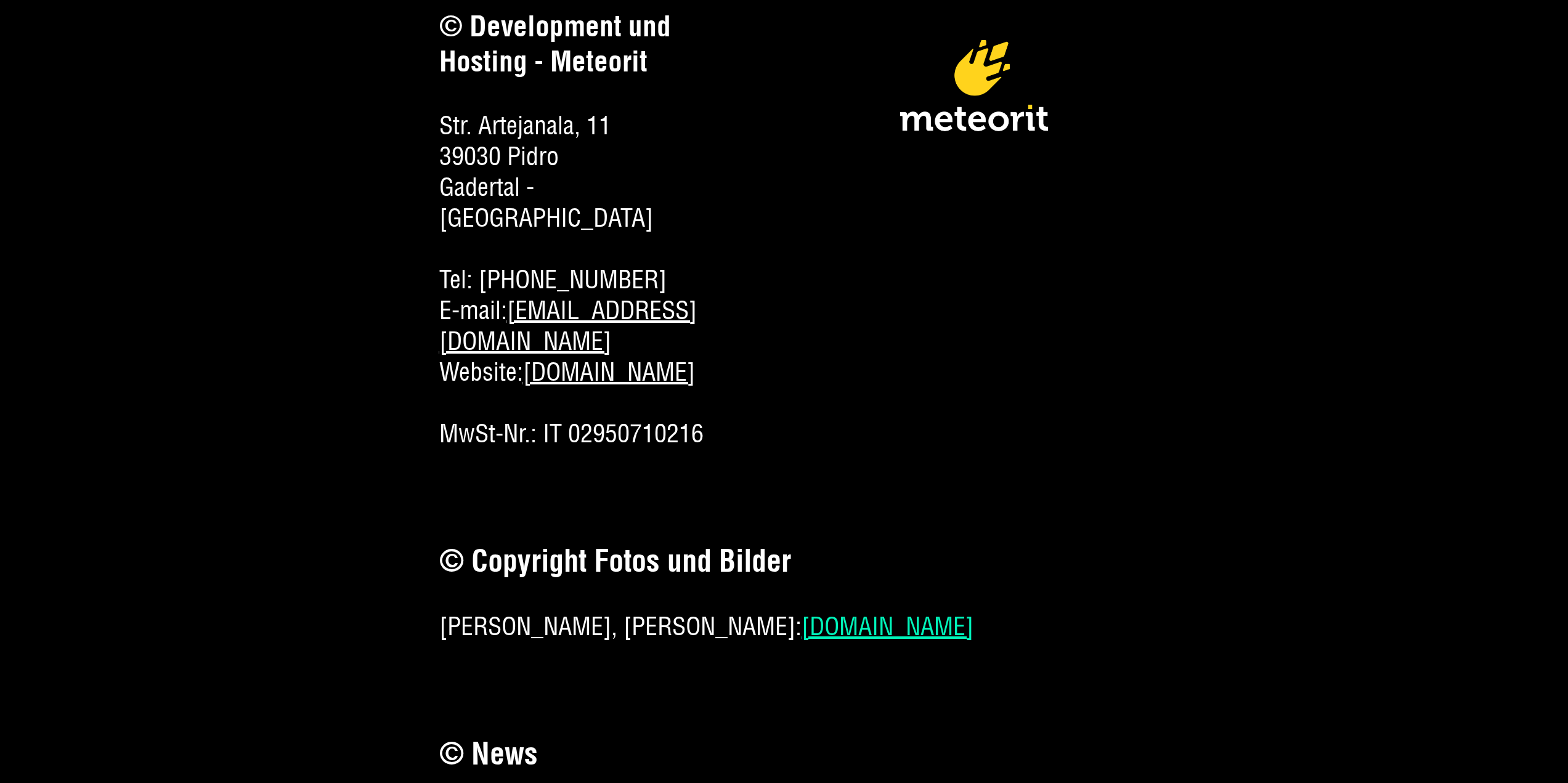
click at [829, 611] on link "[DOMAIN_NAME]" at bounding box center [887, 627] width 172 height 32
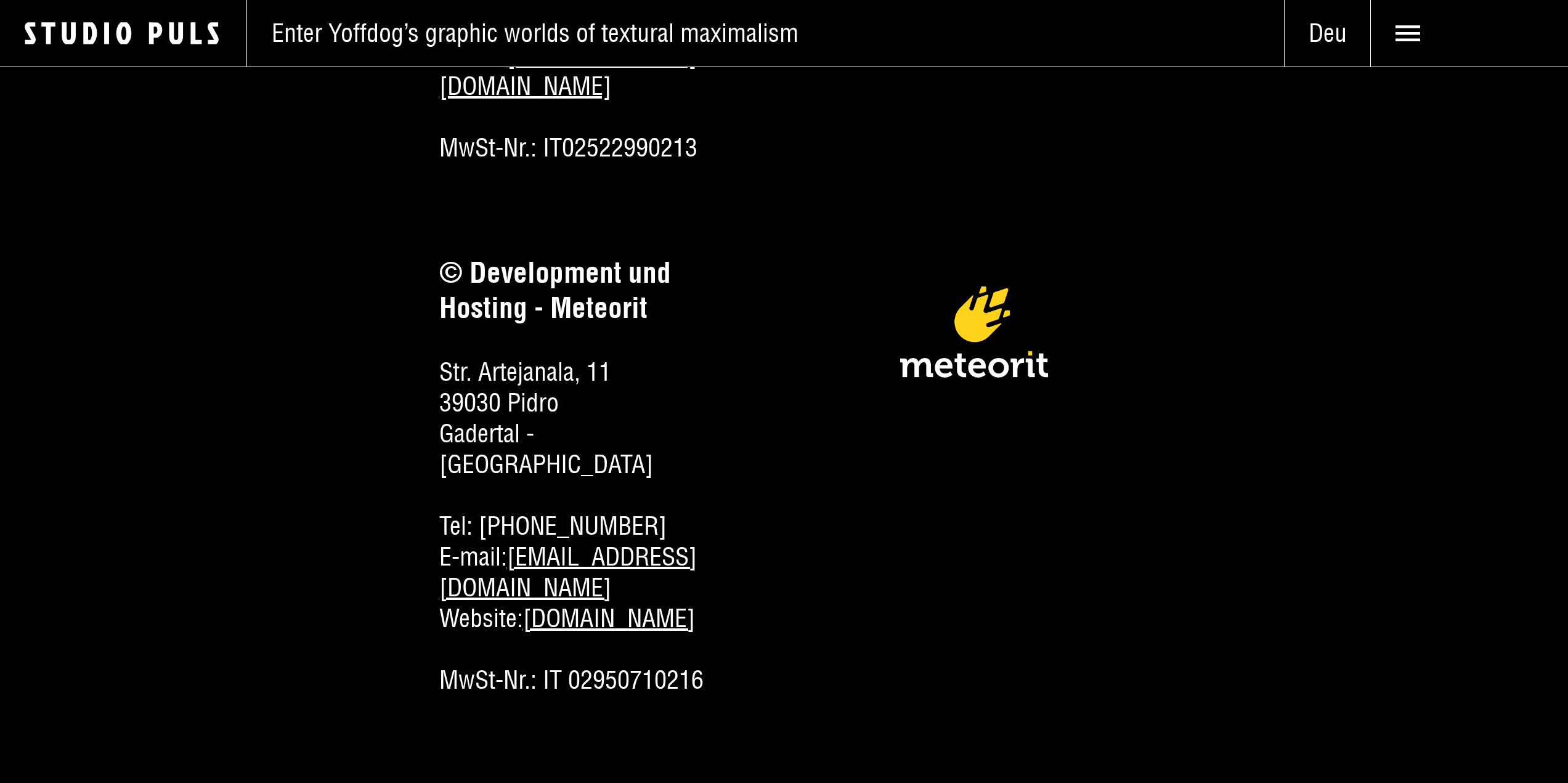
scroll to position [0, 0]
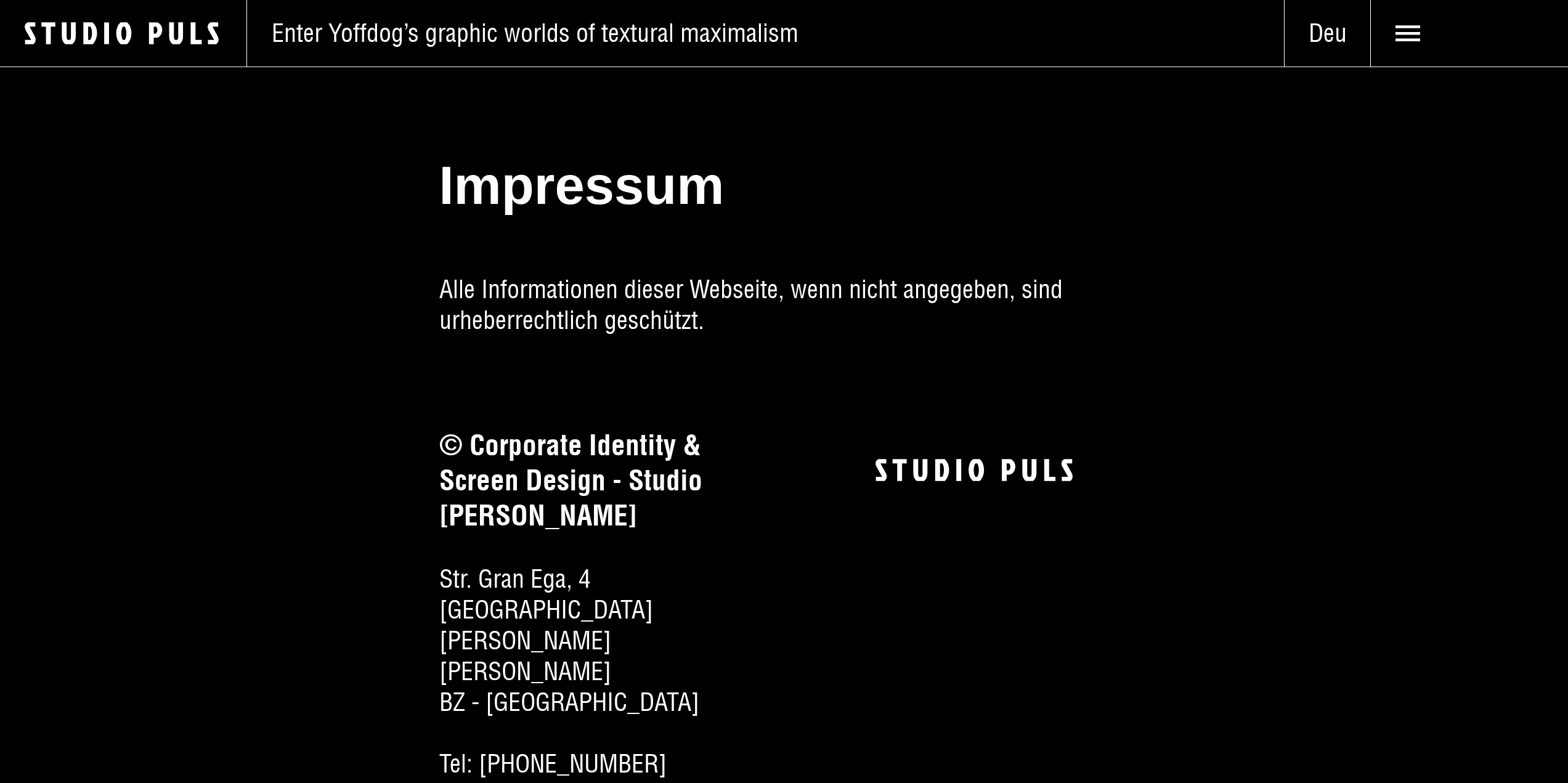
click at [975, 472] on img at bounding box center [974, 470] width 197 height 22
